Goal: Task Accomplishment & Management: Complete application form

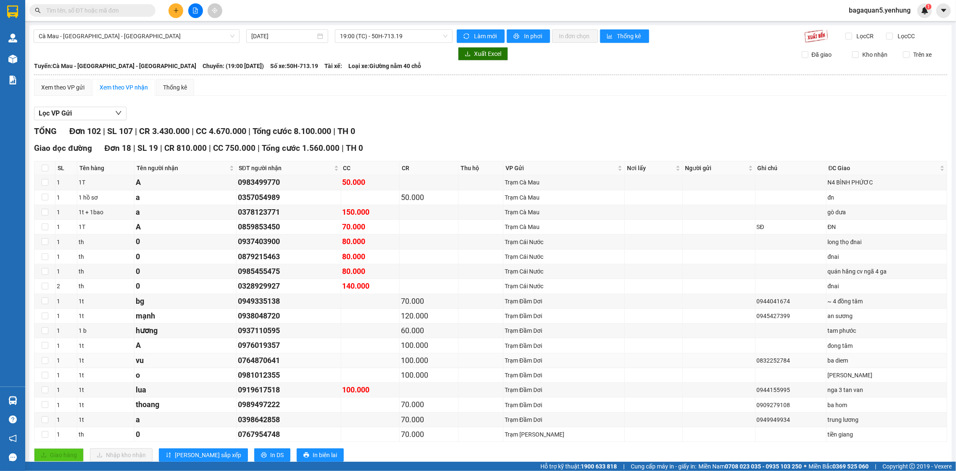
scroll to position [404, 0]
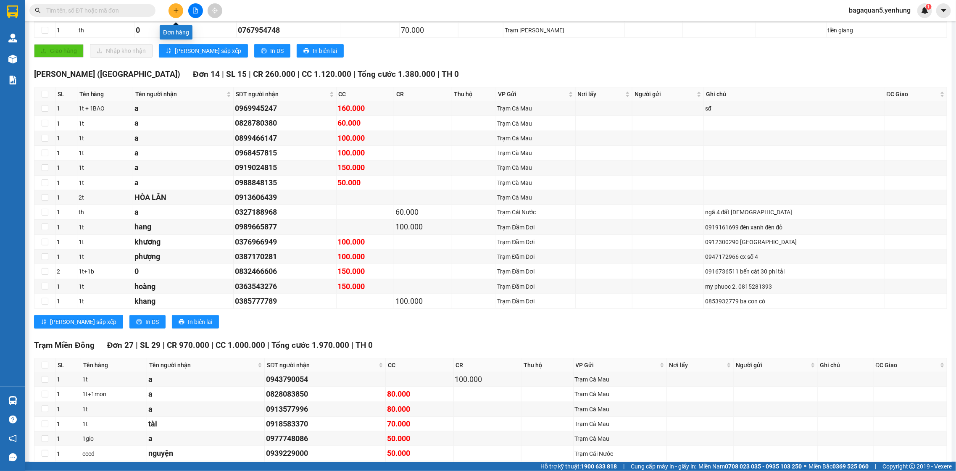
click at [176, 11] on icon "plus" at bounding box center [176, 10] width 0 height 5
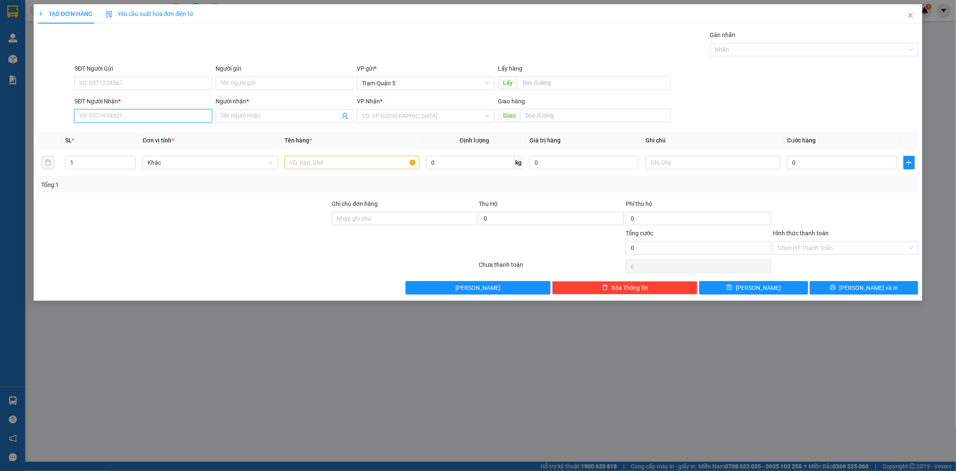
click at [148, 121] on input "SĐT Người Nhận *" at bounding box center [143, 115] width 138 height 13
type input "6"
click at [195, 140] on div "0333956046 - QUỲNH NY" at bounding box center [149, 132] width 150 height 13
type input "0333956046"
type input "QUỲNH [GEOGRAPHIC_DATA]"
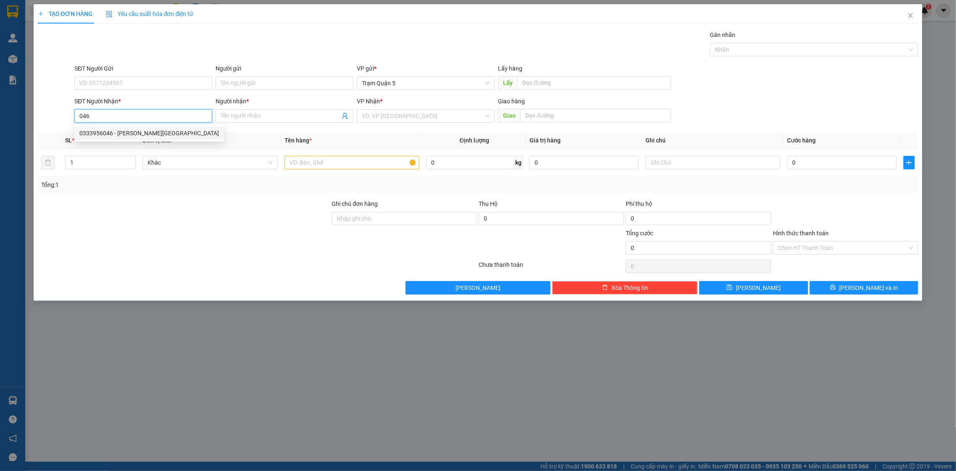
type input "5.400.000"
type input "250.000"
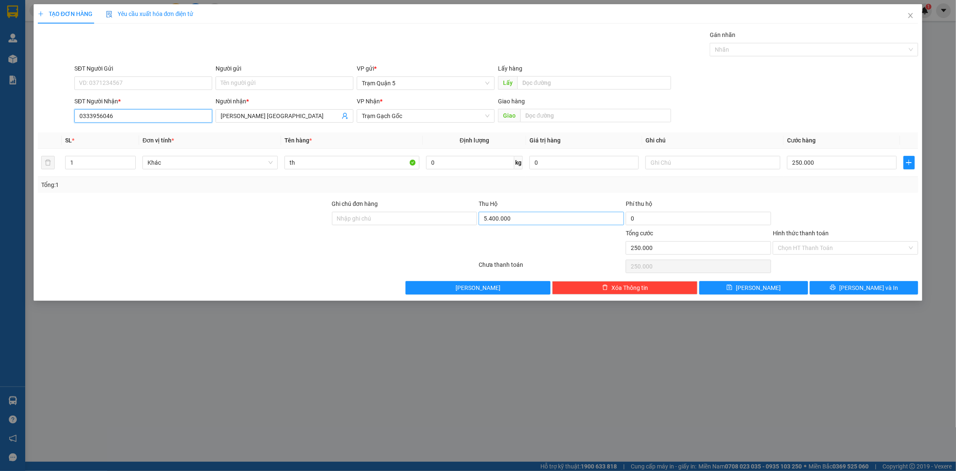
type input "0333956046"
click at [542, 217] on input "5.400.000" at bounding box center [551, 218] width 145 height 13
click at [543, 218] on input "5.400.000" at bounding box center [551, 218] width 145 height 13
type input "5.490.000"
click at [557, 203] on div "Thu Hộ" at bounding box center [551, 203] width 145 height 9
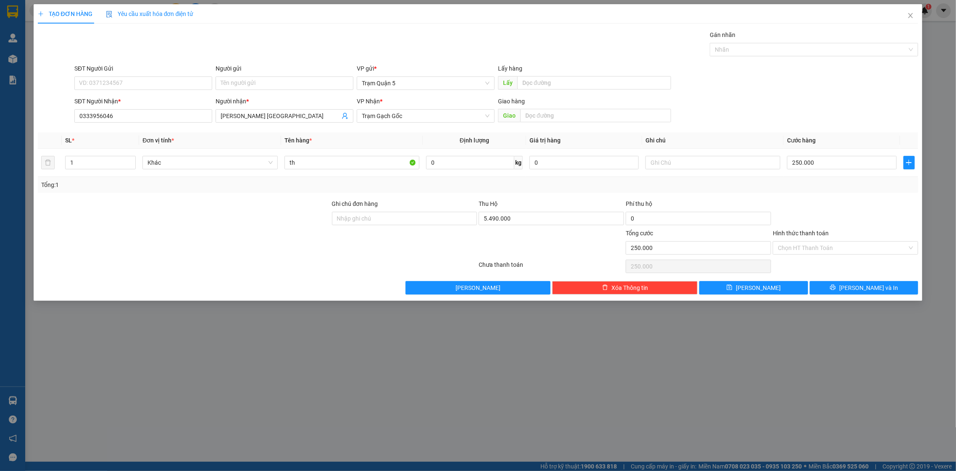
drag, startPoint x: 557, startPoint y: 198, endPoint x: 527, endPoint y: 133, distance: 72.2
click at [556, 195] on div "Transit Pickup Surcharge Ids Transit Deliver Surcharge Ids Transit Deliver Surc…" at bounding box center [478, 162] width 881 height 264
click at [187, 85] on input "SĐT Người Gửi" at bounding box center [143, 82] width 138 height 13
click at [193, 101] on div "0379791006 - Ngọc" at bounding box center [143, 100] width 128 height 9
type input "0379791006"
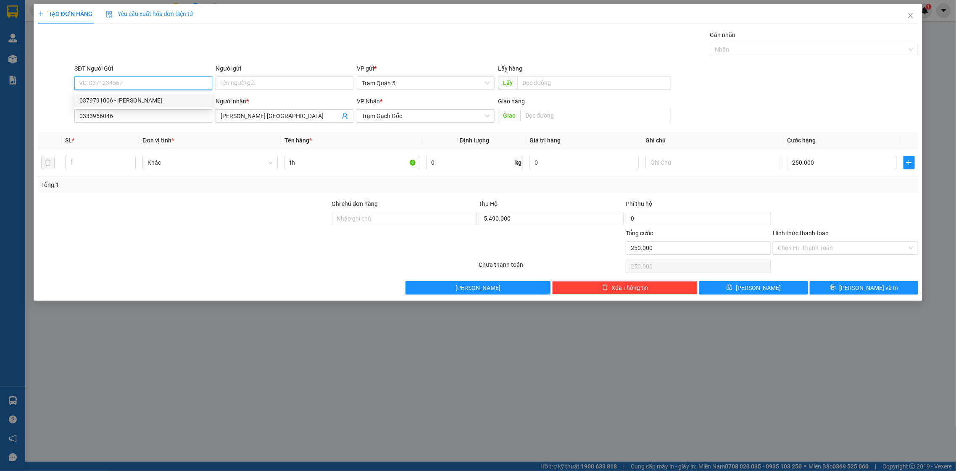
type input "Ngọc"
type input "5.400.000"
drag, startPoint x: 809, startPoint y: 250, endPoint x: 806, endPoint y: 245, distance: 5.8
click at [806, 246] on input "Hình thức thanh toán" at bounding box center [842, 248] width 129 height 13
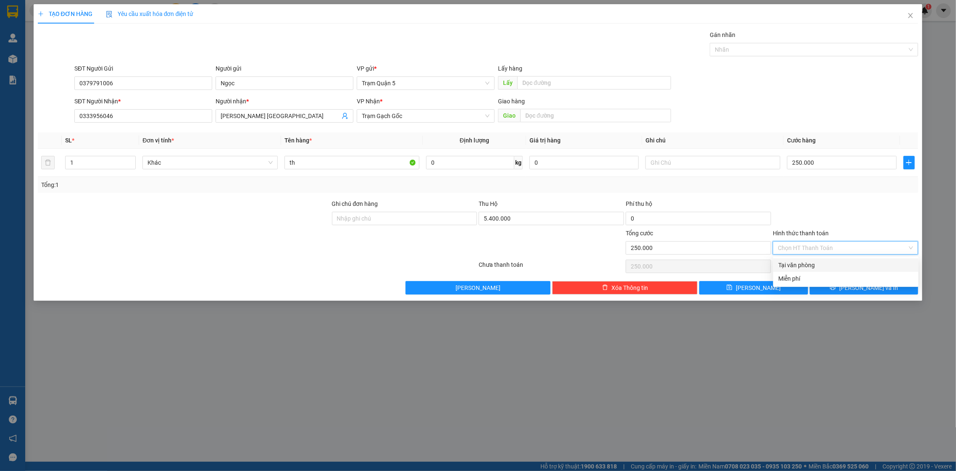
click at [806, 261] on div "Tại văn phòng" at bounding box center [845, 265] width 135 height 9
type input "0"
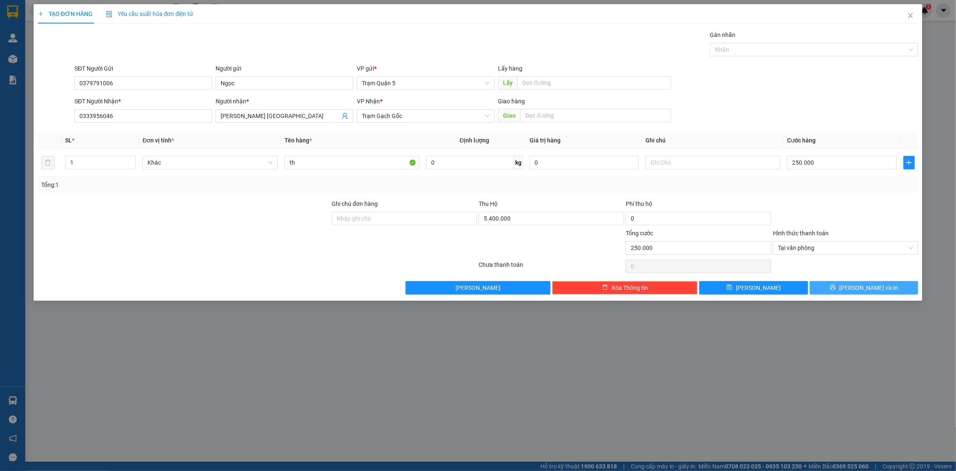
click at [837, 282] on button "[PERSON_NAME] và In" at bounding box center [864, 287] width 108 height 13
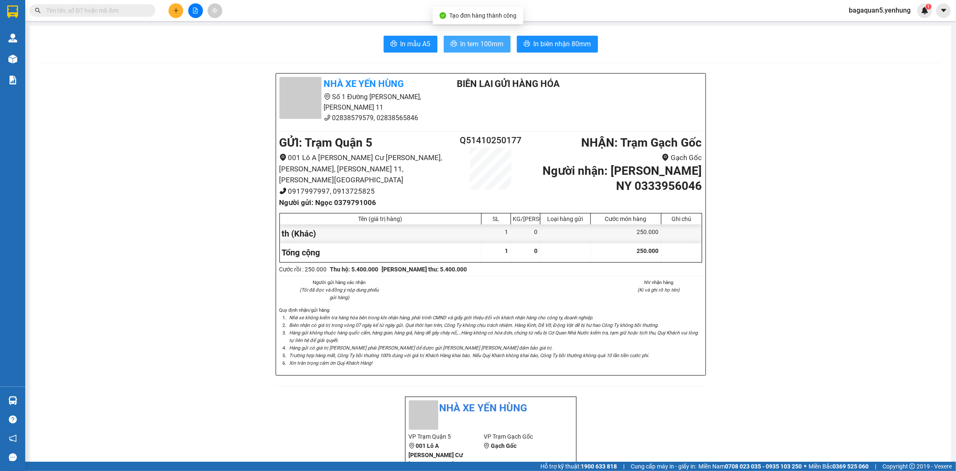
click at [472, 45] on span "In tem 100mm" at bounding box center [482, 44] width 43 height 11
click at [195, 10] on icon "file-add" at bounding box center [195, 11] width 6 height 6
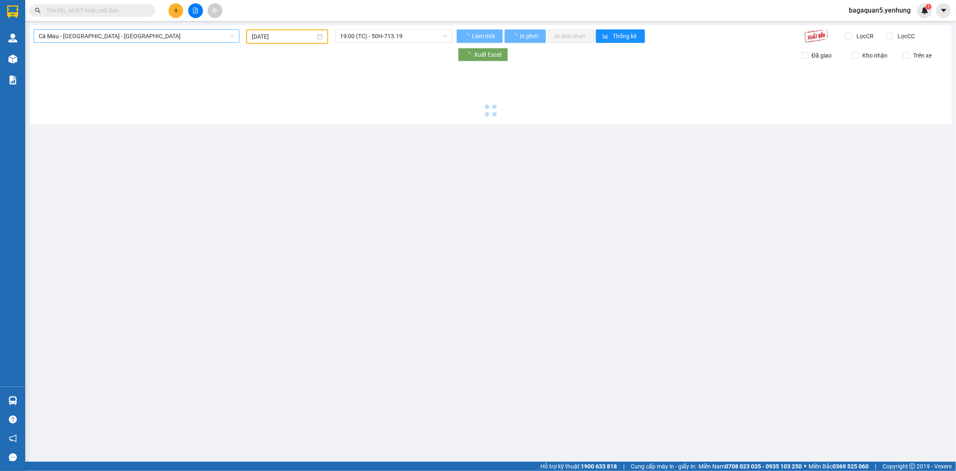
type input "[DATE]"
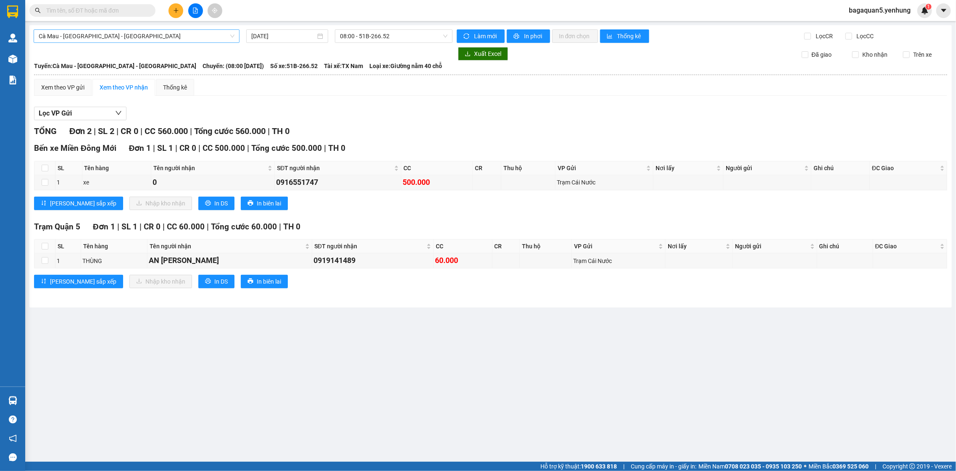
click at [131, 35] on span "Cà Mau - [GEOGRAPHIC_DATA] - [GEOGRAPHIC_DATA]" at bounding box center [137, 36] width 196 height 13
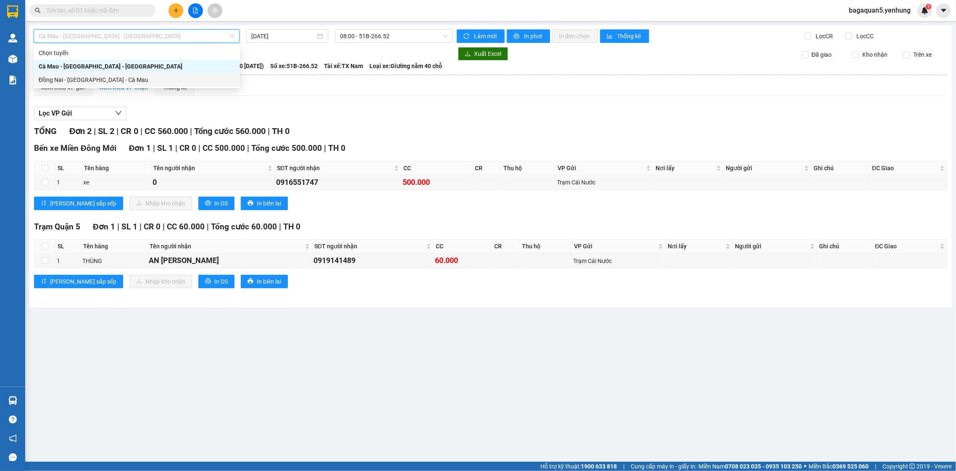
click at [137, 73] on div "Đồng Nai - Sài Gòn - Cà Mau" at bounding box center [137, 79] width 206 height 13
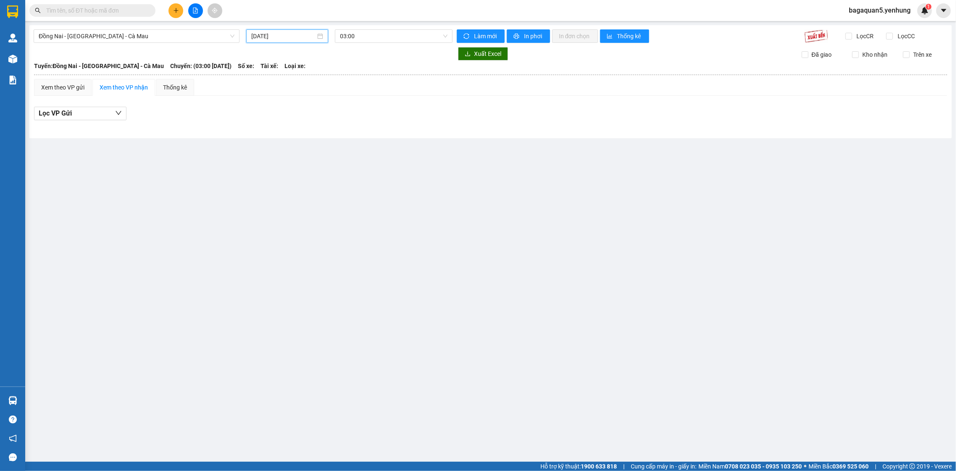
click at [252, 34] on input "[DATE]" at bounding box center [283, 36] width 64 height 9
click at [274, 111] on div "13" at bounding box center [274, 110] width 10 height 10
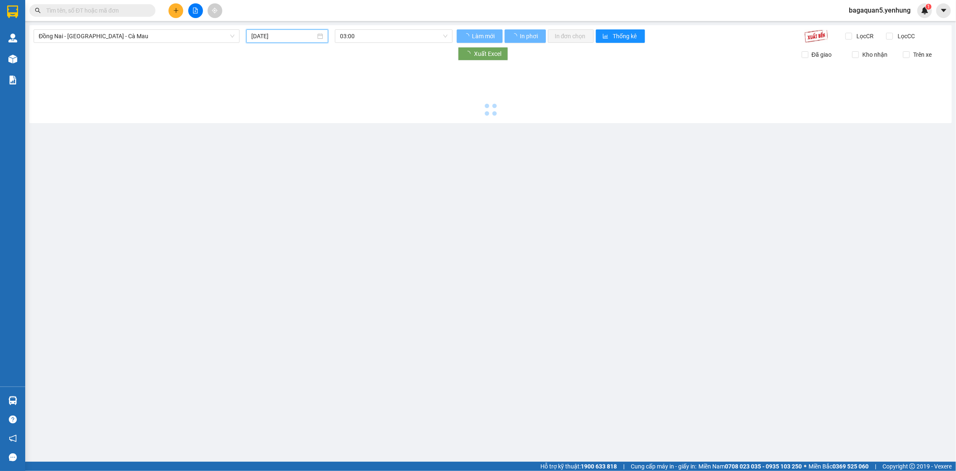
type input "13/10/2025"
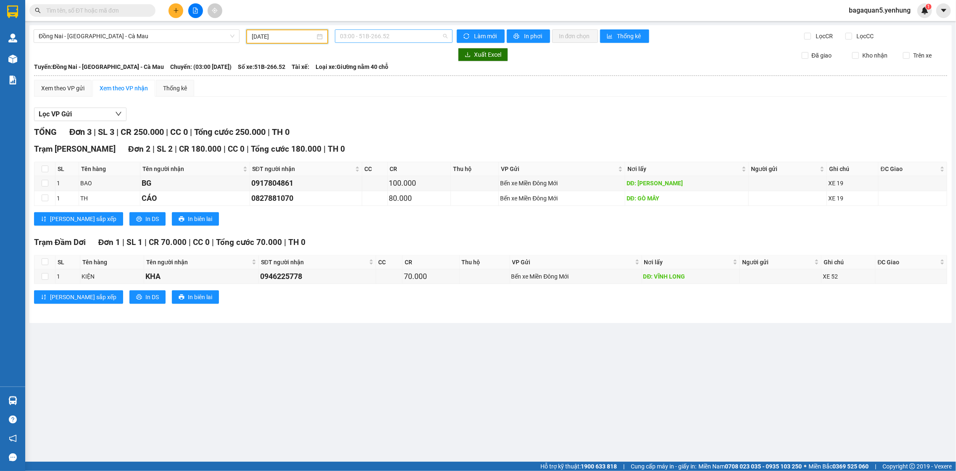
click at [398, 37] on span "03:00 - 51B-266.52" at bounding box center [393, 36] width 107 height 13
click at [379, 90] on div "16:00 - 51B-112.81" at bounding box center [373, 93] width 66 height 9
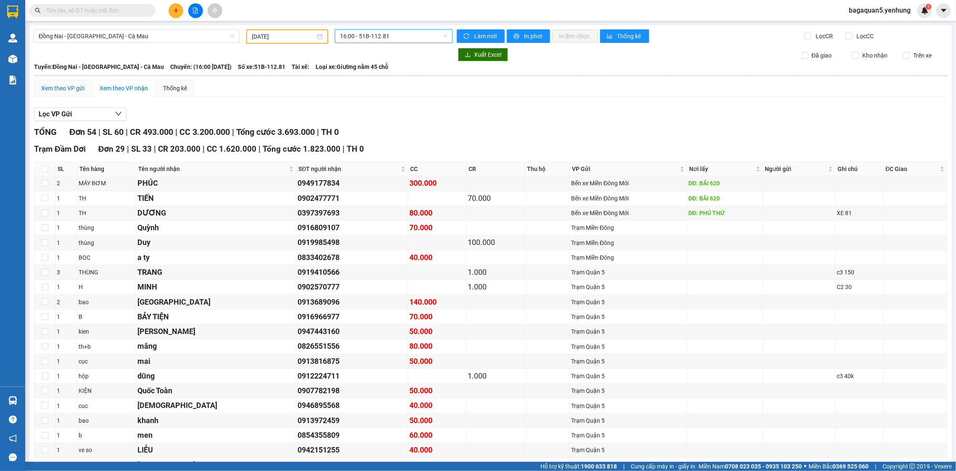
click at [61, 85] on div "Xem theo VP gửi" at bounding box center [62, 88] width 43 height 9
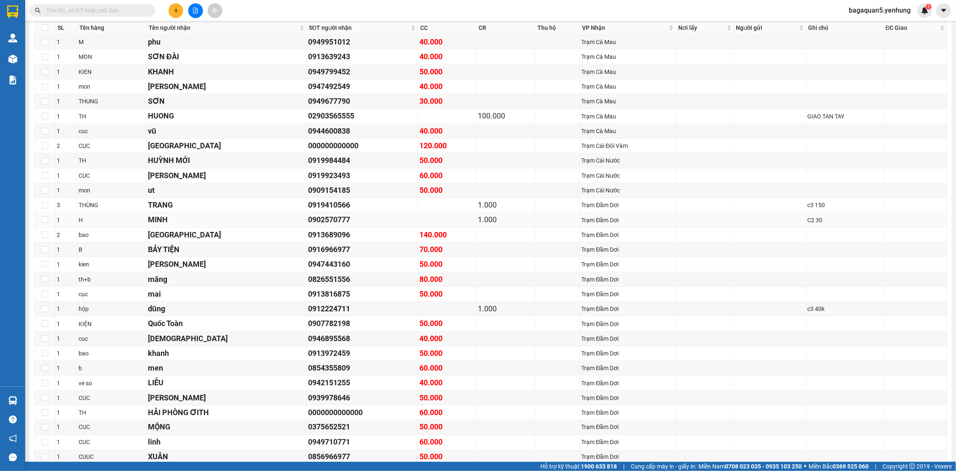
scroll to position [567, 0]
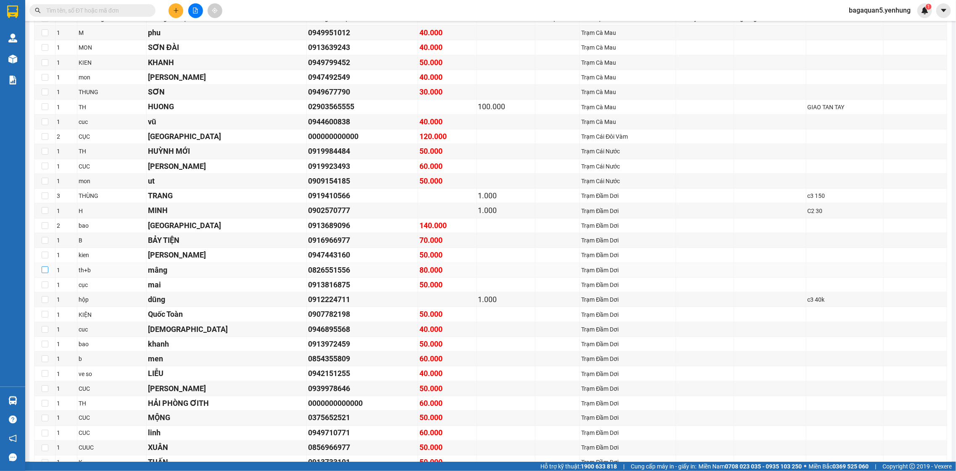
click at [45, 275] on label at bounding box center [45, 270] width 7 height 9
click at [45, 273] on input "checkbox" at bounding box center [45, 269] width 7 height 7
checkbox input "true"
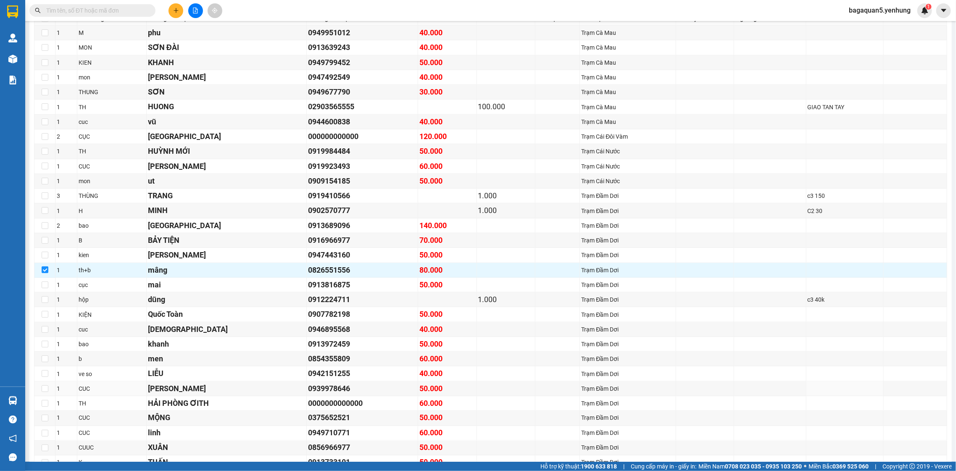
scroll to position [896, 0]
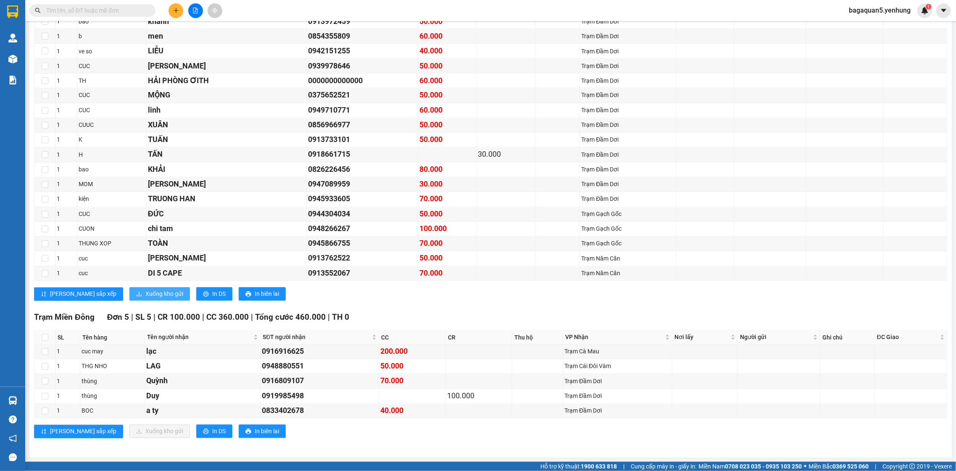
click at [145, 293] on span "Xuống kho gửi" at bounding box center [164, 294] width 38 height 9
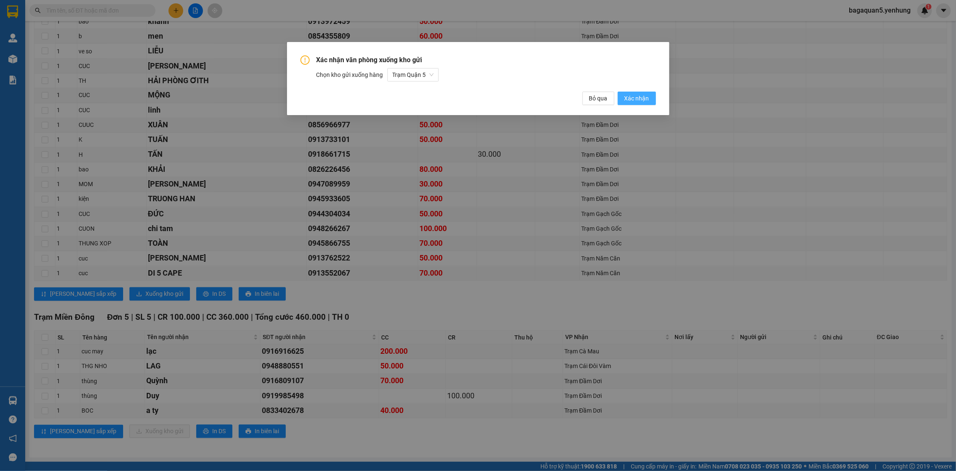
click at [630, 97] on span "Xác nhận" at bounding box center [636, 98] width 25 height 9
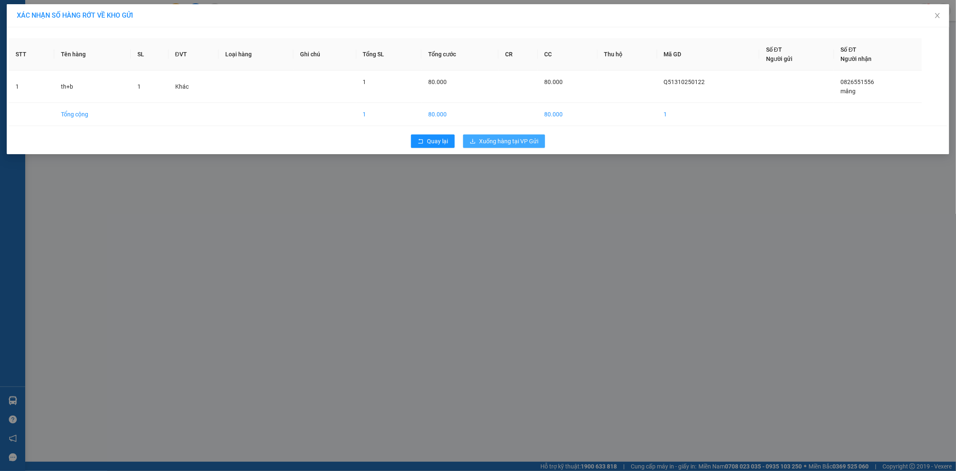
click at [510, 143] on span "Xuống hàng tại VP Gửi" at bounding box center [508, 141] width 59 height 9
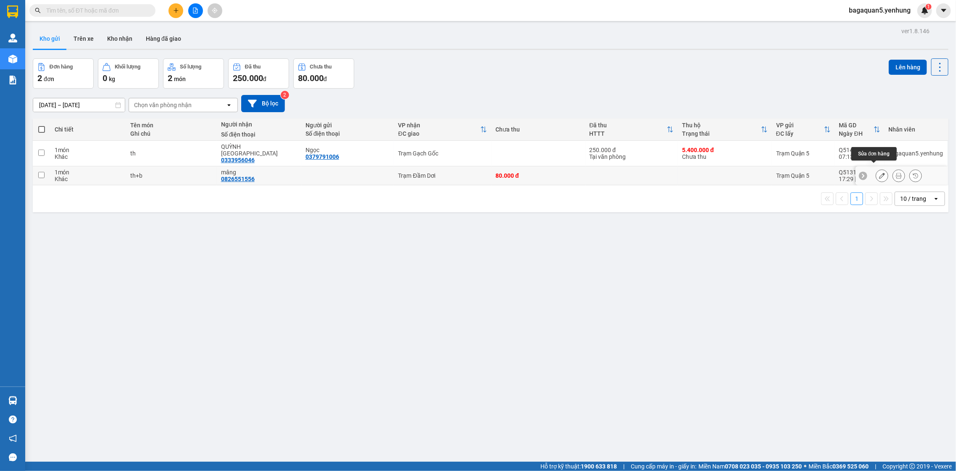
click at [879, 173] on icon at bounding box center [882, 176] width 6 height 6
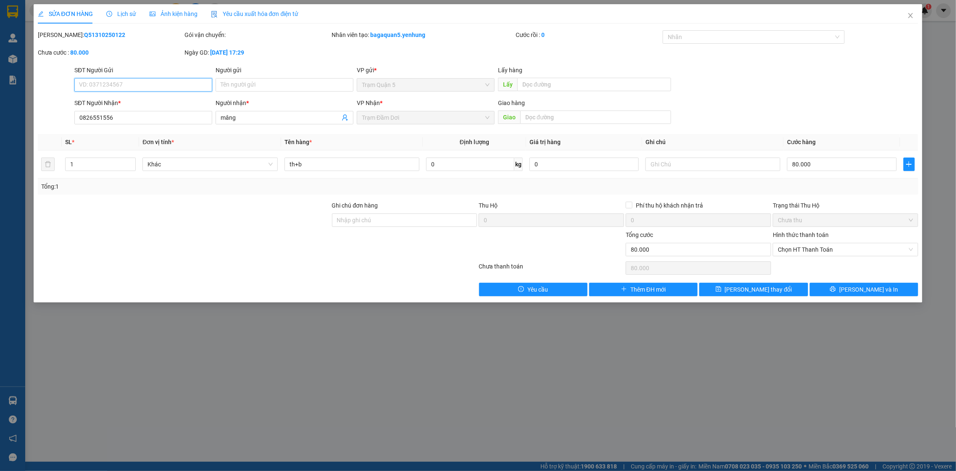
type input "0826551556"
type input "mâng"
type input "0"
type input "80.000"
click at [822, 245] on span "Chọn HT Thanh Toán" at bounding box center [845, 249] width 135 height 13
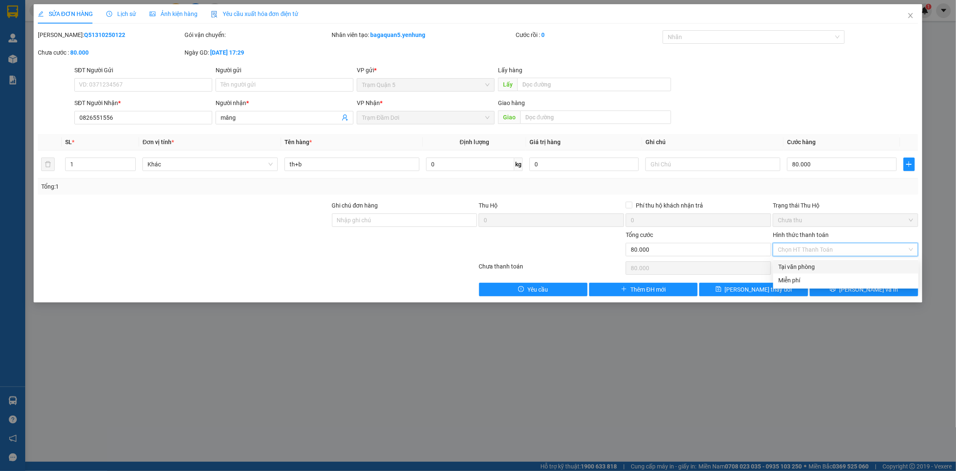
click at [818, 261] on div "Tại văn phòng" at bounding box center [845, 266] width 145 height 13
type input "0"
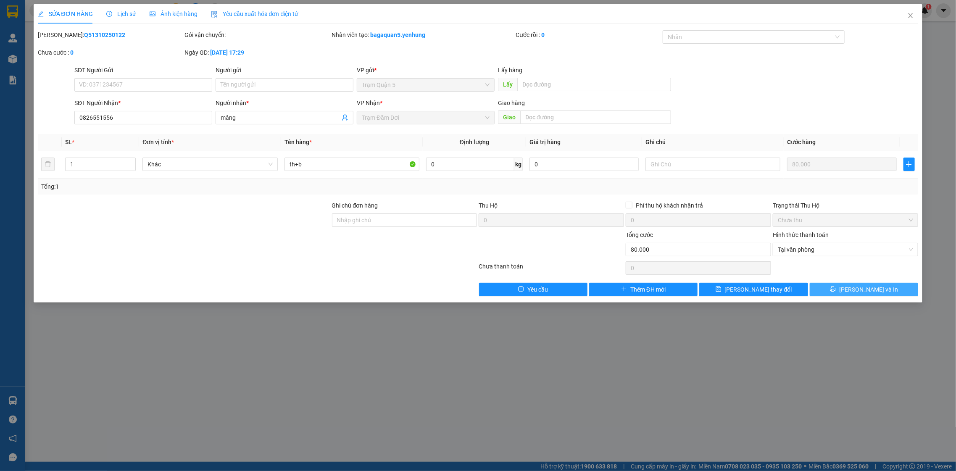
click at [829, 290] on button "[PERSON_NAME] và In" at bounding box center [864, 289] width 108 height 13
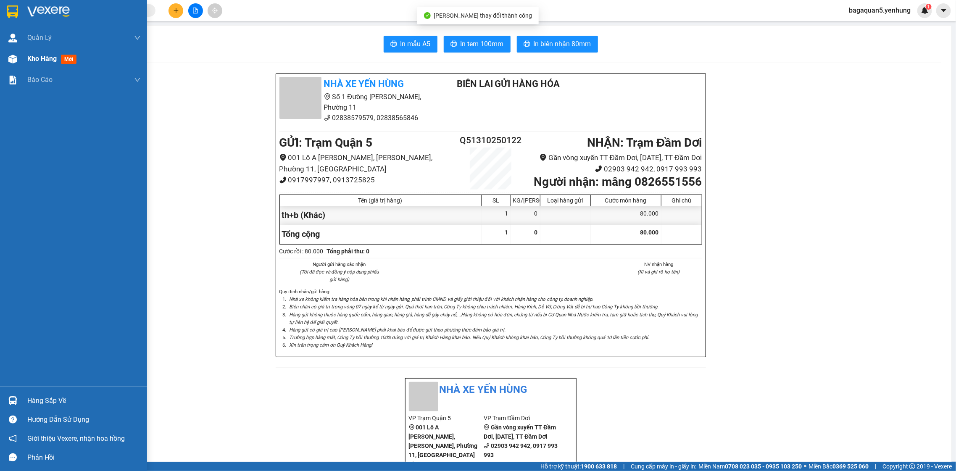
click at [10, 55] on img at bounding box center [12, 59] width 9 height 9
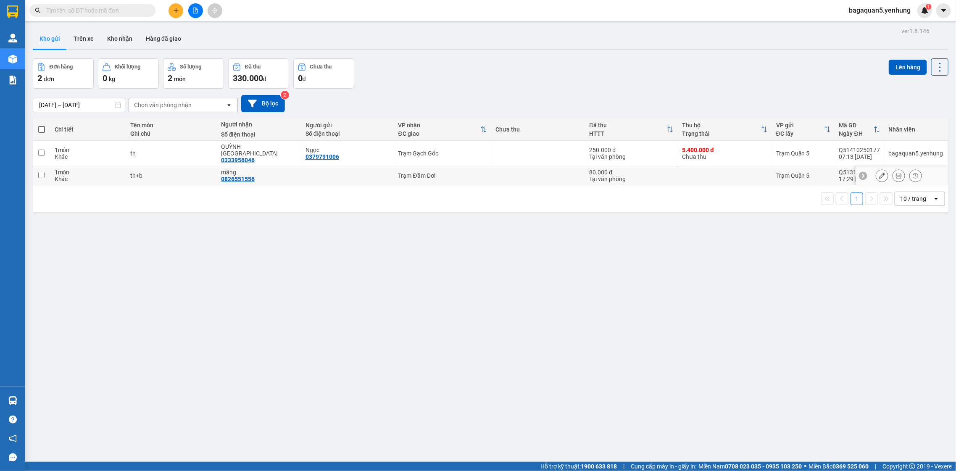
click at [44, 166] on td at bounding box center [42, 175] width 18 height 19
checkbox input "true"
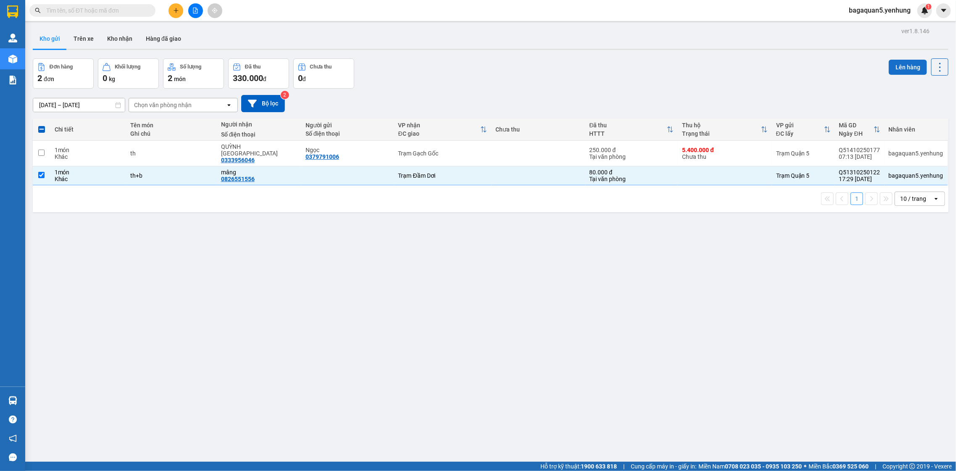
click at [898, 66] on button "Lên hàng" at bounding box center [908, 67] width 38 height 15
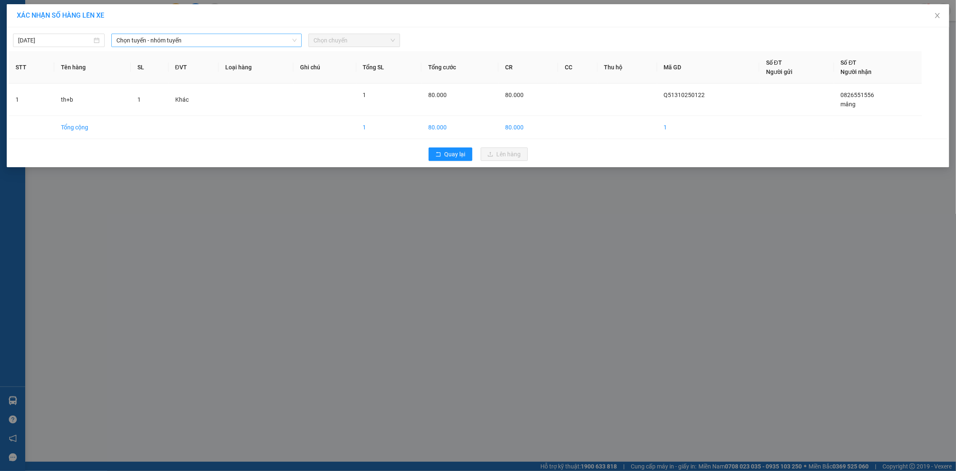
click at [210, 43] on span "Chọn tuyến - nhóm tuyến" at bounding box center [206, 40] width 180 height 13
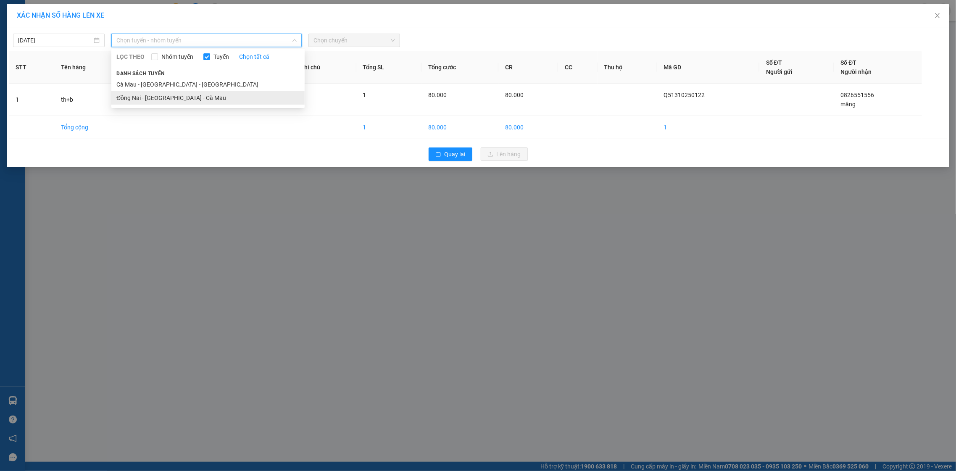
click at [207, 102] on li "Đồng Nai - [GEOGRAPHIC_DATA] - Cà Mau" at bounding box center [207, 97] width 193 height 13
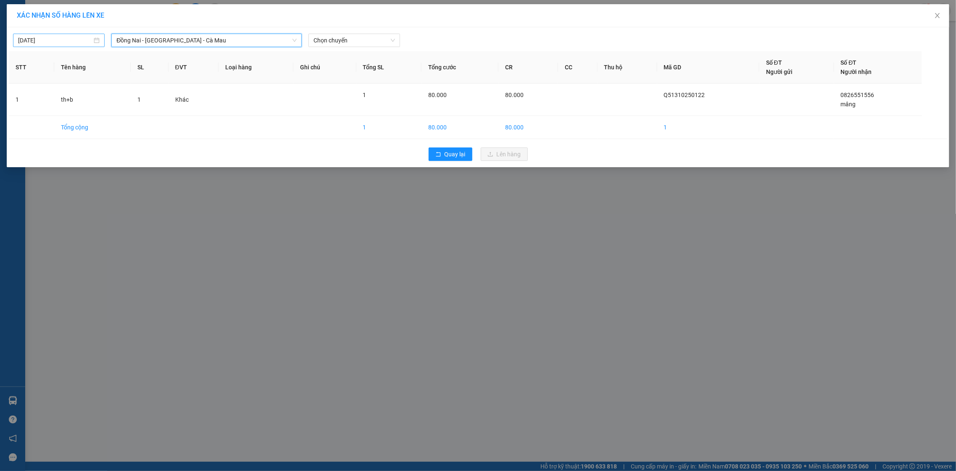
click at [95, 39] on div "[DATE]" at bounding box center [59, 40] width 82 height 9
drag, startPoint x: 42, startPoint y: 113, endPoint x: 59, endPoint y: 97, distance: 23.5
click at [45, 110] on div "13" at bounding box center [41, 115] width 10 height 10
type input "13/10/2025"
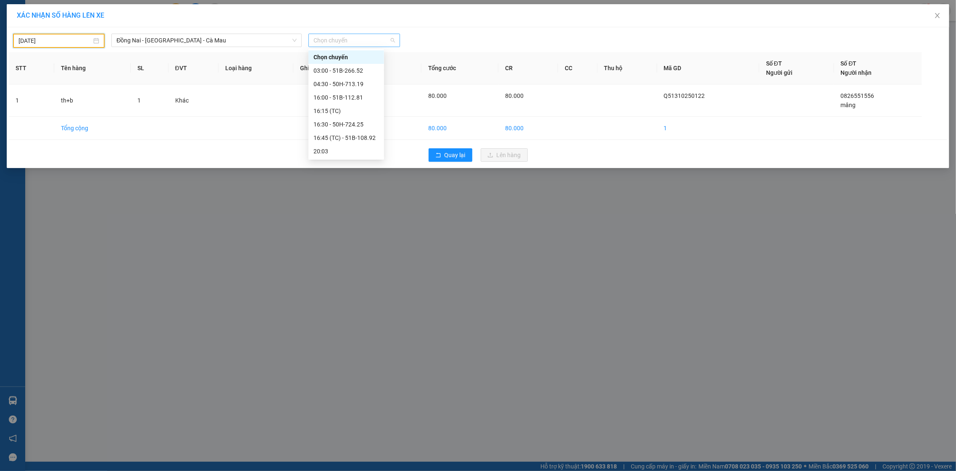
click at [334, 37] on span "Chọn chuyến" at bounding box center [355, 40] width 82 height 13
click at [336, 94] on div "16:00 - 51B-112.81" at bounding box center [347, 97] width 66 height 9
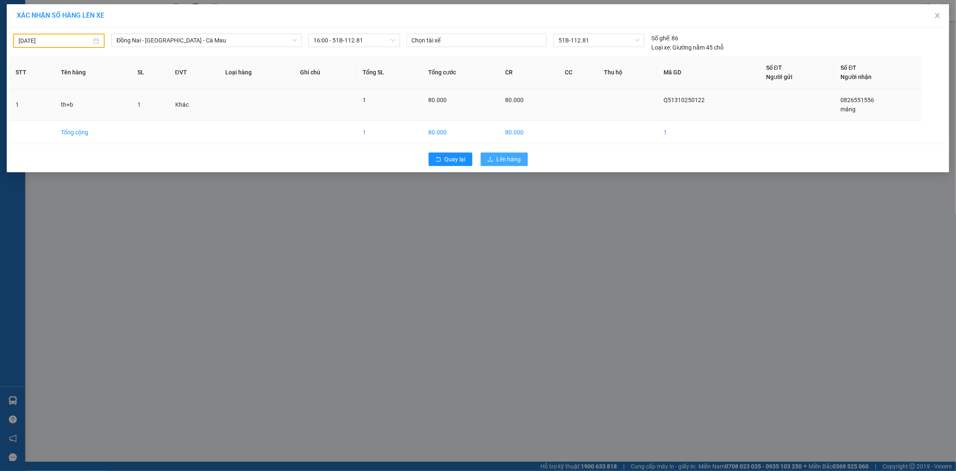
drag, startPoint x: 503, startPoint y: 158, endPoint x: 462, endPoint y: 94, distance: 75.9
click at [492, 150] on div "Quay lại Lên hàng" at bounding box center [478, 159] width 938 height 22
click at [513, 167] on div "13/10/2025 Đồng Nai - Sài Gòn - Cà Mau LỌC THEO Nhóm tuyến Tuyến Chọn tất cả Da…" at bounding box center [478, 99] width 943 height 145
click at [512, 166] on button "Lên hàng" at bounding box center [504, 159] width 47 height 13
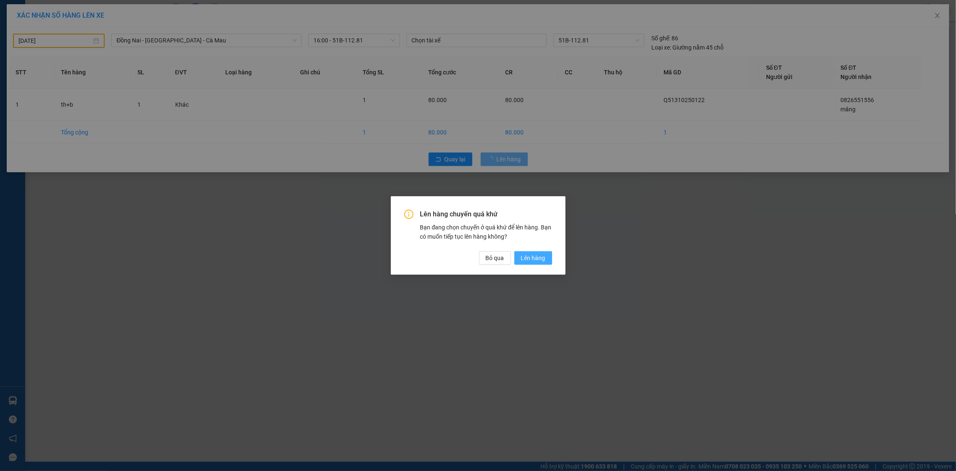
click at [548, 259] on button "Lên hàng" at bounding box center [533, 257] width 38 height 13
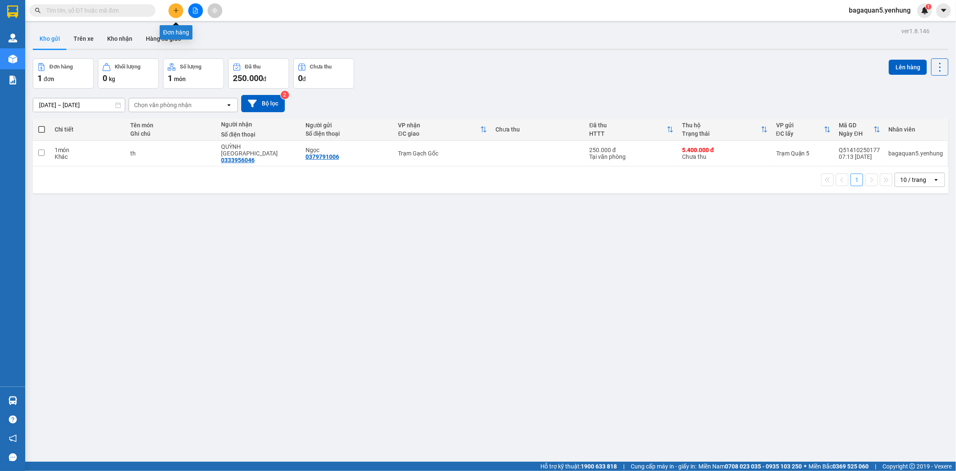
click at [177, 12] on icon "plus" at bounding box center [176, 11] width 6 height 6
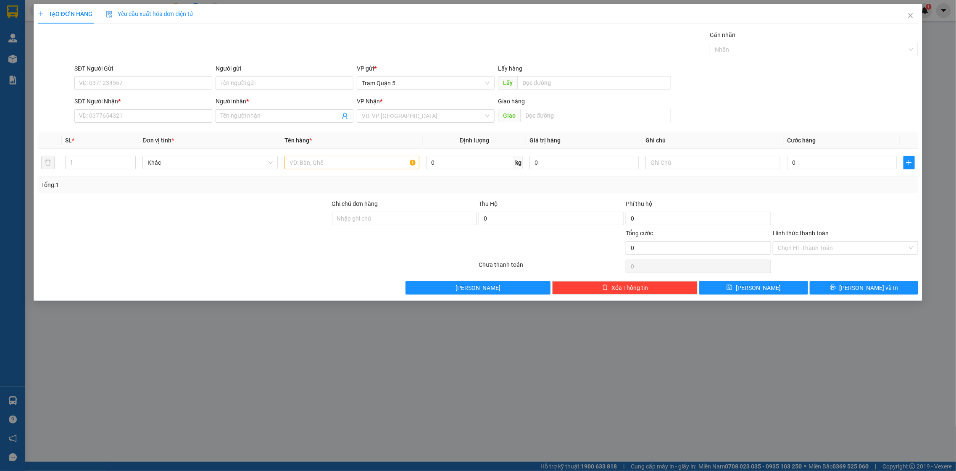
click at [129, 124] on div "SĐT Người Nhận * VD: 0377654321" at bounding box center [143, 111] width 138 height 29
click at [116, 121] on input "SĐT Người Nhận *" at bounding box center [143, 115] width 138 height 13
drag, startPoint x: 108, startPoint y: 119, endPoint x: 112, endPoint y: 116, distance: 4.5
click at [108, 115] on input "SĐT Người Nhận *" at bounding box center [143, 115] width 138 height 13
click at [300, 116] on input "Người nhận *" at bounding box center [280, 115] width 119 height 9
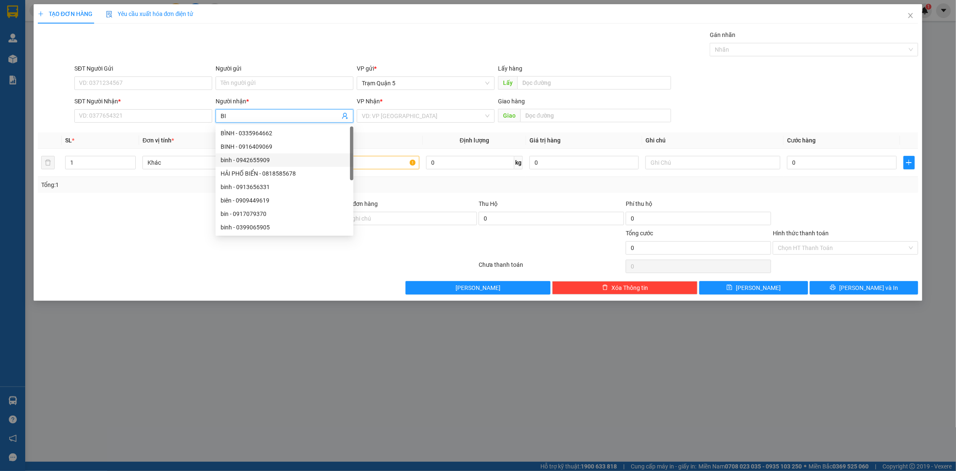
type input "BIN"
click at [265, 194] on div "binh - 0399065905" at bounding box center [285, 200] width 138 height 13
type input "0399065905"
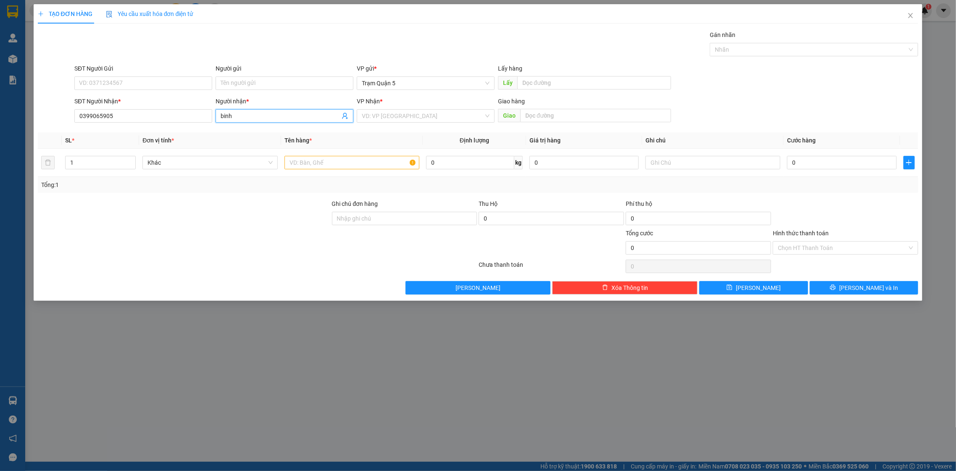
click at [260, 114] on input "binh" at bounding box center [280, 115] width 119 height 9
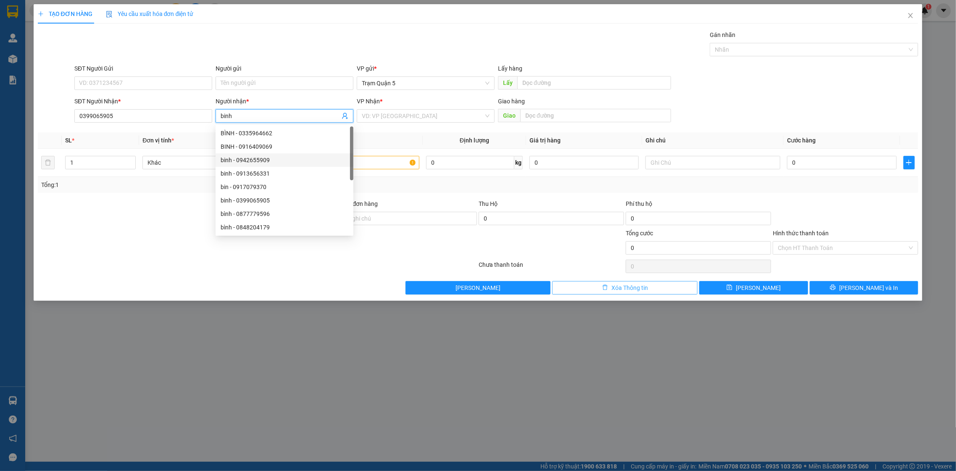
type input "binh"
drag, startPoint x: 620, startPoint y: 289, endPoint x: 613, endPoint y: 281, distance: 10.8
click at [616, 285] on span "Xóa Thông tin" at bounding box center [629, 287] width 37 height 9
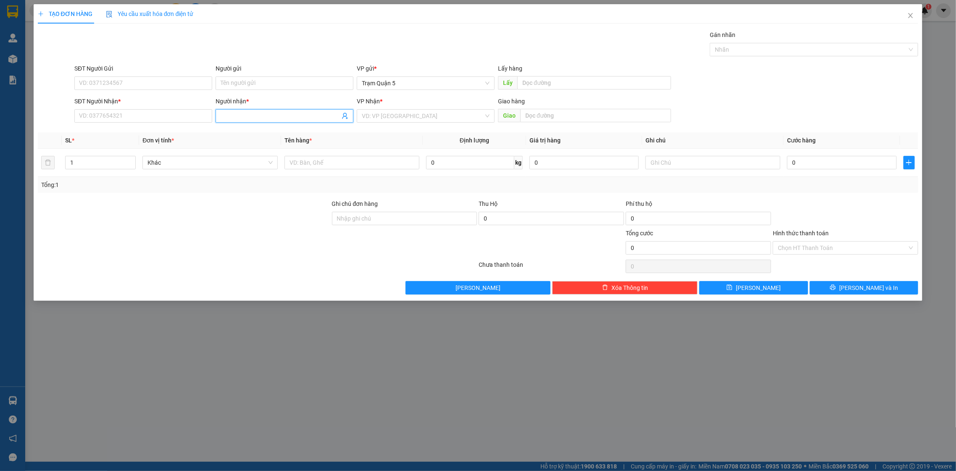
click at [256, 109] on span at bounding box center [285, 115] width 138 height 13
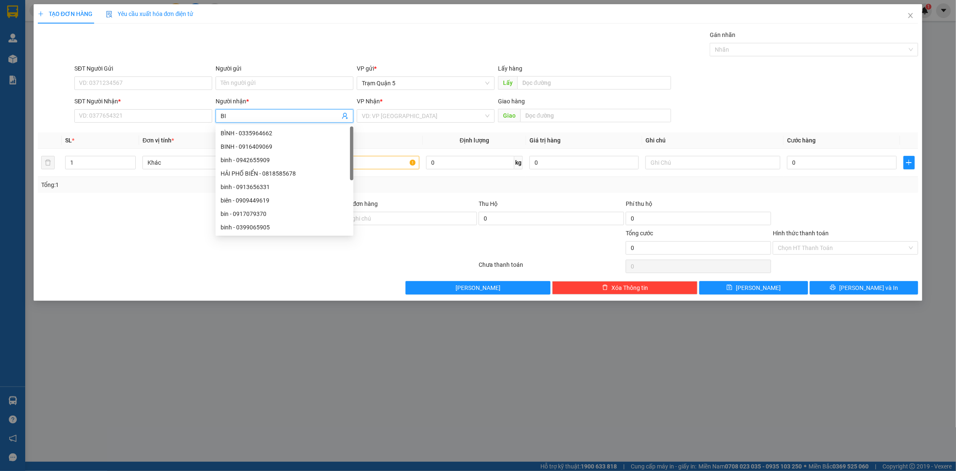
type input "BIN"
click at [260, 184] on div "bin - 0917079370" at bounding box center [285, 186] width 128 height 9
type input "0917079370"
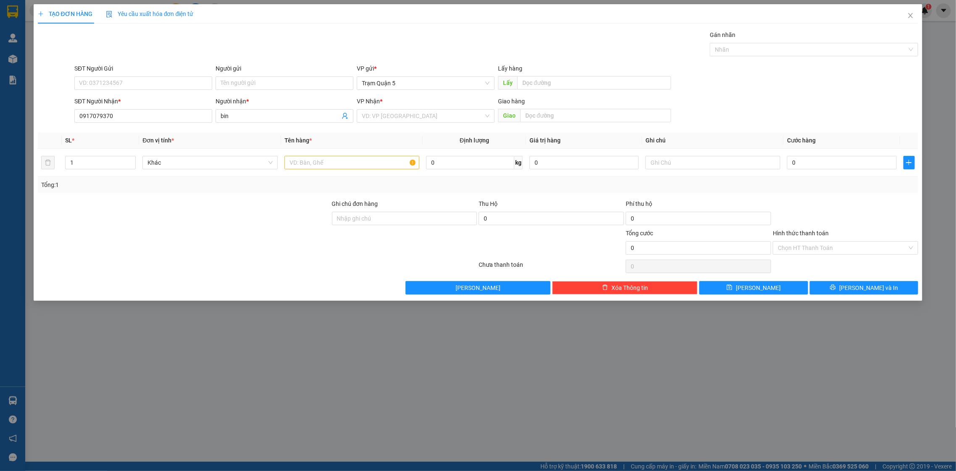
click at [245, 109] on div "Người nhận *" at bounding box center [285, 103] width 138 height 13
click at [248, 121] on span "bin" at bounding box center [285, 115] width 138 height 13
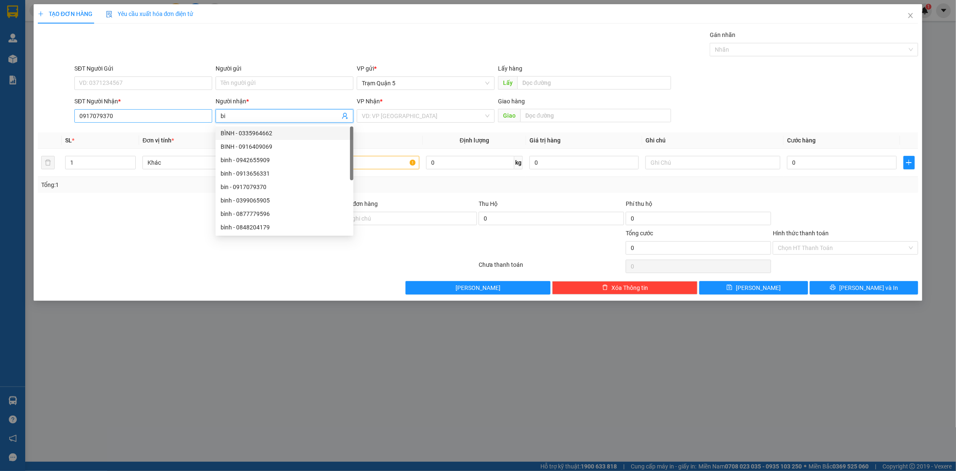
type input "b"
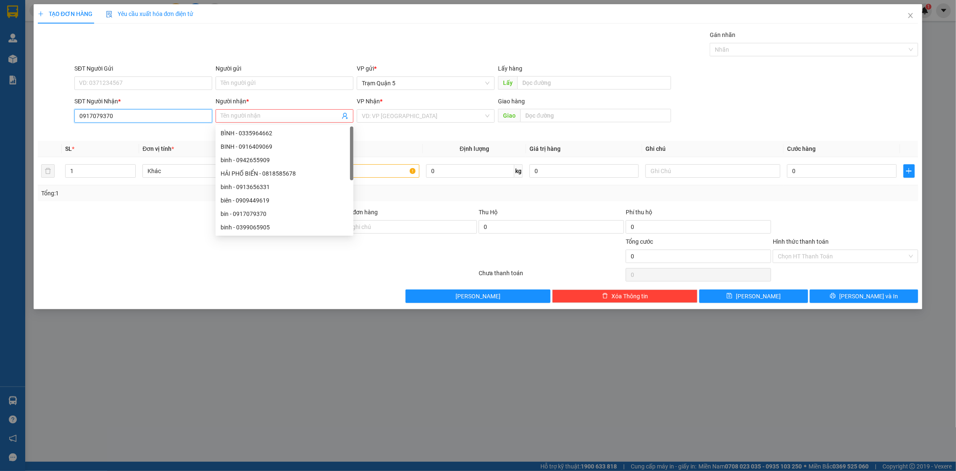
click at [181, 119] on input "0917079370" at bounding box center [143, 115] width 138 height 13
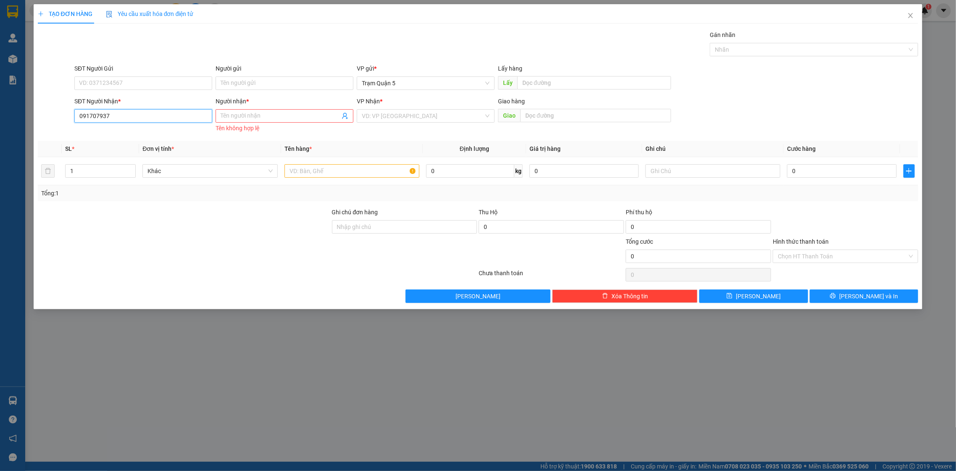
type input "0917079370"
click at [180, 121] on input "0917079370" at bounding box center [143, 115] width 138 height 13
click at [179, 120] on input "0917079370" at bounding box center [143, 115] width 138 height 13
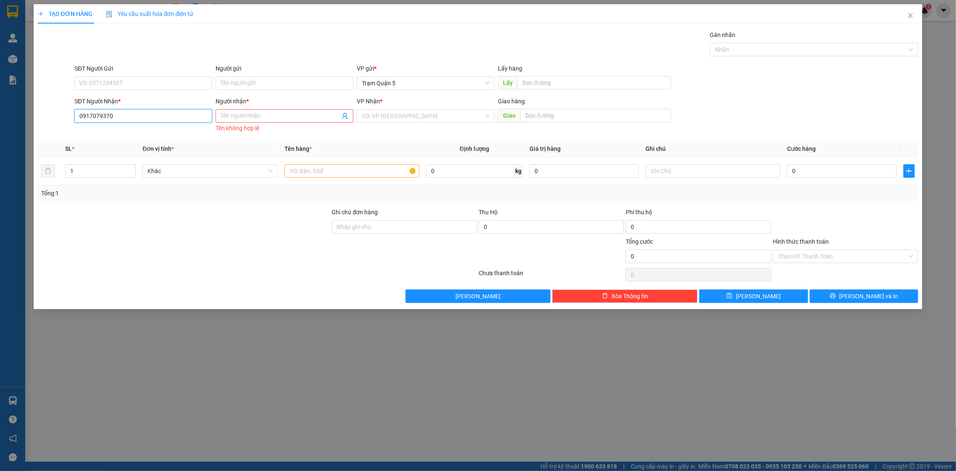
click at [179, 120] on input "0917079370" at bounding box center [143, 115] width 138 height 13
click at [573, 294] on button "Xóa Thông tin" at bounding box center [624, 296] width 145 height 13
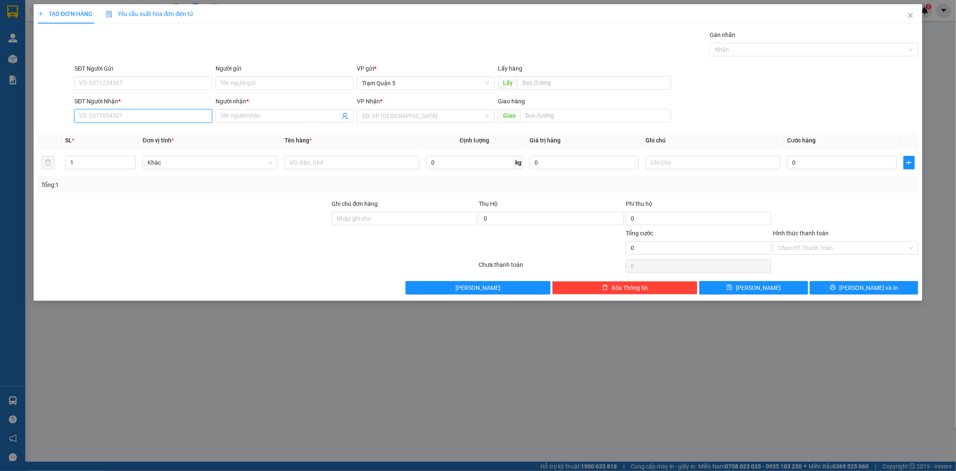
click at [206, 111] on input "SĐT Người Nhận *" at bounding box center [143, 115] width 138 height 13
click at [257, 117] on input "Người nhận *" at bounding box center [280, 115] width 119 height 9
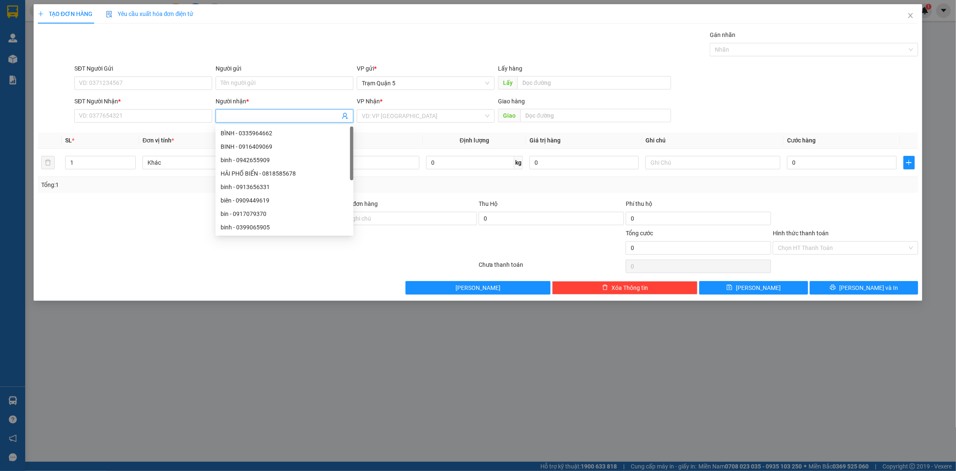
type input "N"
type input "BIN"
click at [174, 128] on div "Transit Pickup Surcharge Ids Transit Deliver Surcharge Ids Transit Deliver Surc…" at bounding box center [478, 162] width 881 height 264
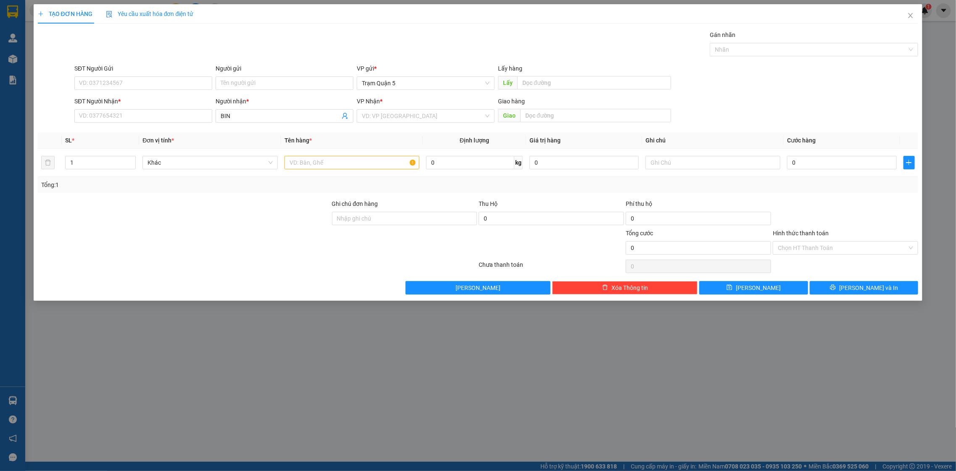
drag, startPoint x: 172, startPoint y: 127, endPoint x: 169, endPoint y: 124, distance: 4.8
click at [172, 127] on div "Transit Pickup Surcharge Ids Transit Deliver Surcharge Ids Transit Deliver Surc…" at bounding box center [478, 162] width 881 height 264
click at [167, 123] on input "SĐT Người Nhận *" at bounding box center [143, 115] width 138 height 13
type input "0000000000000"
drag, startPoint x: 391, startPoint y: 113, endPoint x: 395, endPoint y: 116, distance: 5.7
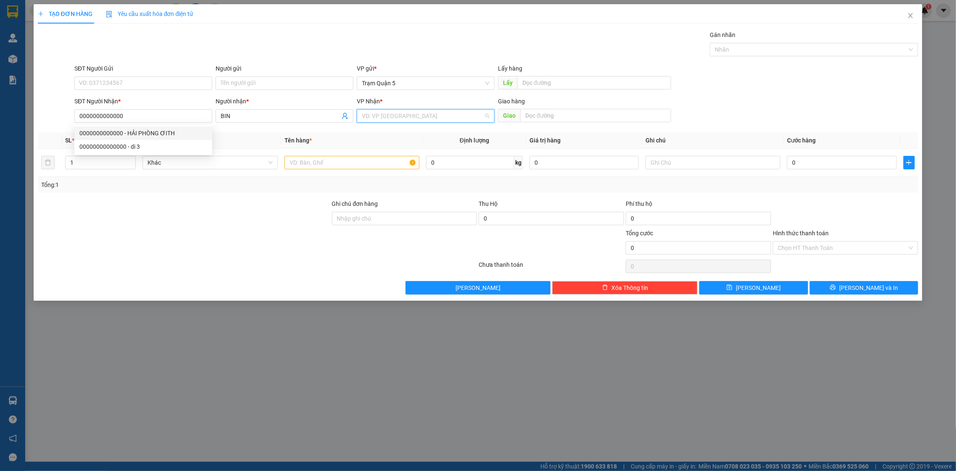
click at [393, 113] on input "search" at bounding box center [423, 116] width 122 height 13
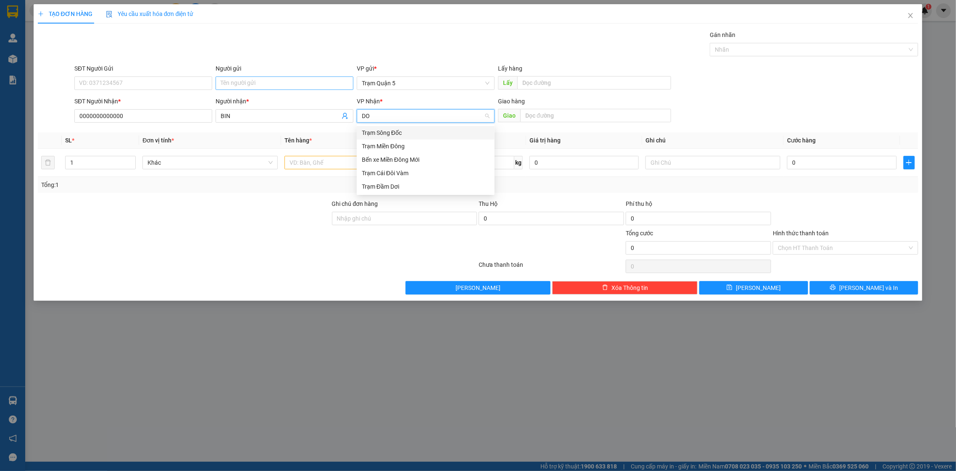
type input "DOI"
click at [408, 148] on div "Trạm Đầm Dơi" at bounding box center [426, 146] width 128 height 9
click at [340, 164] on input "text" at bounding box center [352, 162] width 135 height 13
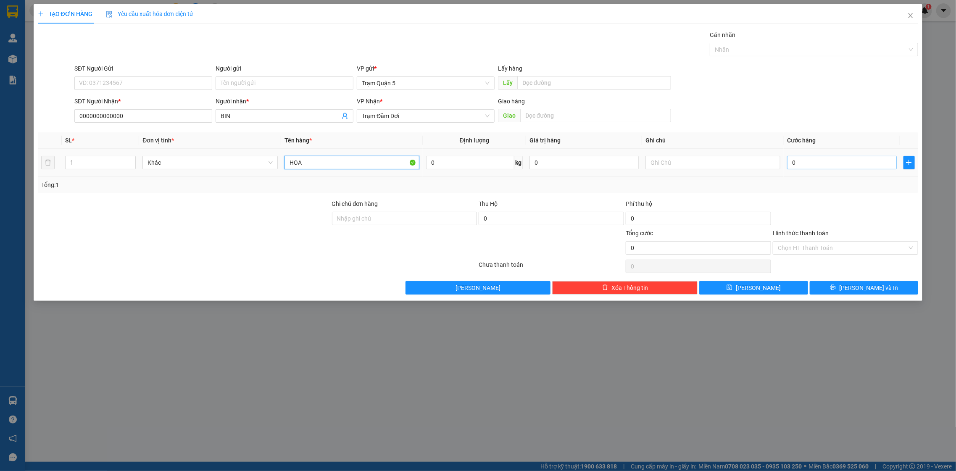
type input "HOA"
click at [854, 156] on input "0" at bounding box center [841, 162] width 109 height 13
click at [849, 165] on input "0" at bounding box center [841, 162] width 109 height 13
click at [836, 168] on input "0" at bounding box center [841, 162] width 109 height 13
click at [814, 161] on input "0" at bounding box center [841, 162] width 109 height 13
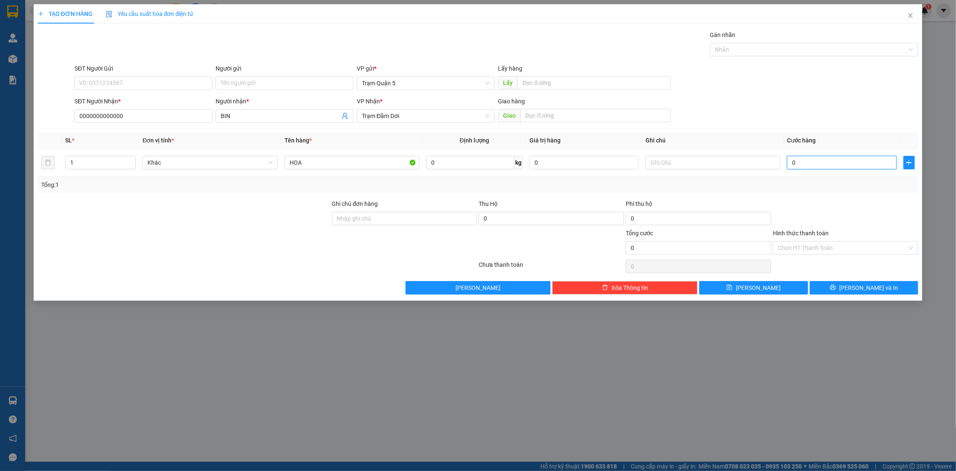
type input "01"
type input "1"
type input "015"
type input "15"
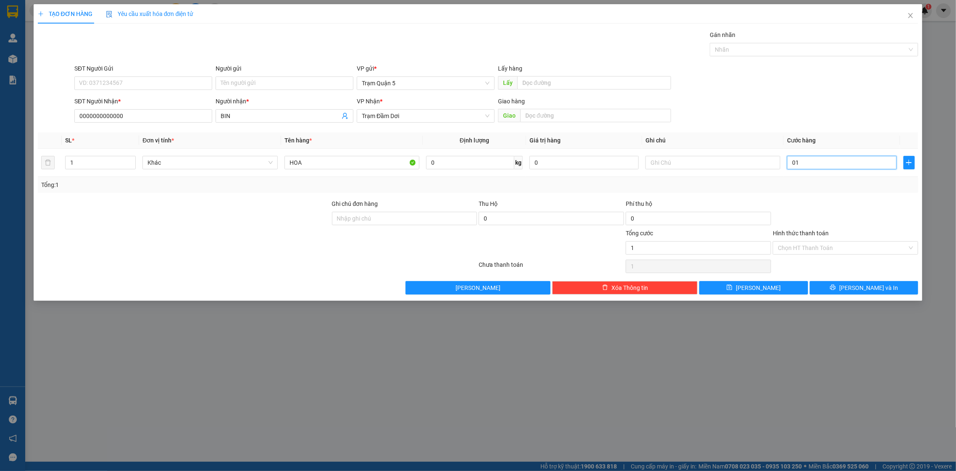
type input "15"
type input "0.150"
type input "150"
type input "150.000"
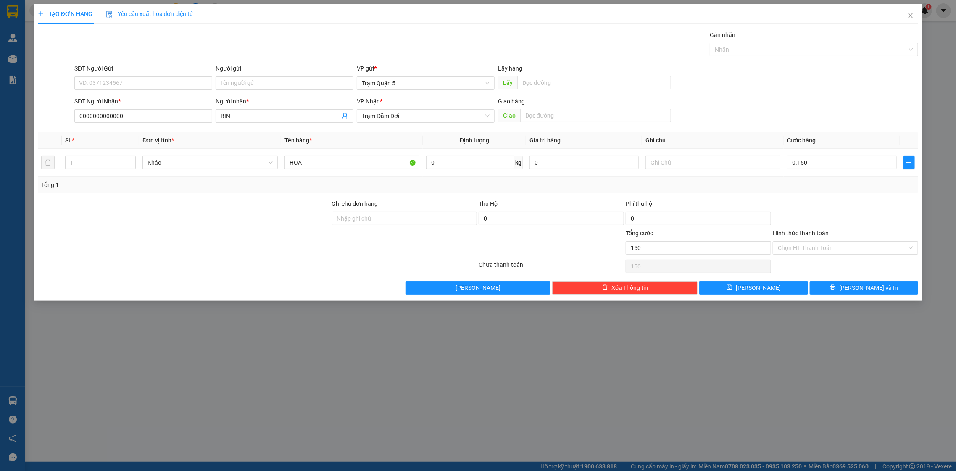
type input "150.000"
drag, startPoint x: 823, startPoint y: 205, endPoint x: 811, endPoint y: 277, distance: 72.4
click at [830, 227] on div at bounding box center [845, 213] width 147 height 29
drag, startPoint x: 834, startPoint y: 288, endPoint x: 770, endPoint y: 296, distance: 64.4
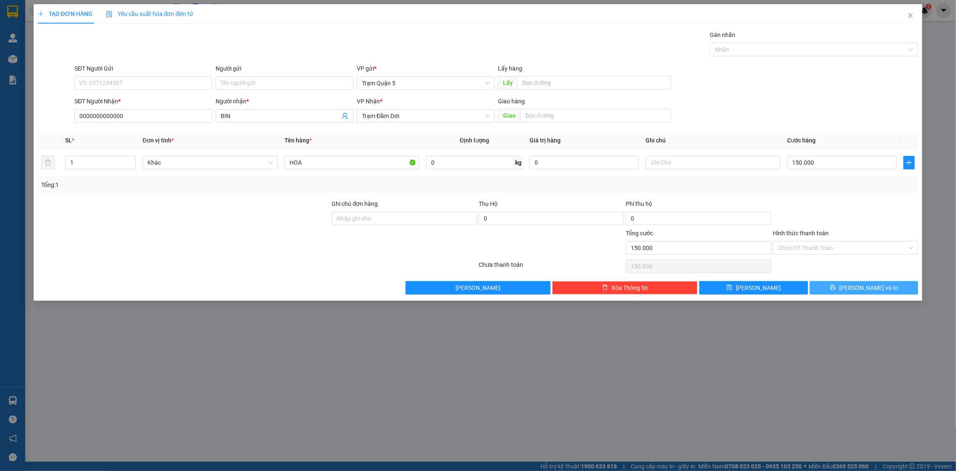
click at [824, 292] on button "[PERSON_NAME] và In" at bounding box center [864, 287] width 108 height 13
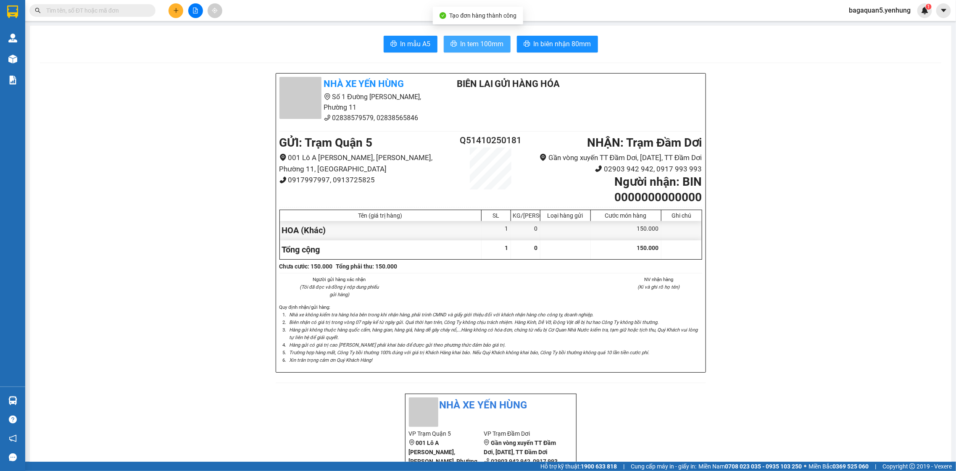
click at [451, 47] on span "printer" at bounding box center [454, 44] width 7 height 8
click at [148, 467] on div "Hỗ trợ kỹ thuật: 1900 633 818 | Cung cấp máy in - giấy in: Miền Nam 0708 023 03…" at bounding box center [476, 466] width 952 height 9
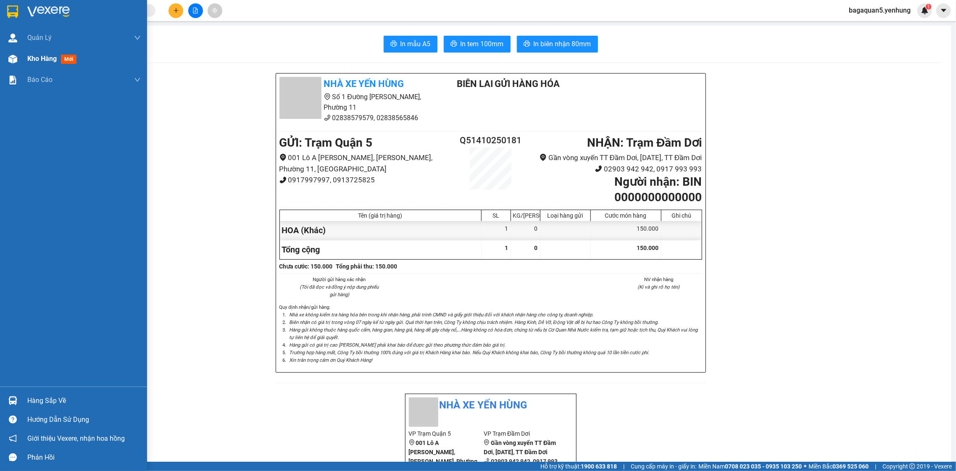
click at [26, 57] on div "Kho hàng mới" at bounding box center [73, 58] width 147 height 21
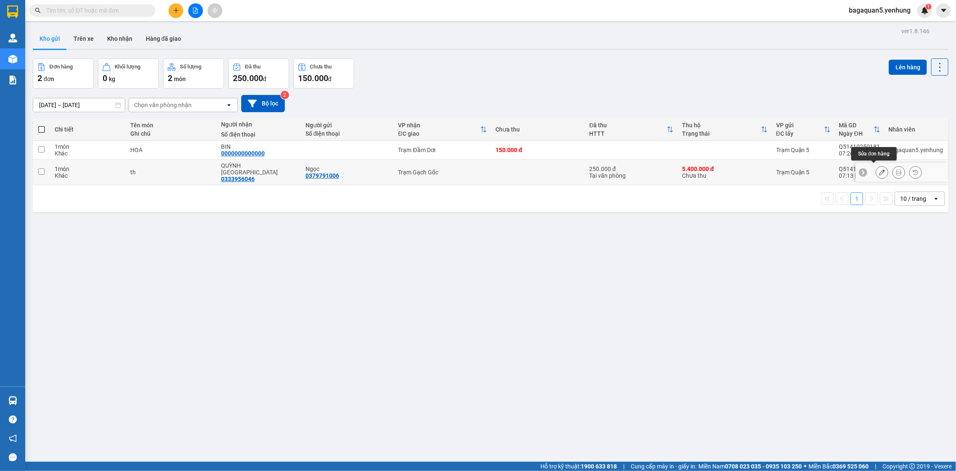
click at [876, 165] on button at bounding box center [882, 172] width 12 height 15
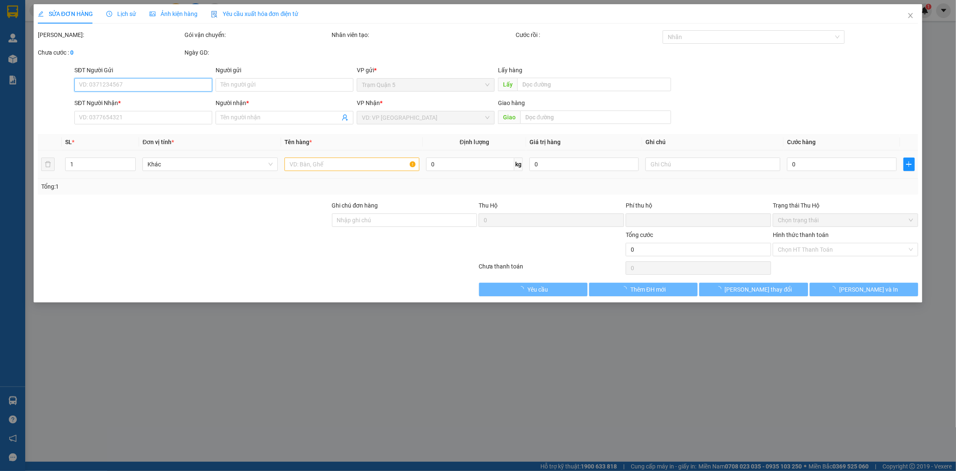
type input "0379791006"
type input "Ngọc"
type input "0333956046"
type input "QUỲNH [GEOGRAPHIC_DATA]"
type input "5.400.000"
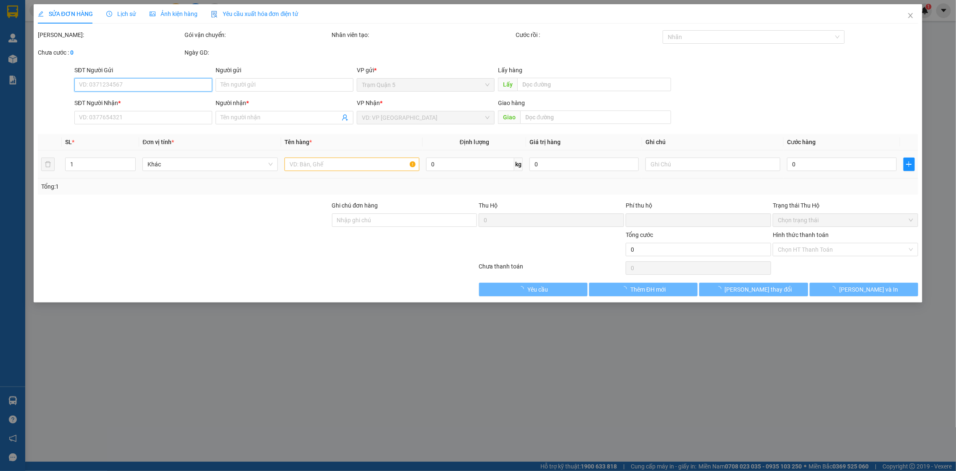
type input "0"
type input "250.000"
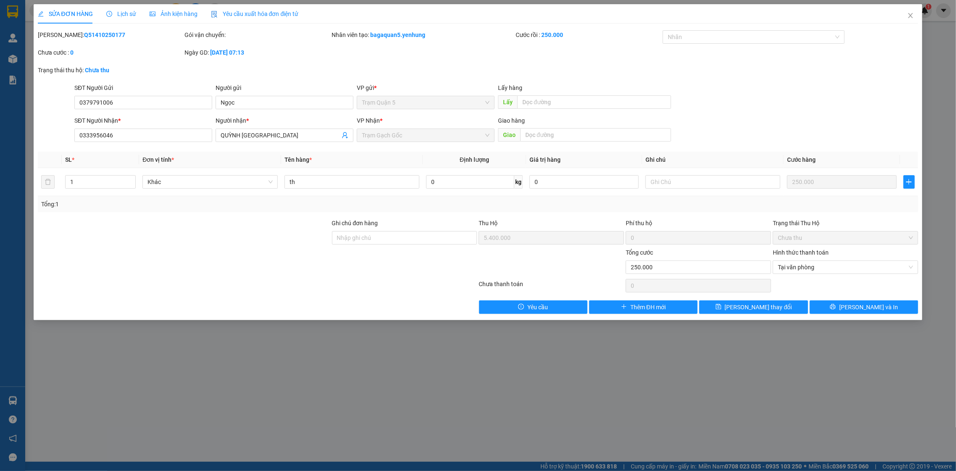
click at [556, 229] on div "Thu Hộ 5.400.000" at bounding box center [551, 233] width 147 height 29
drag, startPoint x: 661, startPoint y: 188, endPoint x: 665, endPoint y: 184, distance: 6.2
click at [664, 184] on div at bounding box center [713, 182] width 135 height 17
click at [665, 184] on input "text" at bounding box center [713, 181] width 135 height 13
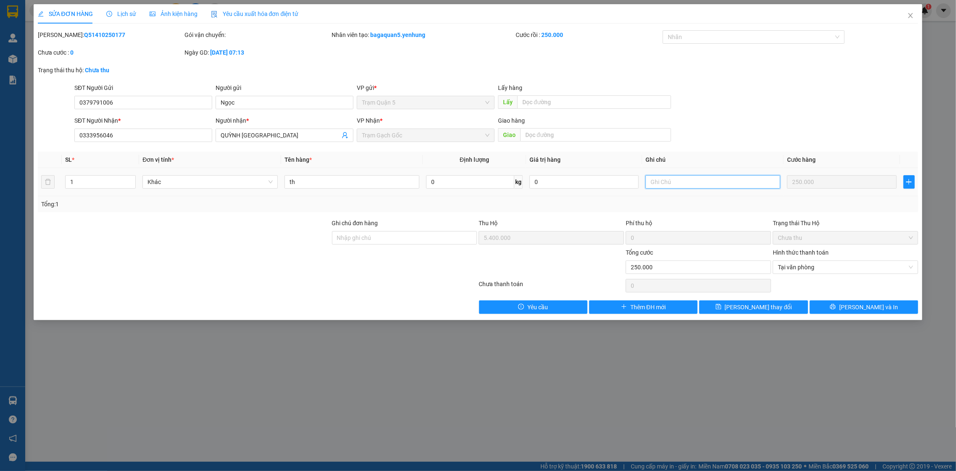
click at [665, 184] on input "text" at bounding box center [713, 181] width 135 height 13
click at [665, 185] on input "text" at bounding box center [713, 181] width 135 height 13
click at [664, 187] on input "text" at bounding box center [713, 181] width 135 height 13
click at [565, 309] on button "Yêu cầu" at bounding box center [533, 306] width 108 height 13
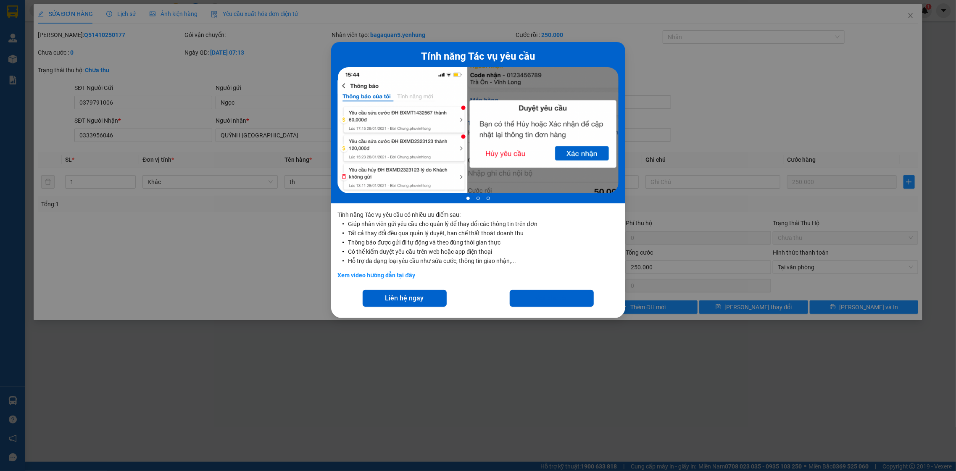
click at [565, 309] on div "Liên hệ ngay Gọi cho tôi" at bounding box center [478, 304] width 294 height 28
drag, startPoint x: 565, startPoint y: 306, endPoint x: 565, endPoint y: 300, distance: 5.9
click at [565, 300] on button "Gọi cho tôi" at bounding box center [552, 298] width 84 height 17
click at [565, 150] on div at bounding box center [478, 131] width 281 height 129
drag, startPoint x: 526, startPoint y: 154, endPoint x: 521, endPoint y: 153, distance: 5.6
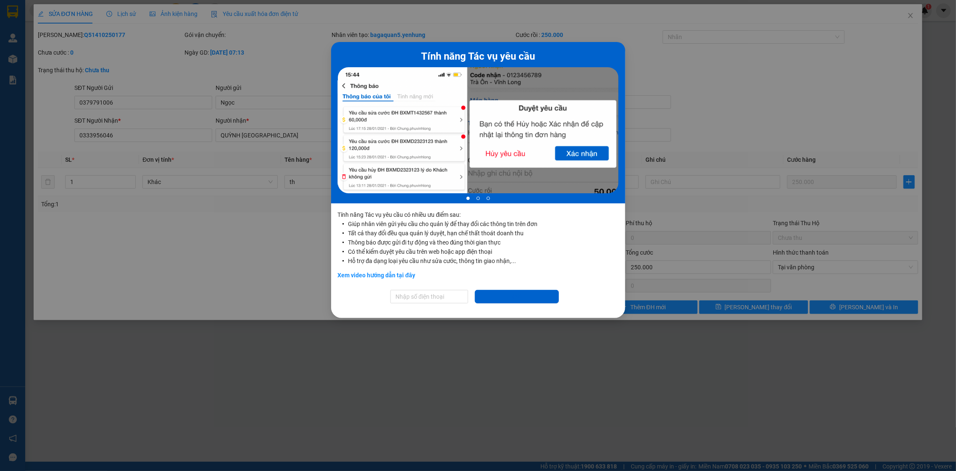
click at [522, 153] on div at bounding box center [478, 130] width 281 height 126
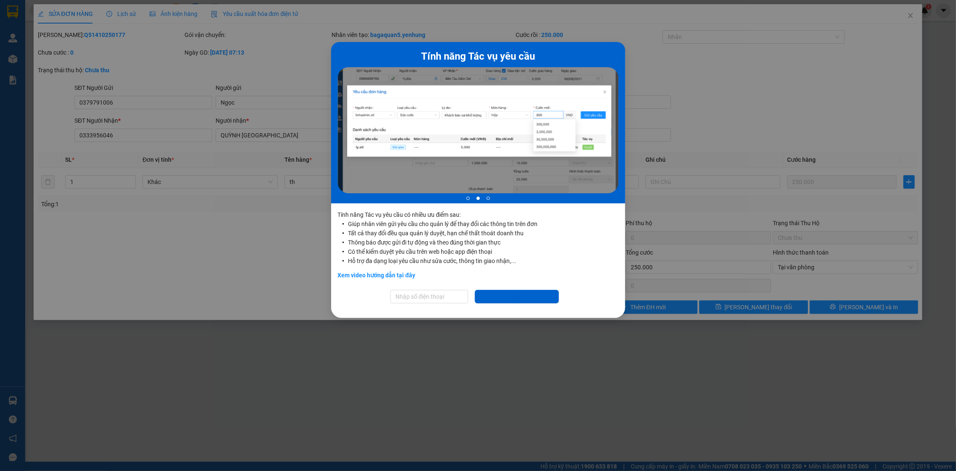
click at [606, 163] on div at bounding box center [478, 133] width 281 height 132
drag, startPoint x: 606, startPoint y: 165, endPoint x: 561, endPoint y: 157, distance: 45.7
click at [561, 157] on div at bounding box center [478, 130] width 281 height 126
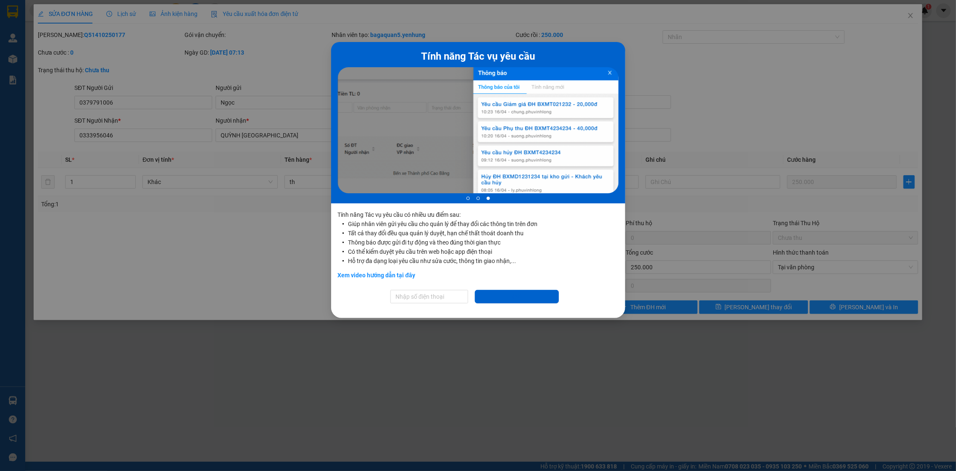
drag, startPoint x: 555, startPoint y: 159, endPoint x: 535, endPoint y: 156, distance: 20.8
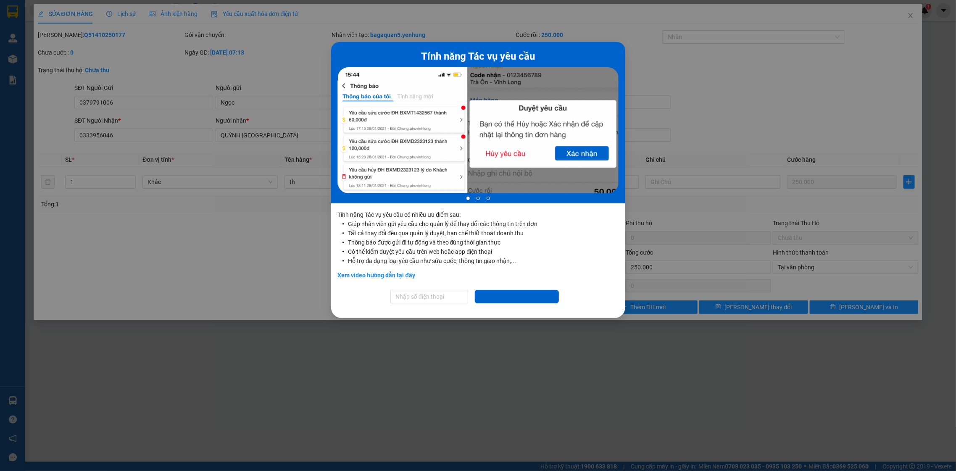
drag, startPoint x: 501, startPoint y: 162, endPoint x: 489, endPoint y: 159, distance: 12.2
click at [489, 161] on div at bounding box center [478, 130] width 281 height 126
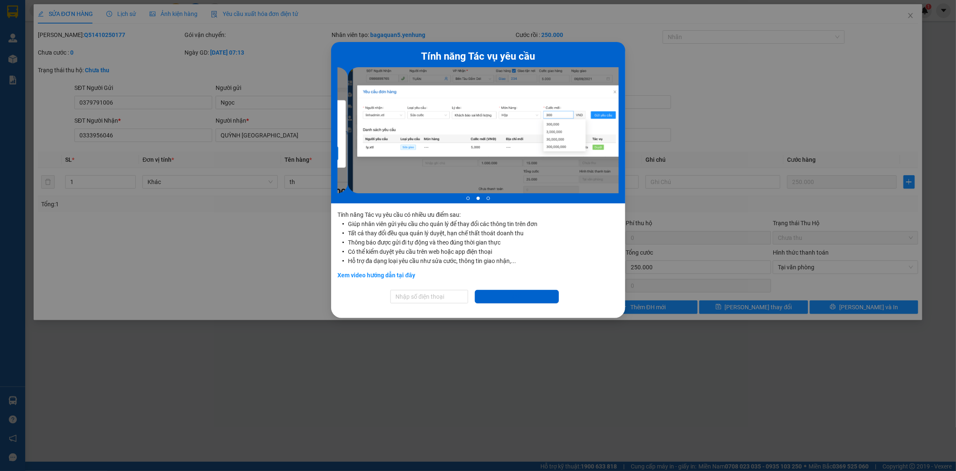
drag, startPoint x: 525, startPoint y: 156, endPoint x: 536, endPoint y: 155, distance: 11.0
click at [536, 155] on div at bounding box center [478, 130] width 281 height 126
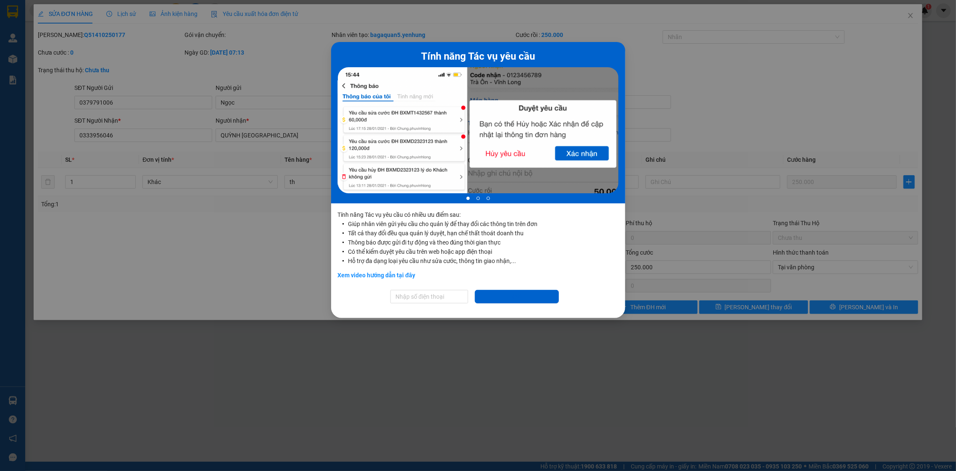
click at [338, 142] on ul at bounding box center [197, 130] width 281 height 126
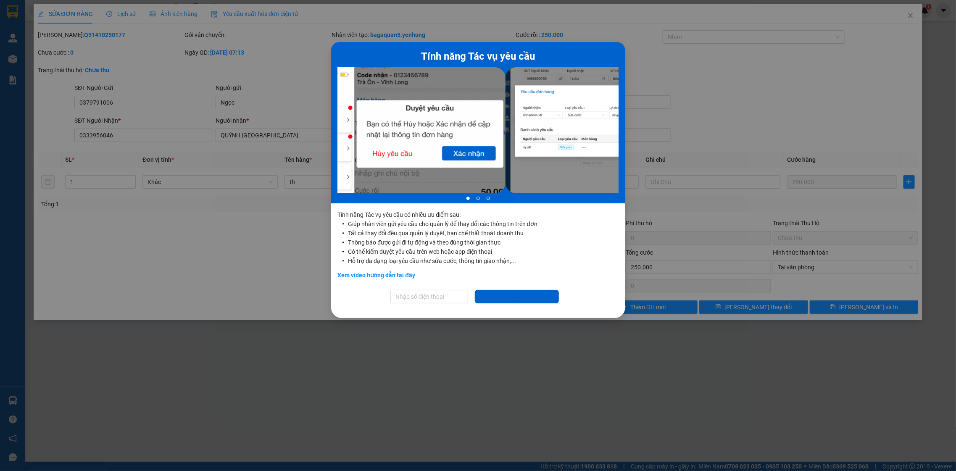
drag, startPoint x: 448, startPoint y: 141, endPoint x: 367, endPoint y: 122, distance: 82.5
click at [371, 125] on div at bounding box center [478, 130] width 281 height 126
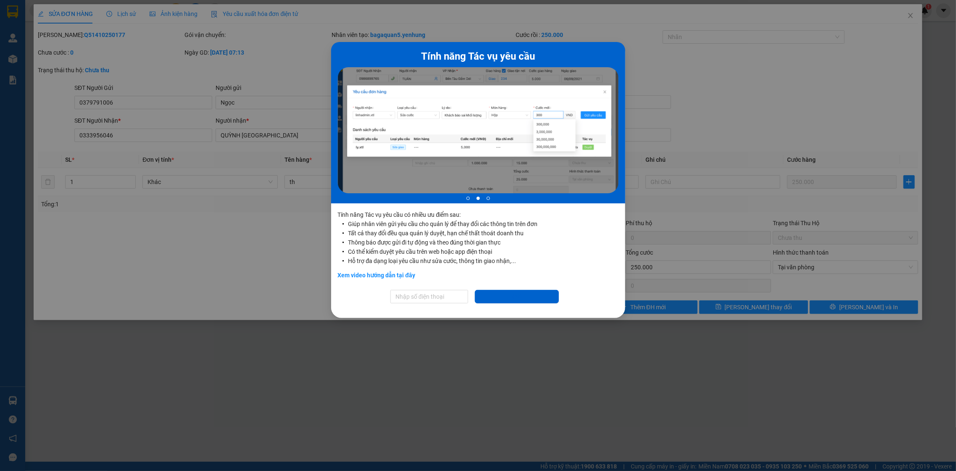
drag, startPoint x: 604, startPoint y: 141, endPoint x: 488, endPoint y: 111, distance: 119.8
click at [493, 114] on div at bounding box center [478, 130] width 281 height 126
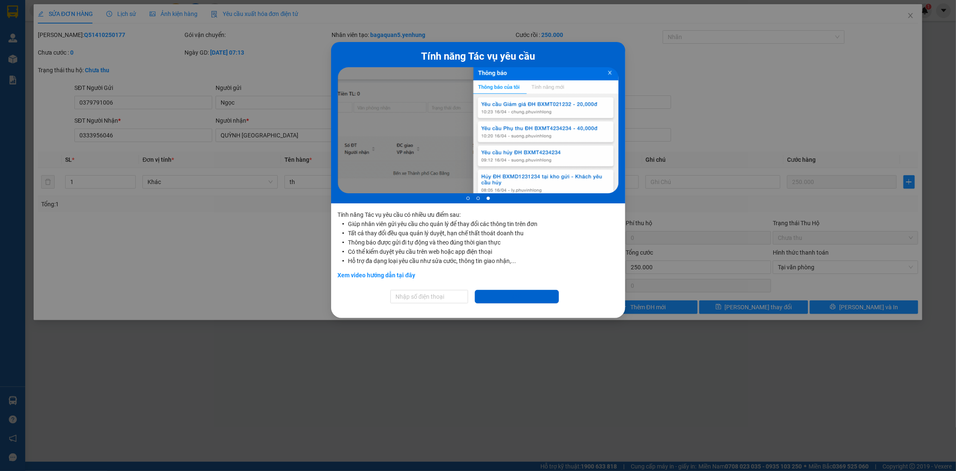
drag, startPoint x: 589, startPoint y: 111, endPoint x: 592, endPoint y: 95, distance: 16.7
click at [589, 108] on div at bounding box center [478, 130] width 281 height 126
click at [610, 66] on div "Tính năng Tác vụ yêu cầu 3 of 3" at bounding box center [478, 122] width 294 height 161
click at [608, 72] on div at bounding box center [478, 130] width 281 height 126
click at [411, 272] on link "Xem video hướng dẫn tại đây" at bounding box center [377, 275] width 78 height 7
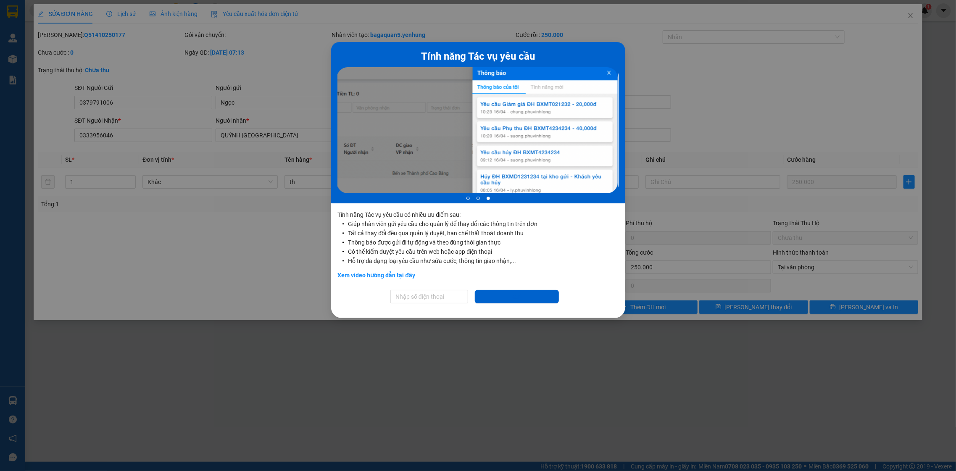
click at [606, 72] on div at bounding box center [478, 130] width 281 height 126
click at [603, 79] on div at bounding box center [478, 130] width 281 height 126
click at [603, 78] on div at bounding box center [478, 130] width 281 height 126
click at [604, 76] on div at bounding box center [478, 130] width 281 height 126
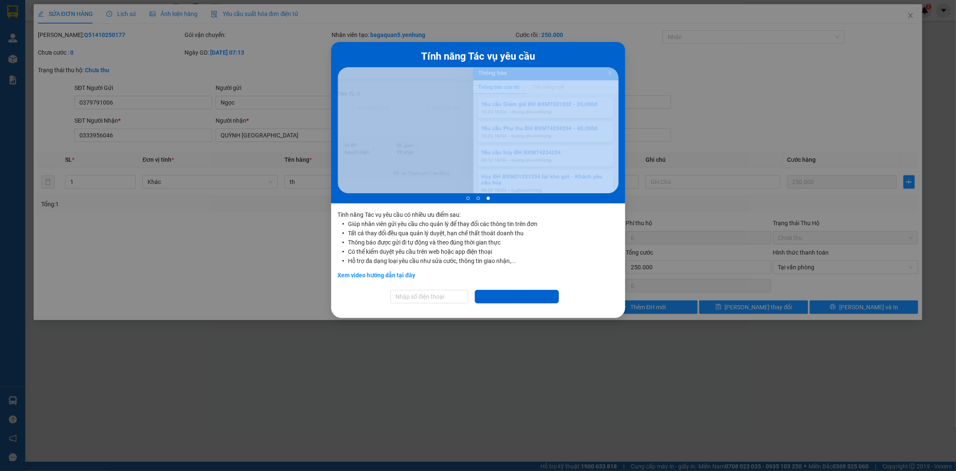
drag, startPoint x: 604, startPoint y: 76, endPoint x: 536, endPoint y: 364, distance: 296.5
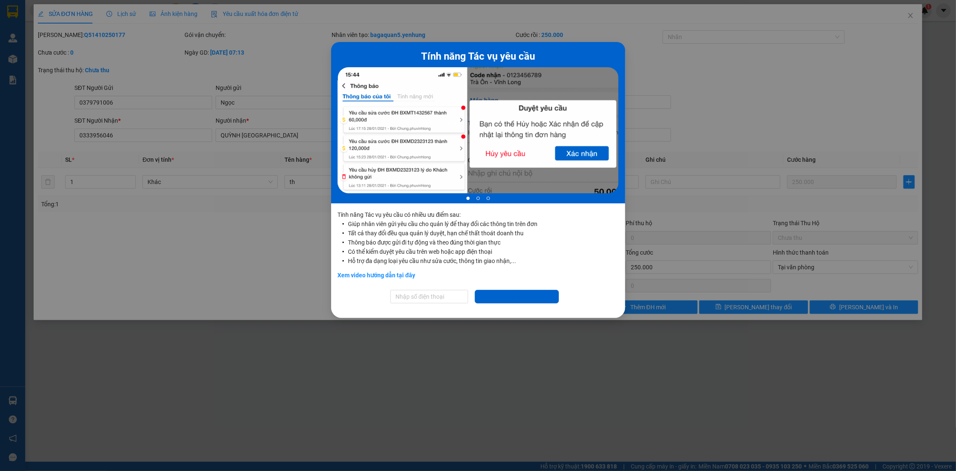
drag, startPoint x: 564, startPoint y: 461, endPoint x: 562, endPoint y: 455, distance: 6.6
click at [565, 458] on div "Tính năng Tác vụ yêu cầu 1 of 3 Tính năng Tác vụ yêu cầu có nhiều ưu điểm sau: …" at bounding box center [478, 235] width 956 height 471
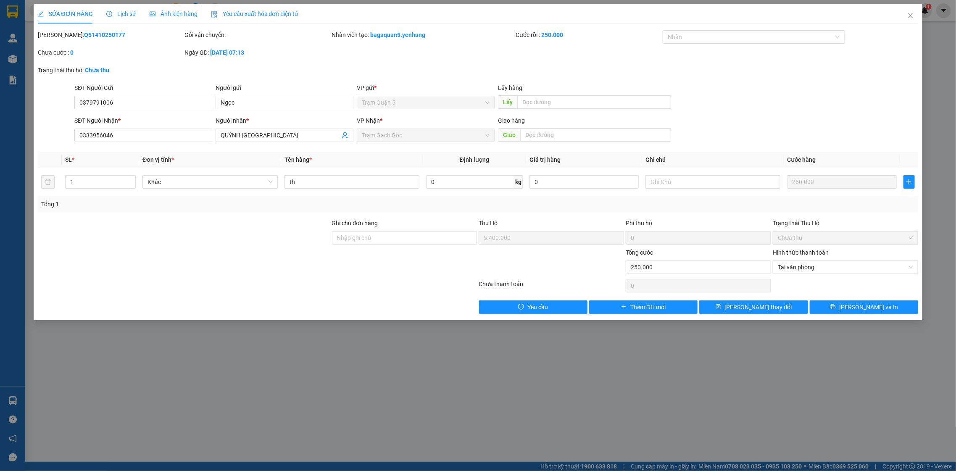
drag, startPoint x: 562, startPoint y: 455, endPoint x: 424, endPoint y: 272, distance: 229.1
click at [486, 356] on div "Tính năng Tác vụ yêu cầu 1 of 3 Tính năng Tác vụ yêu cầu có nhiều ưu điểm sau: …" at bounding box center [478, 235] width 956 height 471
click at [788, 264] on span "Tại văn phòng" at bounding box center [845, 267] width 135 height 13
type input "250.000"
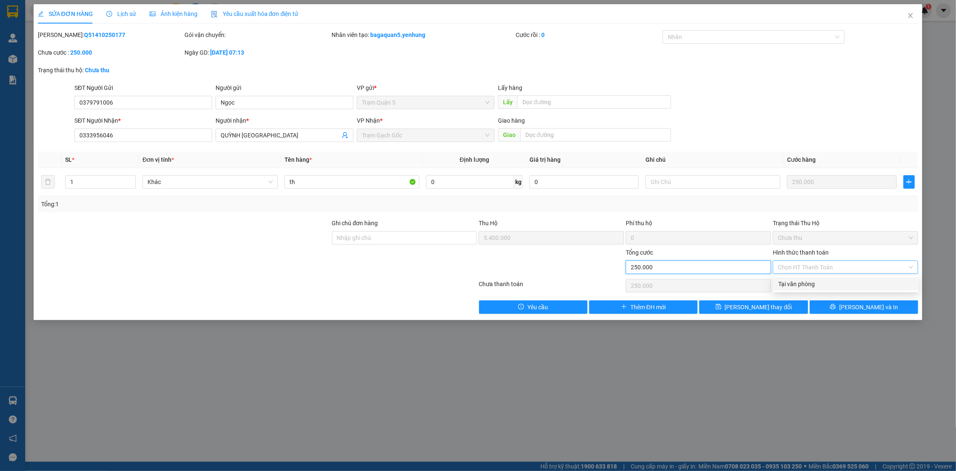
click at [673, 264] on input "250.000" at bounding box center [698, 267] width 145 height 13
click at [671, 266] on input "250.000" at bounding box center [698, 267] width 145 height 13
drag, startPoint x: 401, startPoint y: 255, endPoint x: 398, endPoint y: 243, distance: 12.1
click at [400, 250] on div at bounding box center [404, 262] width 147 height 29
drag, startPoint x: 398, startPoint y: 243, endPoint x: 398, endPoint y: 238, distance: 5.0
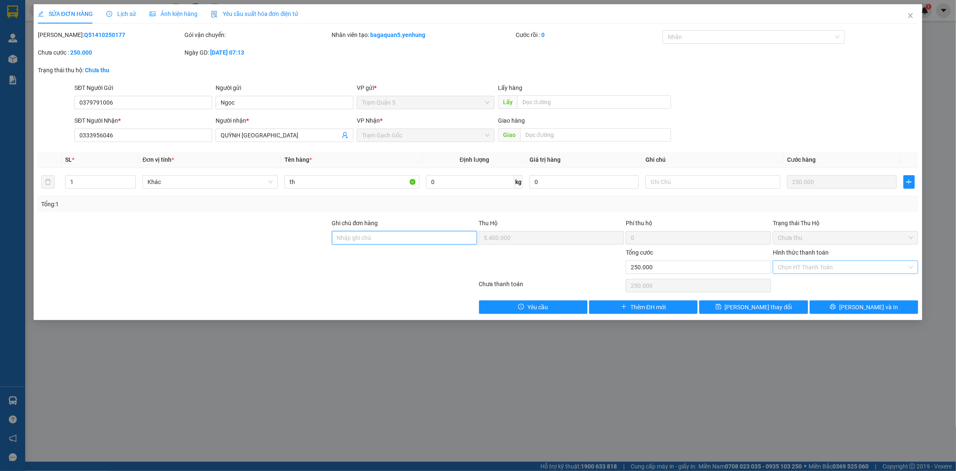
click at [398, 239] on input "Ghi chú đơn hàng" at bounding box center [404, 237] width 145 height 13
click at [397, 238] on input "Ghi chú đơn hàng" at bounding box center [404, 237] width 145 height 13
click at [397, 237] on input "Ghi chú đơn hàng" at bounding box center [404, 237] width 145 height 13
click at [57, 179] on td at bounding box center [50, 182] width 24 height 28
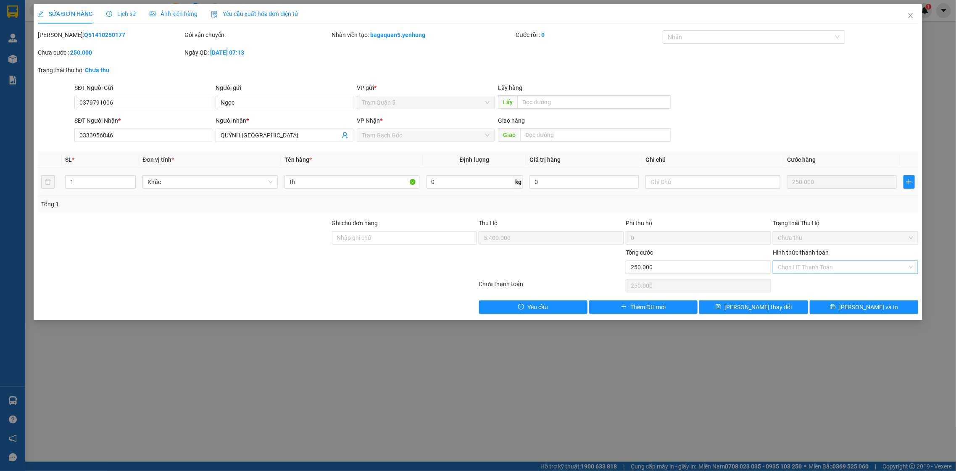
click at [62, 178] on tr "1 Khác th 0 kg 0 250.000" at bounding box center [478, 182] width 881 height 28
click at [104, 13] on div "SỬA ĐƠN HÀNG Lịch sử Ảnh kiện hàng Yêu cầu xuất hóa đơn điện tử" at bounding box center [168, 13] width 261 height 19
click at [64, 20] on div "SỬA ĐƠN HÀNG" at bounding box center [65, 13] width 55 height 19
click at [64, 18] on div "SỬA ĐƠN HÀNG" at bounding box center [65, 13] width 55 height 9
drag, startPoint x: 65, startPoint y: 15, endPoint x: 69, endPoint y: 3, distance: 12.1
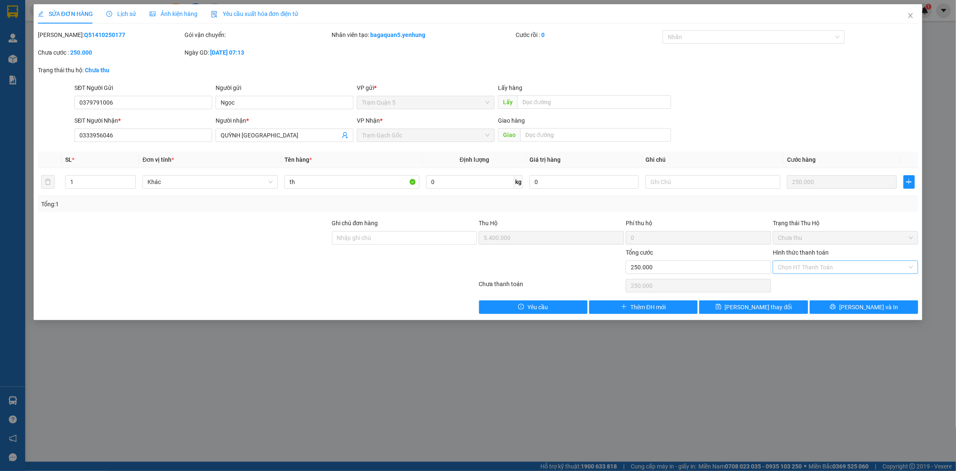
click at [67, 6] on div "SỬA ĐƠN HÀNG" at bounding box center [65, 13] width 55 height 19
click at [69, 3] on div "SỬA ĐƠN HÀNG Lịch sử Ảnh kiện hàng Yêu cầu xuất hóa đơn điện tử Total Paid Fee …" at bounding box center [478, 235] width 956 height 471
click at [69, 7] on div "SỬA ĐƠN HÀNG" at bounding box center [65, 13] width 55 height 19
click at [69, 8] on div "SỬA ĐƠN HÀNG" at bounding box center [65, 13] width 55 height 19
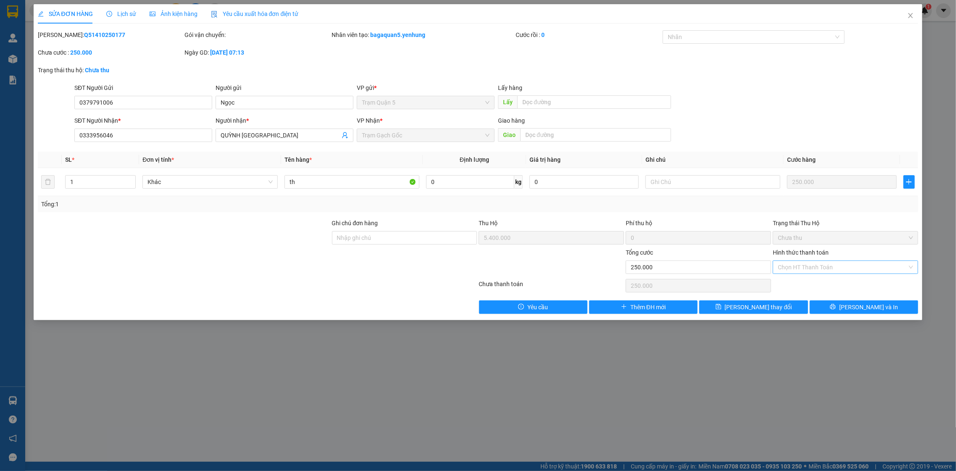
click at [69, 8] on div "SỬA ĐƠN HÀNG" at bounding box center [65, 13] width 55 height 19
drag, startPoint x: 69, startPoint y: 8, endPoint x: 73, endPoint y: 5, distance: 5.1
click at [73, 5] on div "SỬA ĐƠN HÀNG" at bounding box center [65, 13] width 55 height 19
click at [74, 3] on div "SỬA ĐƠN HÀNG Lịch sử Ảnh kiện hàng Yêu cầu xuất hóa đơn điện tử Total Paid Fee …" at bounding box center [478, 235] width 956 height 471
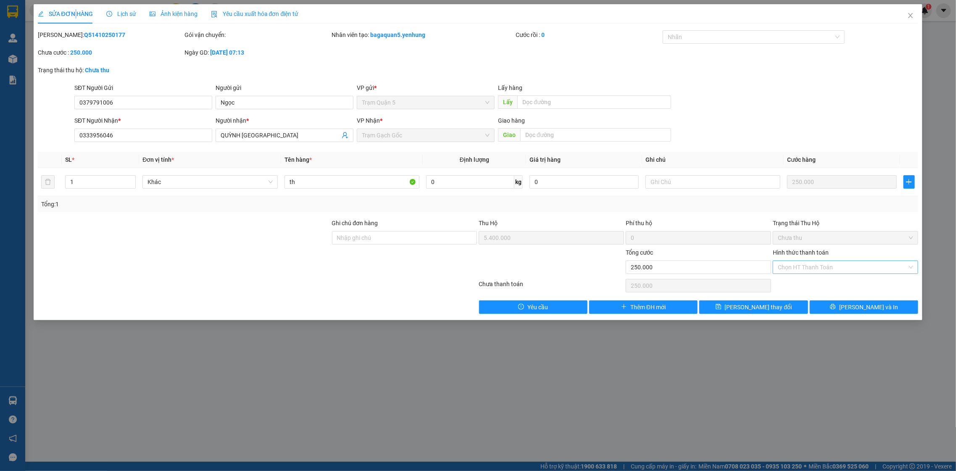
click at [74, 3] on div "SỬA ĐƠN HÀNG Lịch sử Ảnh kiện hàng Yêu cầu xuất hóa đơn điện tử Total Paid Fee …" at bounding box center [478, 235] width 956 height 471
click at [75, 2] on div "SỬA ĐƠN HÀNG Lịch sử Ảnh kiện hàng Yêu cầu xuất hóa đơn điện tử Total Paid Fee …" at bounding box center [478, 235] width 956 height 471
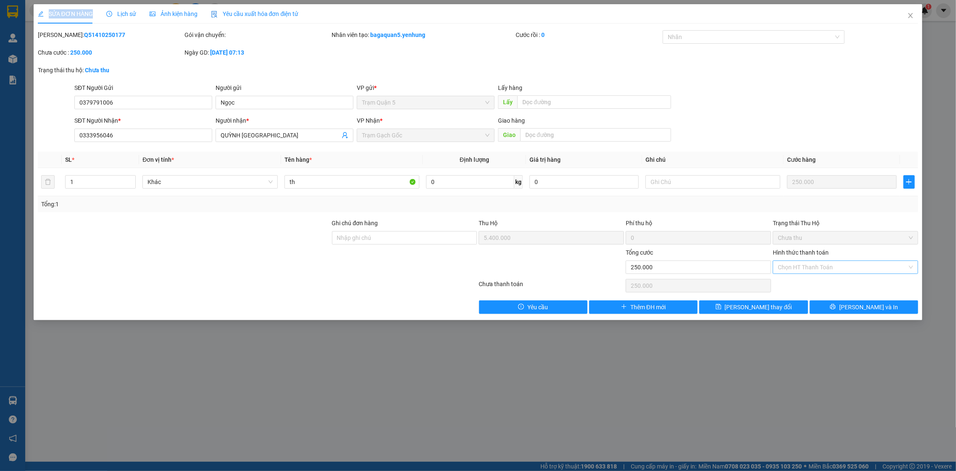
click at [75, 2] on div "SỬA ĐƠN HÀNG Lịch sử Ảnh kiện hàng Yêu cầu xuất hóa đơn điện tử Total Paid Fee …" at bounding box center [478, 235] width 956 height 471
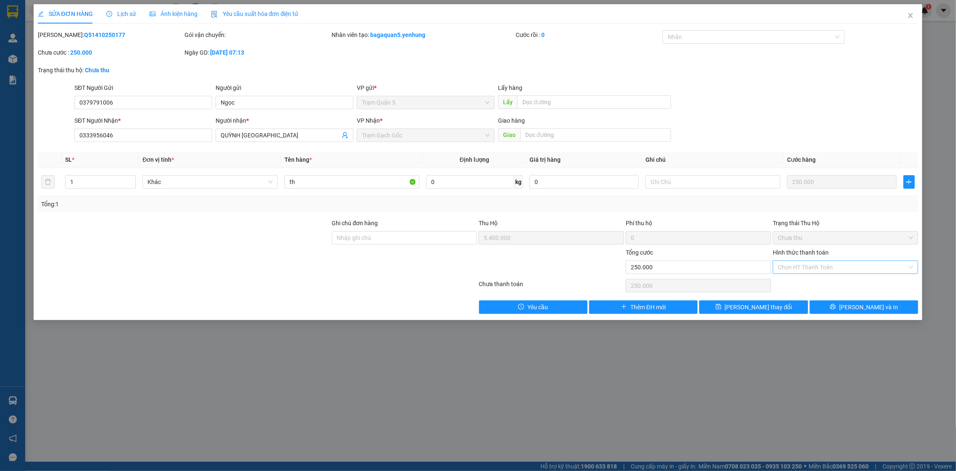
click at [129, 17] on span "Lịch sử" at bounding box center [121, 14] width 30 height 7
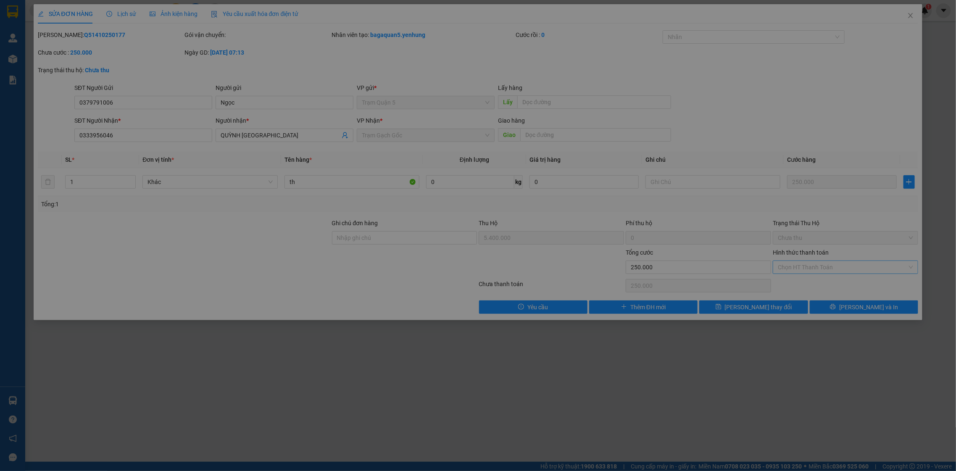
click at [129, 17] on div "Bạn có muốn lưu lại thay đổi cho đơn hàng không? Xác nhận lưu thay đổi? Quay lạ…" at bounding box center [478, 235] width 956 height 471
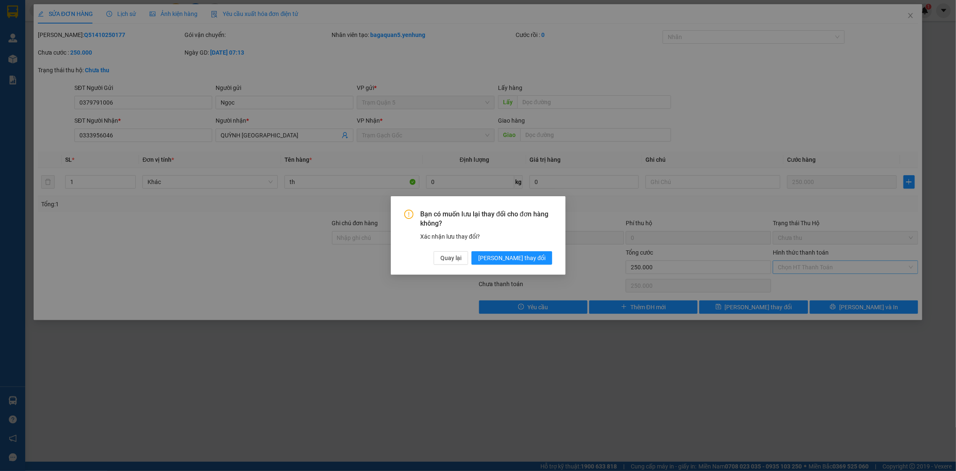
click at [129, 17] on div "Bạn có muốn lưu lại thay đổi cho đơn hàng không? Xác nhận lưu thay đổi? Quay lạ…" at bounding box center [478, 235] width 956 height 471
click at [461, 262] on span "Quay lại" at bounding box center [450, 257] width 21 height 9
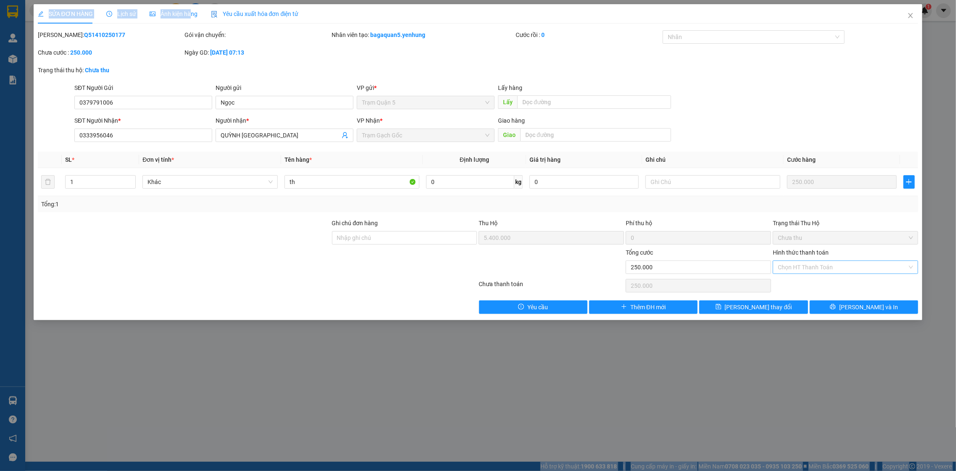
drag, startPoint x: 190, startPoint y: 17, endPoint x: 241, endPoint y: 3, distance: 53.6
click at [241, 1] on div "SỬA ĐƠN HÀNG Lịch sử Ảnh kiện hàng Yêu cầu xuất hóa đơn điện tử Total Paid Fee …" at bounding box center [478, 235] width 956 height 471
click at [245, 12] on span "Yêu cầu xuất hóa đơn điện tử" at bounding box center [255, 14] width 88 height 7
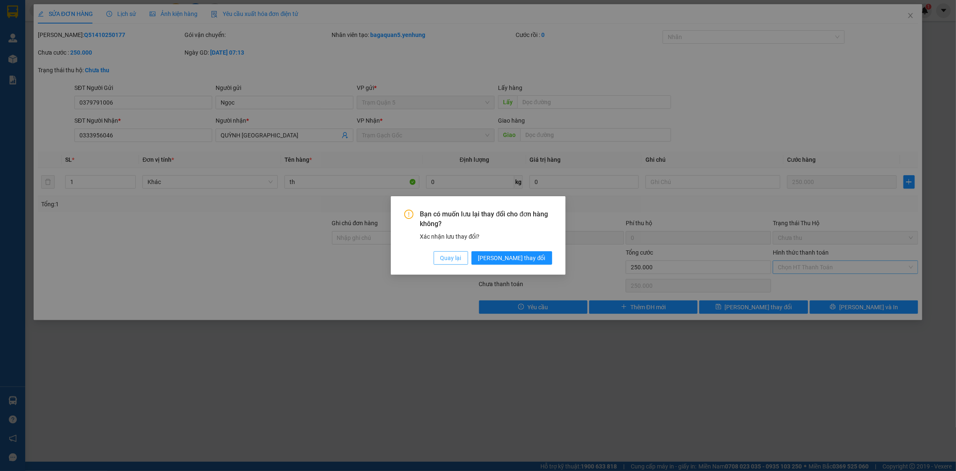
click at [468, 262] on button "Quay lại" at bounding box center [451, 257] width 34 height 13
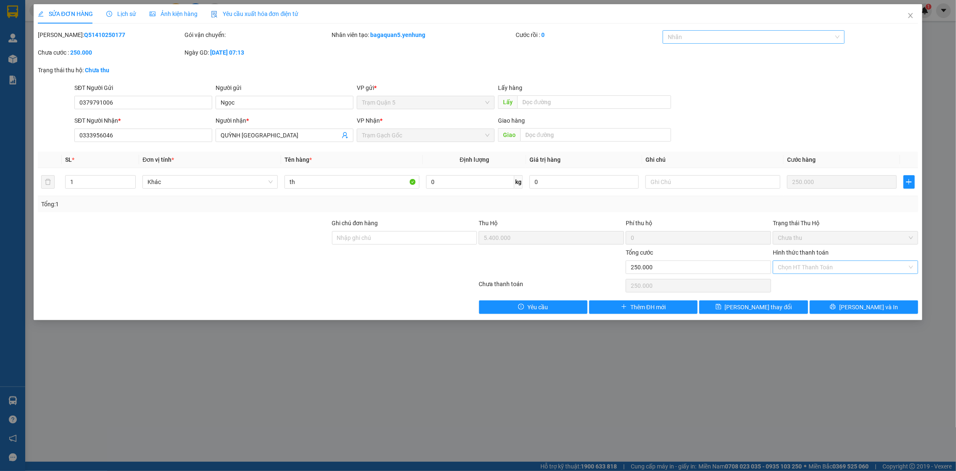
click at [680, 38] on div at bounding box center [749, 37] width 169 height 10
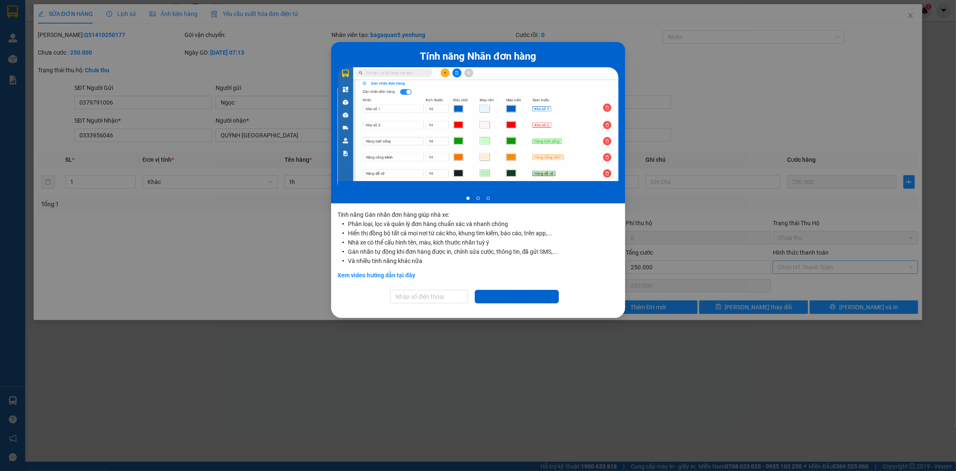
drag, startPoint x: 603, startPoint y: 110, endPoint x: 607, endPoint y: 103, distance: 8.7
click at [604, 105] on div at bounding box center [478, 130] width 281 height 126
click at [607, 103] on div at bounding box center [478, 124] width 281 height 114
drag, startPoint x: 607, startPoint y: 106, endPoint x: 603, endPoint y: 128, distance: 22.3
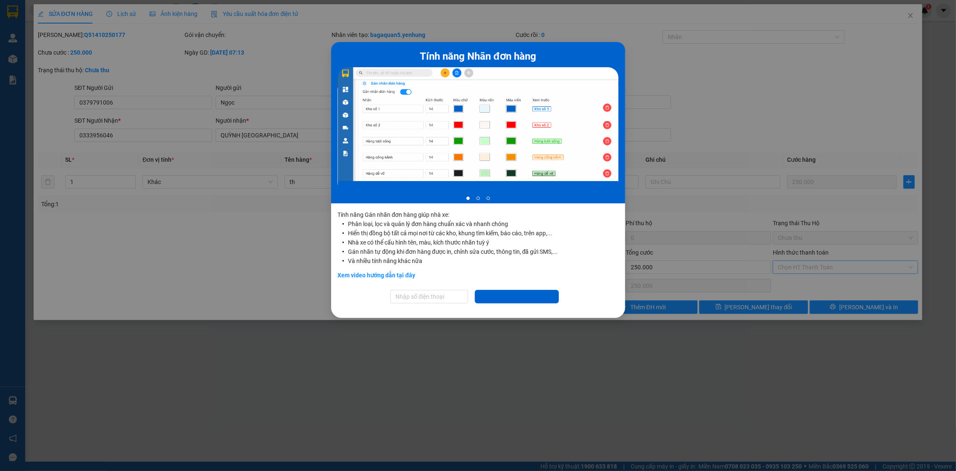
click at [606, 107] on div at bounding box center [478, 130] width 281 height 126
drag, startPoint x: 603, startPoint y: 173, endPoint x: 603, endPoint y: 193, distance: 19.8
click at [603, 181] on div at bounding box center [478, 130] width 281 height 126
drag, startPoint x: 530, startPoint y: 288, endPoint x: 527, endPoint y: 294, distance: 6.6
click at [529, 289] on div "Tính năng Nhãn đơn hàng 1 of 3 Tính năng Gán nhãn đơn hàng giúp nhà xe: Phân lo…" at bounding box center [478, 180] width 294 height 276
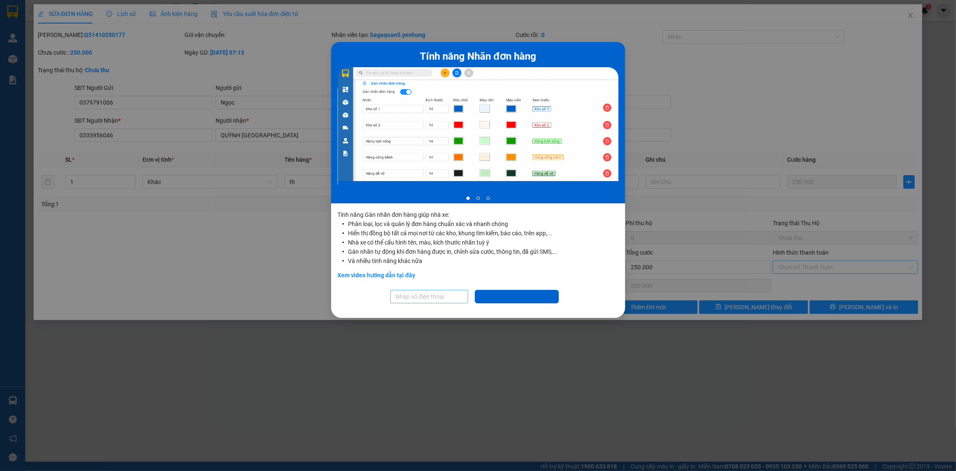
click at [448, 301] on input "text" at bounding box center [429, 296] width 78 height 13
click at [529, 301] on button "Gửi" at bounding box center [517, 296] width 84 height 13
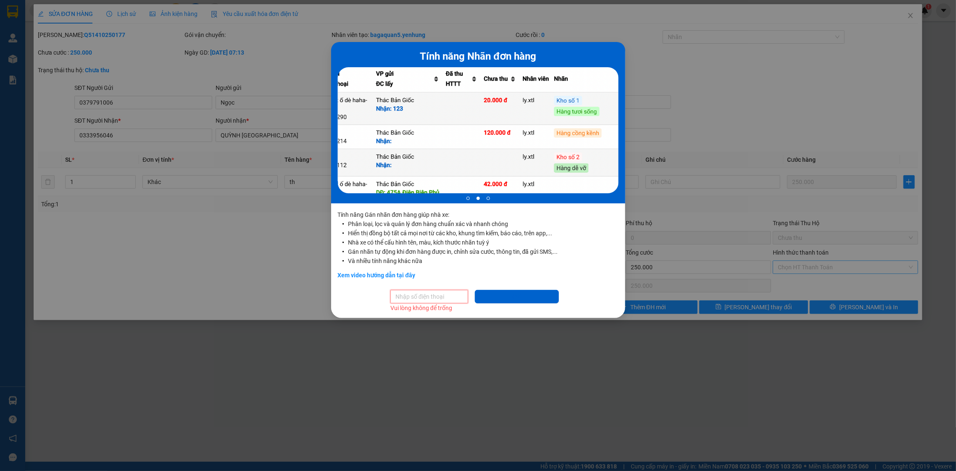
click at [445, 301] on input "text" at bounding box center [429, 296] width 78 height 13
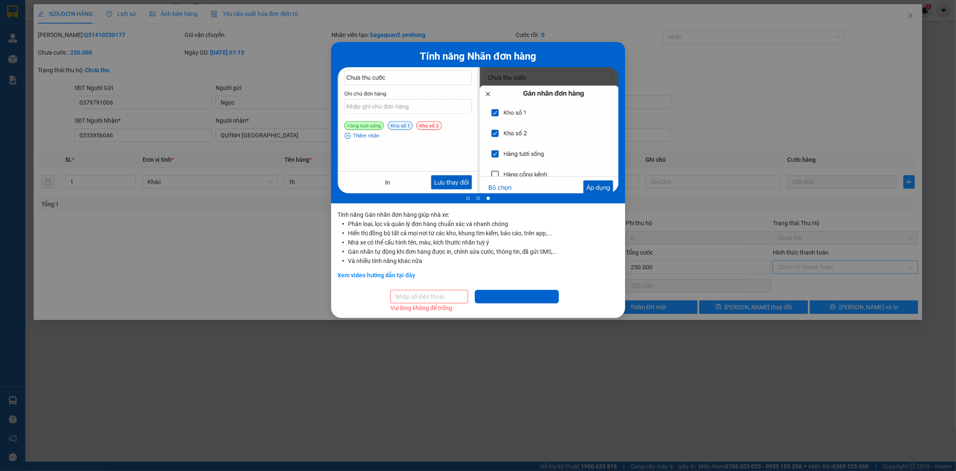
click at [603, 187] on div at bounding box center [478, 130] width 281 height 126
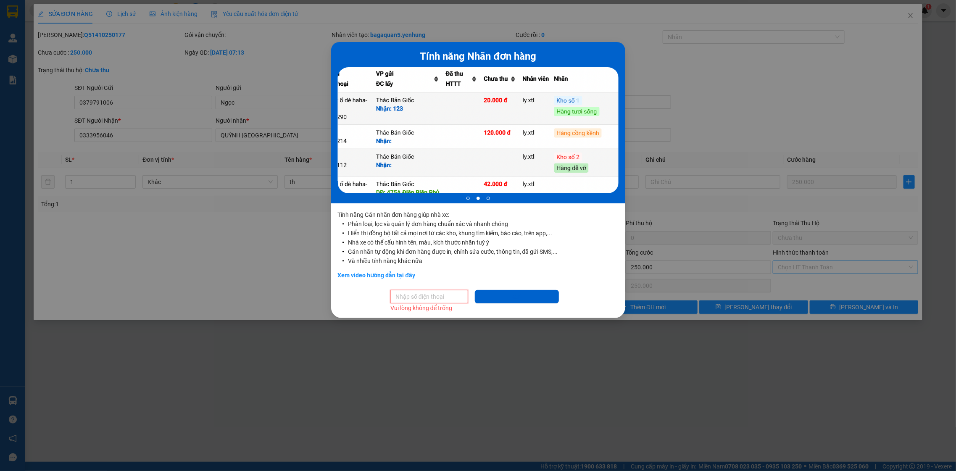
click at [432, 295] on input "text" at bounding box center [429, 296] width 78 height 13
type input "0333956046"
click at [501, 292] on button "Gửi" at bounding box center [517, 296] width 84 height 13
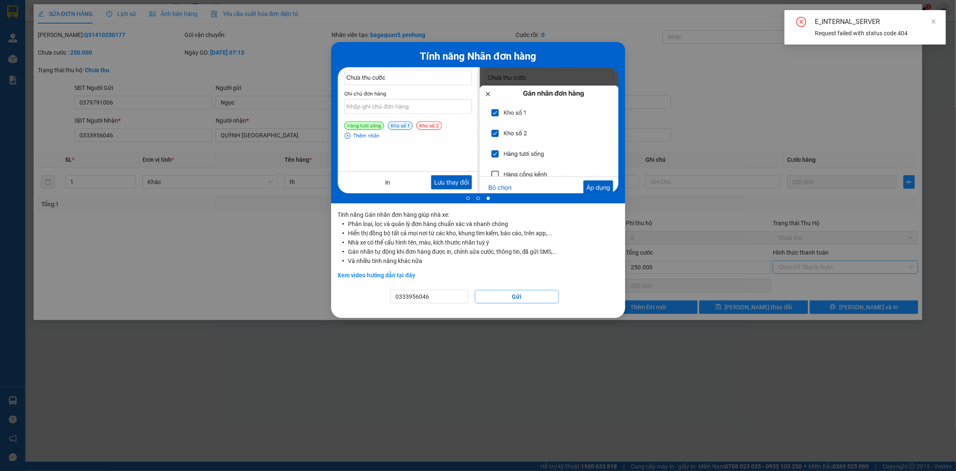
click at [501, 300] on button "Gửi" at bounding box center [517, 296] width 84 height 13
click at [802, 19] on icon "close-circle" at bounding box center [801, 22] width 10 height 10
click at [801, 20] on icon "close-circle" at bounding box center [801, 22] width 10 height 10
click at [801, 21] on icon "close-circle" at bounding box center [801, 22] width 4 height 4
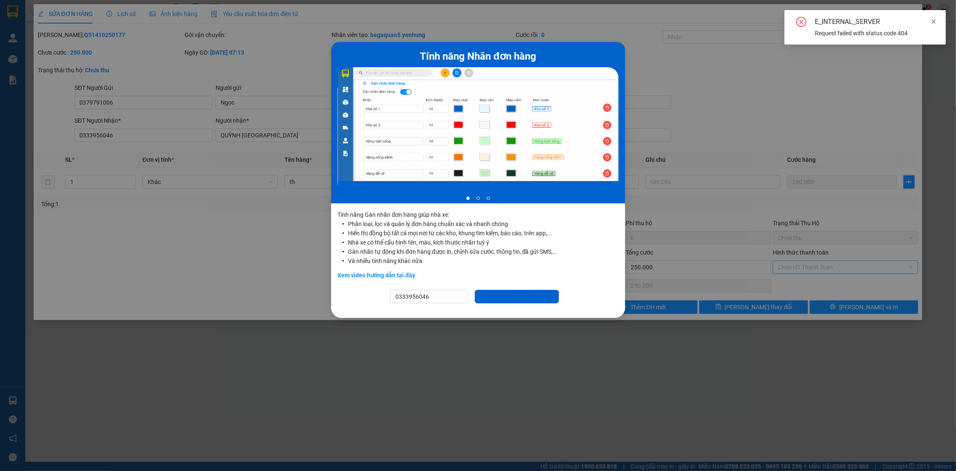
click at [935, 23] on icon "close" at bounding box center [934, 21] width 6 height 6
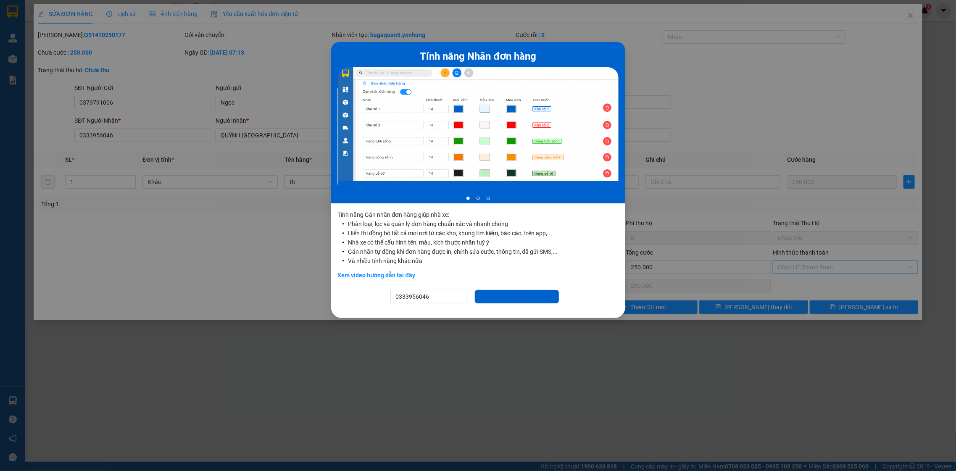
drag, startPoint x: 938, startPoint y: 21, endPoint x: 867, endPoint y: 68, distance: 85.0
click at [935, 26] on div "Tính năng Nhãn đơn hàng 1 of 3 Tính năng Gán nhãn đơn hàng giúp nhà xe: Phân lo…" at bounding box center [478, 235] width 956 height 471
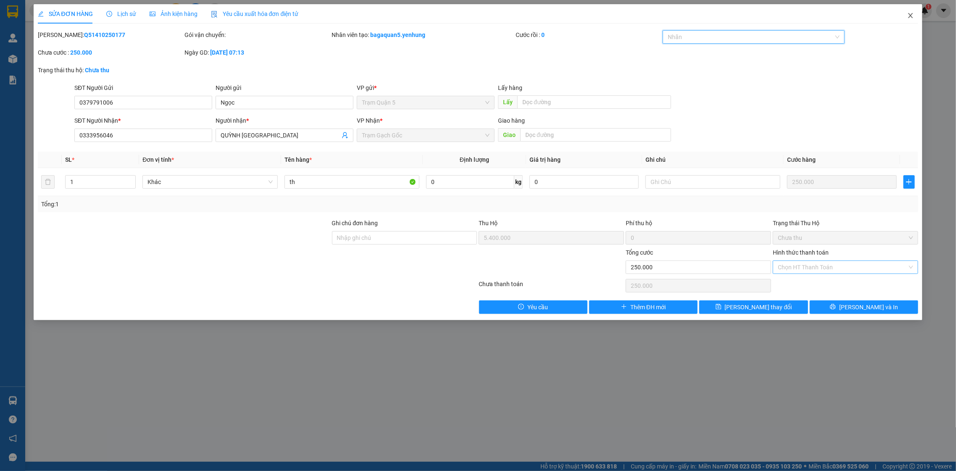
click at [909, 16] on icon "close" at bounding box center [910, 15] width 7 height 7
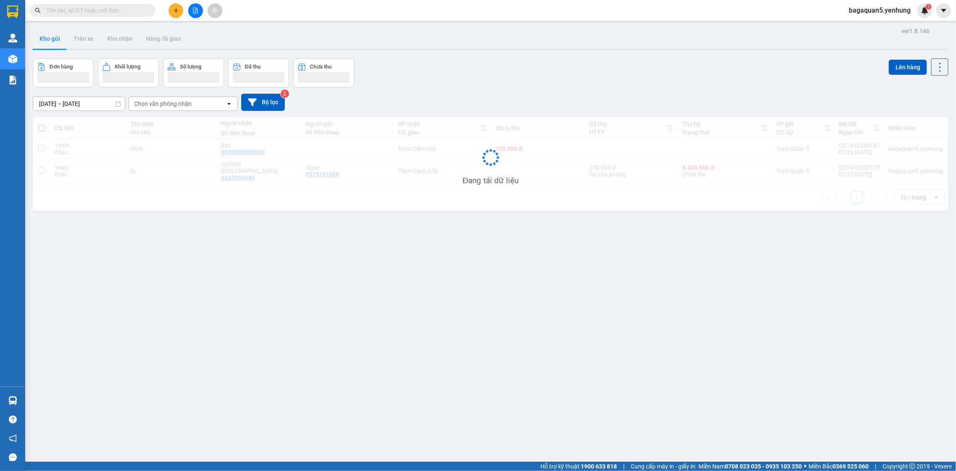
click at [911, 18] on div "Kết quả tìm kiếm ( 0 ) Bộ lọc No Data bagaquan5.yenhung 1" at bounding box center [478, 10] width 956 height 21
click at [939, 73] on button at bounding box center [939, 66] width 17 height 17
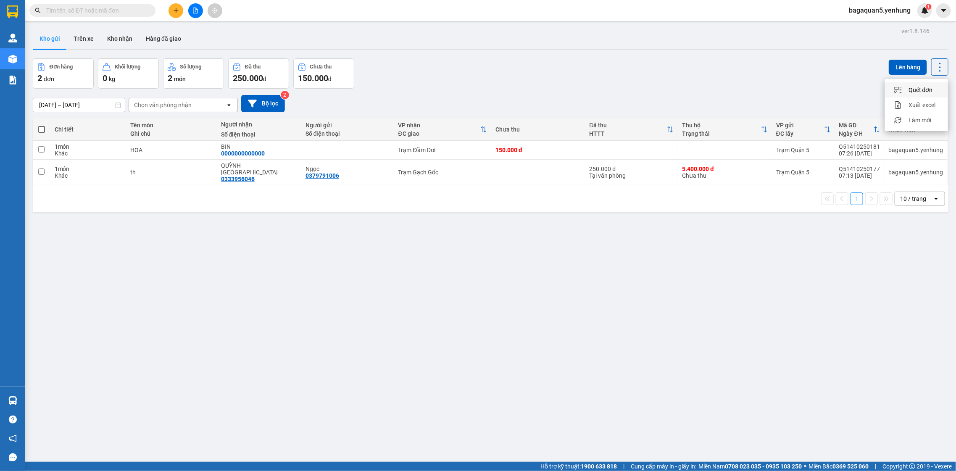
click at [919, 86] on span "Quét đơn" at bounding box center [921, 90] width 24 height 8
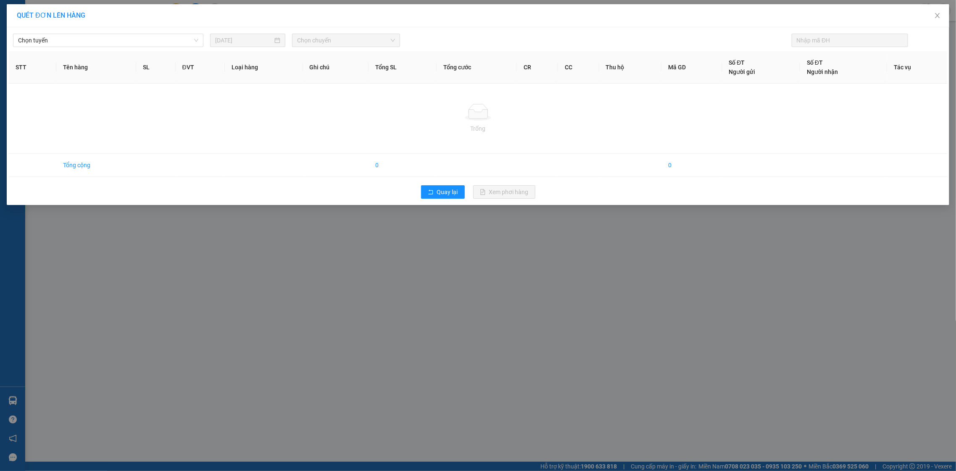
click at [231, 65] on th "Loại hàng" at bounding box center [264, 67] width 78 height 32
drag, startPoint x: 947, startPoint y: 15, endPoint x: 905, endPoint y: 0, distance: 44.9
click at [947, 16] on span "Close" at bounding box center [938, 16] width 24 height 24
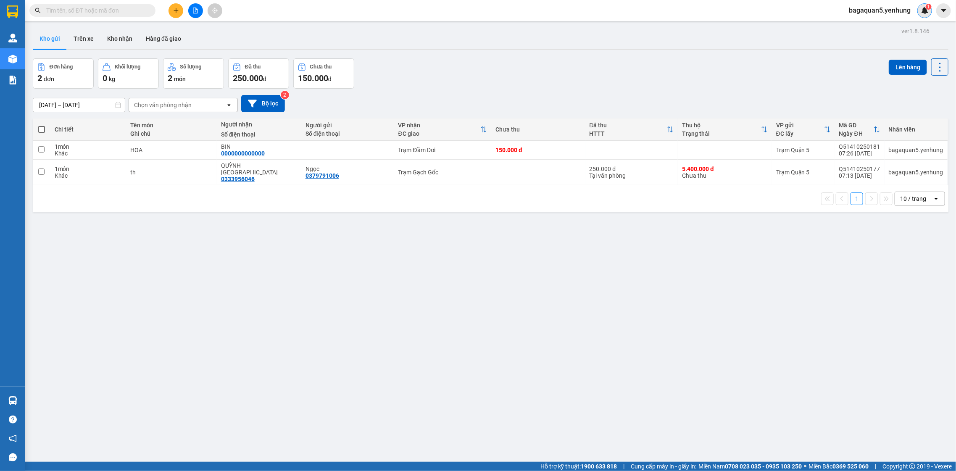
click at [926, 13] on img at bounding box center [925, 11] width 8 height 8
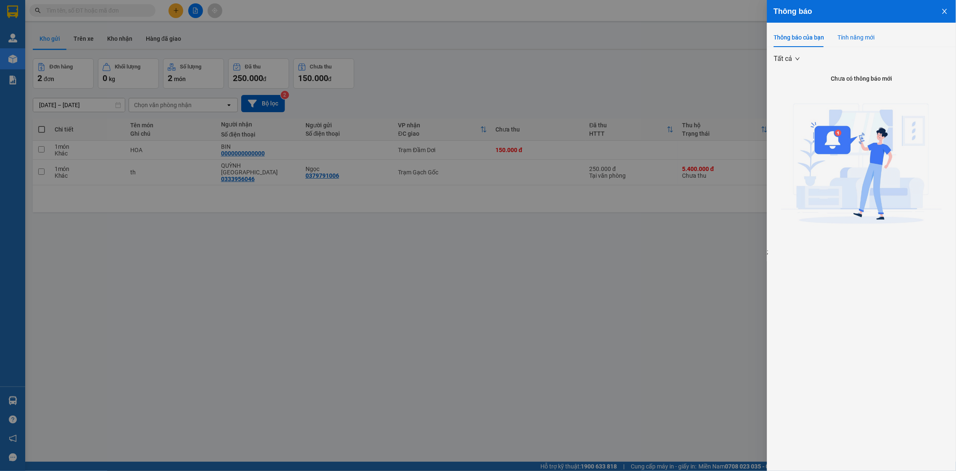
click at [862, 40] on div "Tính năng mới" at bounding box center [856, 37] width 37 height 9
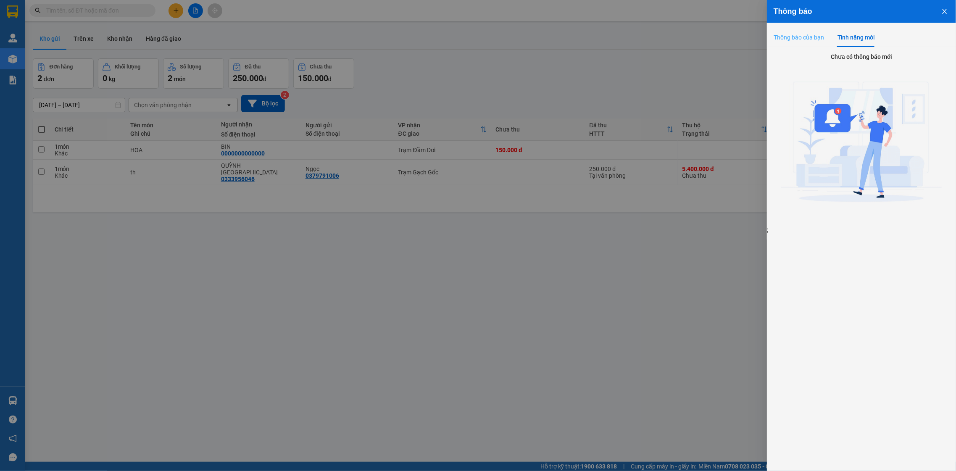
click at [780, 32] on div "Thông báo của bạn" at bounding box center [799, 37] width 50 height 19
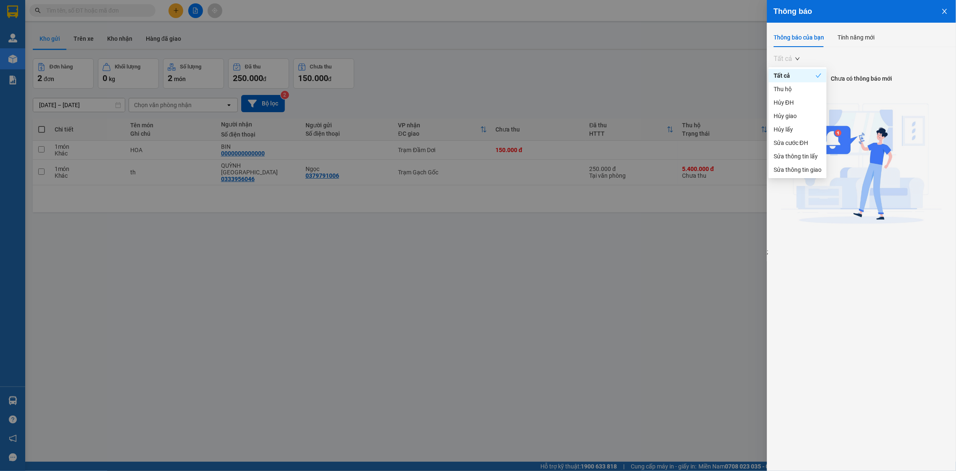
click at [793, 54] on span "Tất cả" at bounding box center [787, 59] width 26 height 13
click at [793, 90] on div "Thu hộ" at bounding box center [798, 88] width 48 height 9
click at [668, 248] on div at bounding box center [478, 235] width 956 height 471
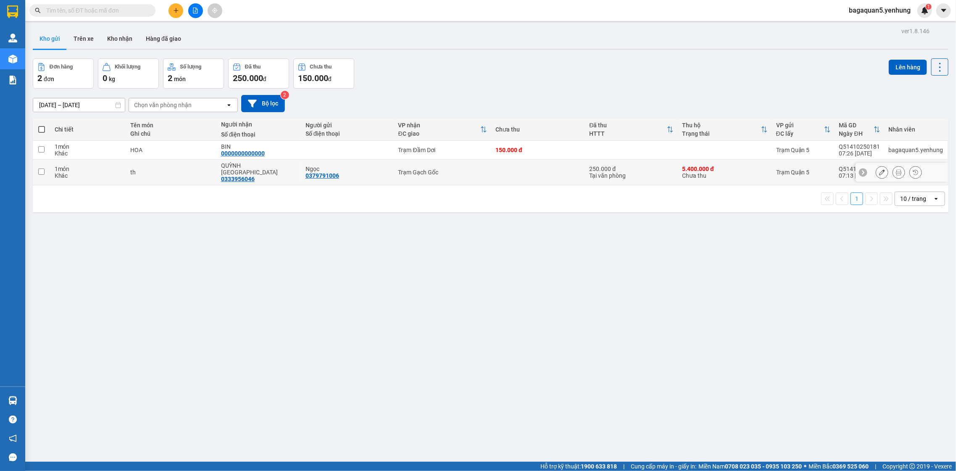
click at [699, 160] on td "5.400.000 đ Chưa thu" at bounding box center [725, 173] width 94 height 26
checkbox input "true"
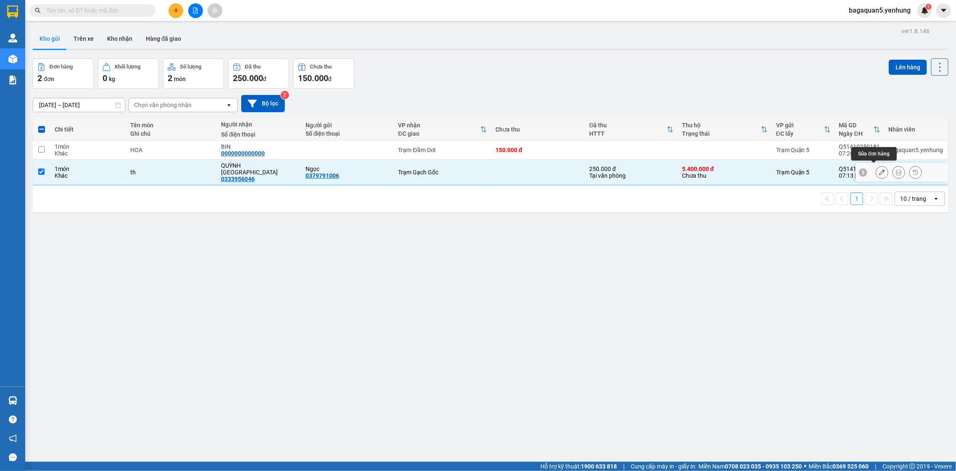
click at [878, 169] on button at bounding box center [882, 172] width 12 height 15
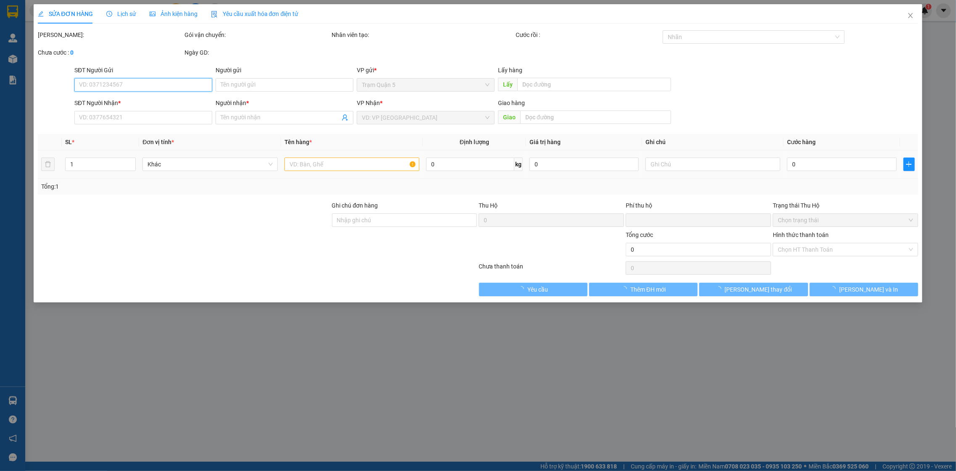
type input "0379791006"
type input "Ngọc"
type input "0333956046"
type input "QUỲNH [GEOGRAPHIC_DATA]"
type input "5.400.000"
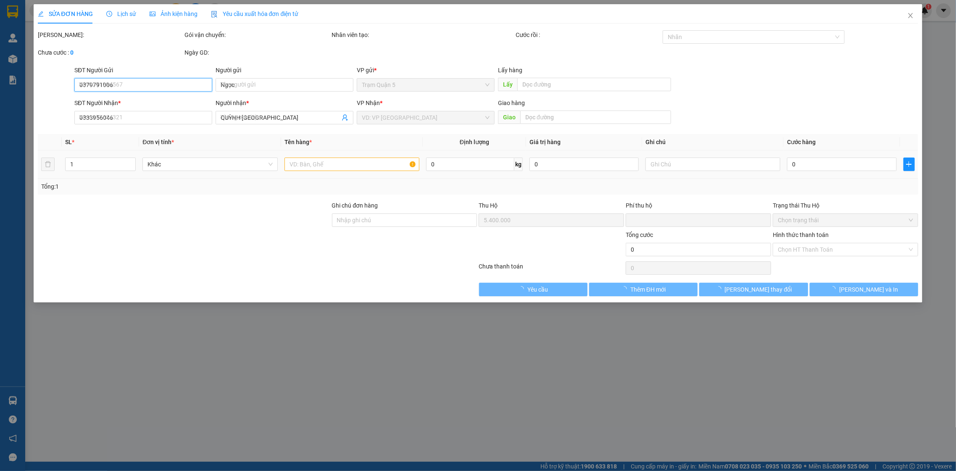
type input "0"
type input "250.000"
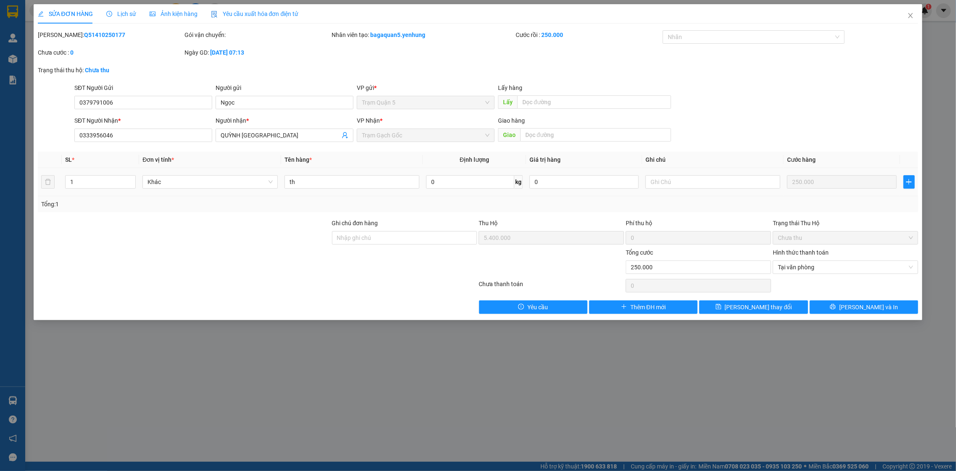
click at [560, 214] on div "Total Paid Fee 250.000 Total UnPaid Fee 0 Cash Collection Total Fee 0 Mã ĐH: Q5…" at bounding box center [478, 172] width 881 height 284
click at [910, 18] on icon "close" at bounding box center [910, 15] width 7 height 7
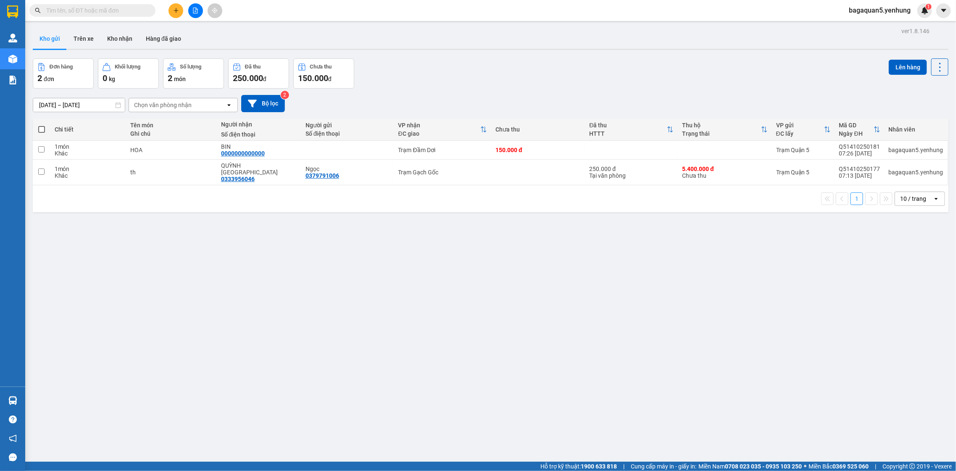
click at [952, 11] on div "bagaquan5.yenhung 1" at bounding box center [899, 10] width 114 height 15
click at [949, 10] on button at bounding box center [943, 10] width 15 height 15
click at [918, 33] on div "Trợ giúp" at bounding box center [912, 30] width 22 height 9
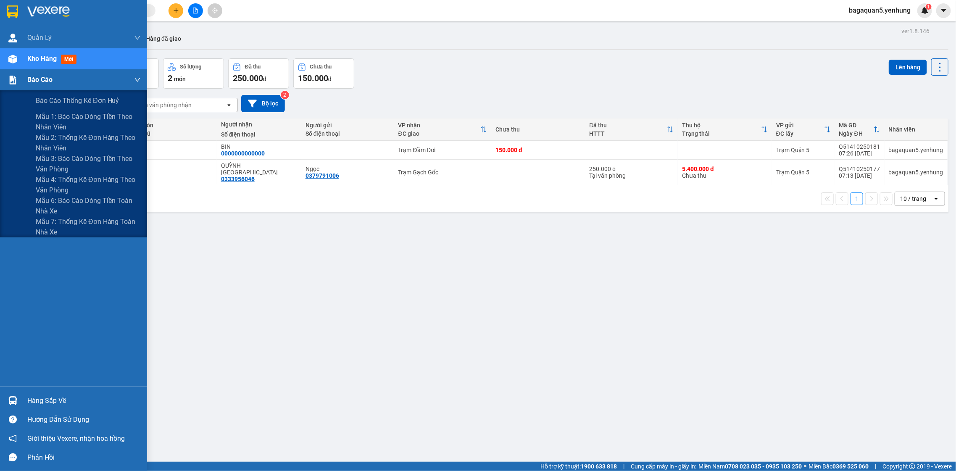
click at [14, 83] on img at bounding box center [12, 80] width 9 height 9
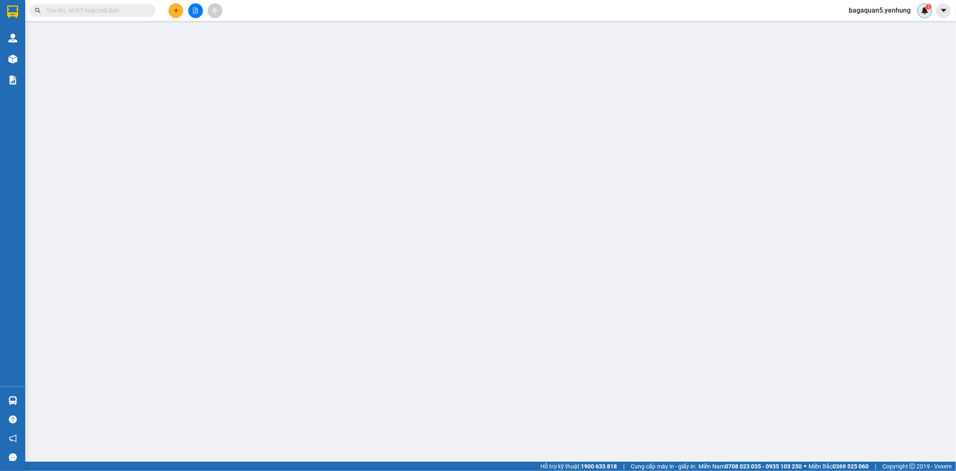
click at [924, 9] on img at bounding box center [925, 11] width 8 height 8
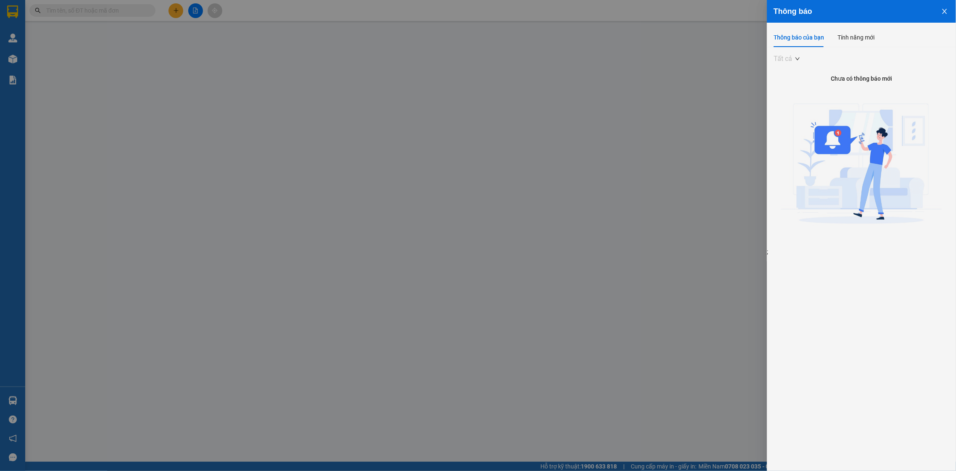
click at [796, 62] on span "Tất cả" at bounding box center [787, 59] width 26 height 13
click at [793, 167] on div "Sửa thông tin giao" at bounding box center [798, 169] width 48 height 9
click at [835, 143] on img at bounding box center [861, 166] width 161 height 161
click at [842, 40] on div "Tính năng mới" at bounding box center [856, 37] width 37 height 9
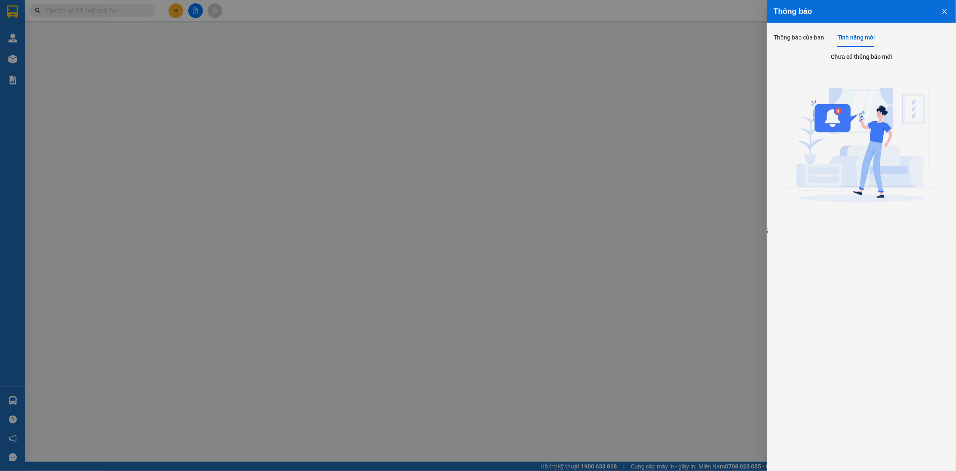
click at [951, 11] on button "Close" at bounding box center [944, 10] width 23 height 21
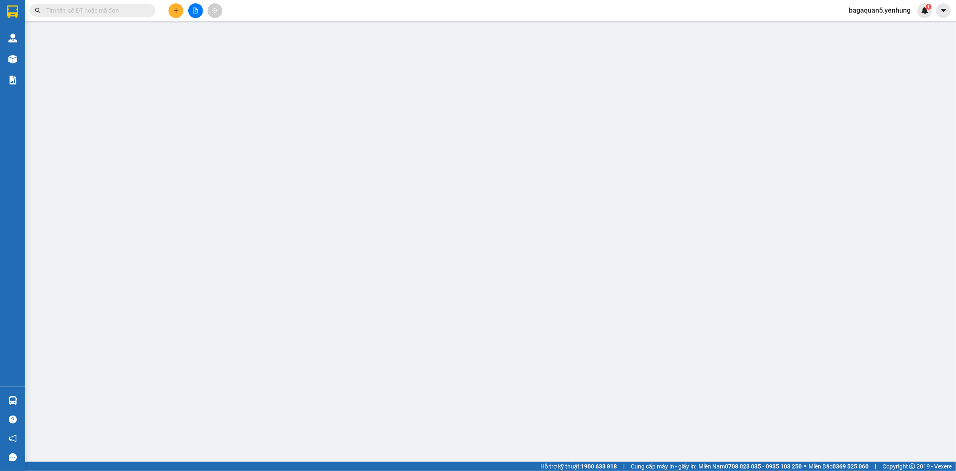
click at [949, 8] on body "Kết quả tìm kiếm ( 0 ) Bộ lọc No Data bagaquan5.yenhung 1 Quản Lý Quản lý khách…" at bounding box center [478, 235] width 956 height 471
click at [948, 7] on button at bounding box center [943, 10] width 15 height 15
click at [921, 12] on img at bounding box center [925, 11] width 8 height 8
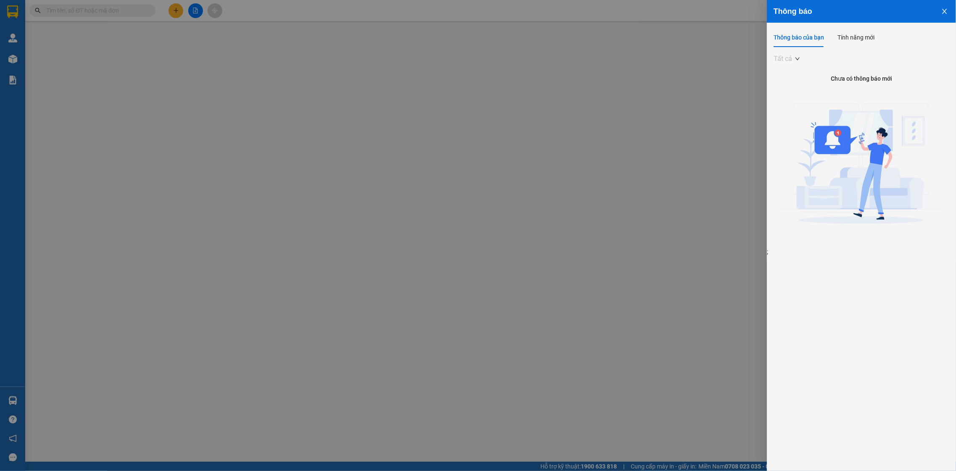
click at [795, 56] on span "Tất cả" at bounding box center [787, 59] width 26 height 13
drag, startPoint x: 546, startPoint y: 129, endPoint x: 556, endPoint y: 120, distance: 14.0
click at [546, 123] on div at bounding box center [478, 235] width 956 height 471
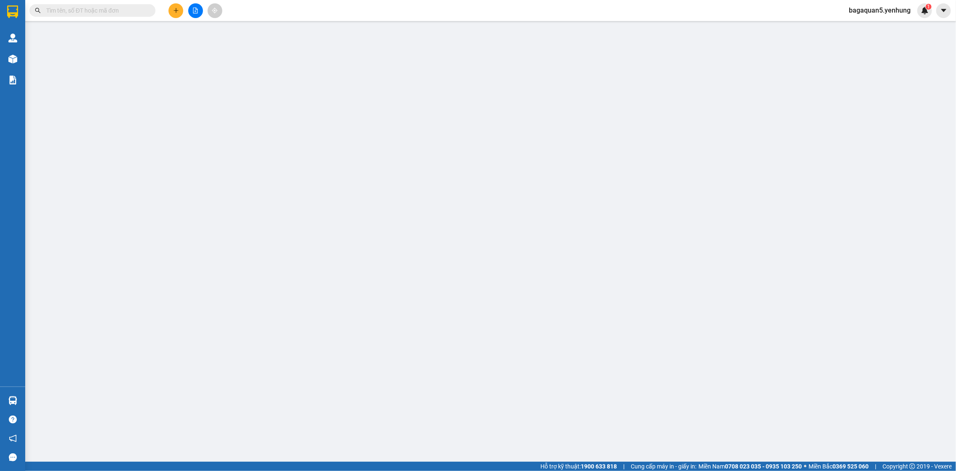
click at [892, 8] on span "bagaquan5.yenhung" at bounding box center [879, 10] width 75 height 11
click at [891, 11] on span "bagaquan5.yenhung" at bounding box center [879, 10] width 75 height 11
drag, startPoint x: 890, startPoint y: 0, endPoint x: 888, endPoint y: 8, distance: 7.4
click at [888, 3] on div "Kết quả tìm kiếm ( 0 ) Bộ lọc No Data bagaquan5.yenhung 1" at bounding box center [478, 10] width 956 height 21
click at [887, 8] on span "bagaquan5.yenhung" at bounding box center [879, 10] width 75 height 11
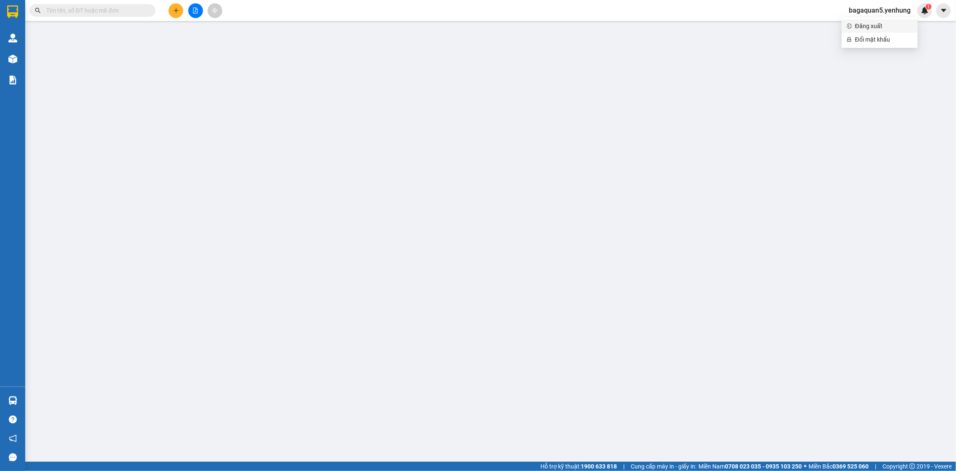
click at [877, 19] on li "Đăng xuất" at bounding box center [880, 25] width 76 height 13
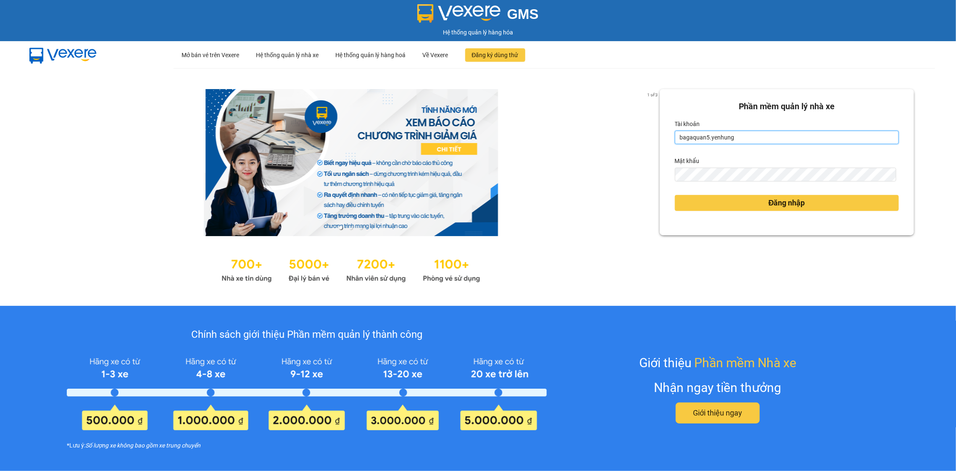
click at [738, 135] on input "bagaquan5.yenhung" at bounding box center [787, 137] width 224 height 13
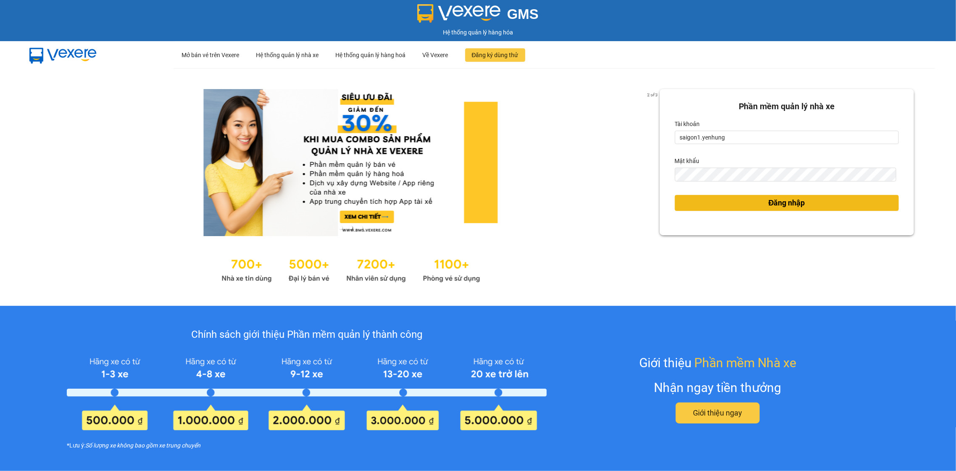
click at [754, 207] on button "Đăng nhập" at bounding box center [787, 203] width 224 height 16
click at [753, 203] on button "Đăng nhập" at bounding box center [787, 203] width 224 height 16
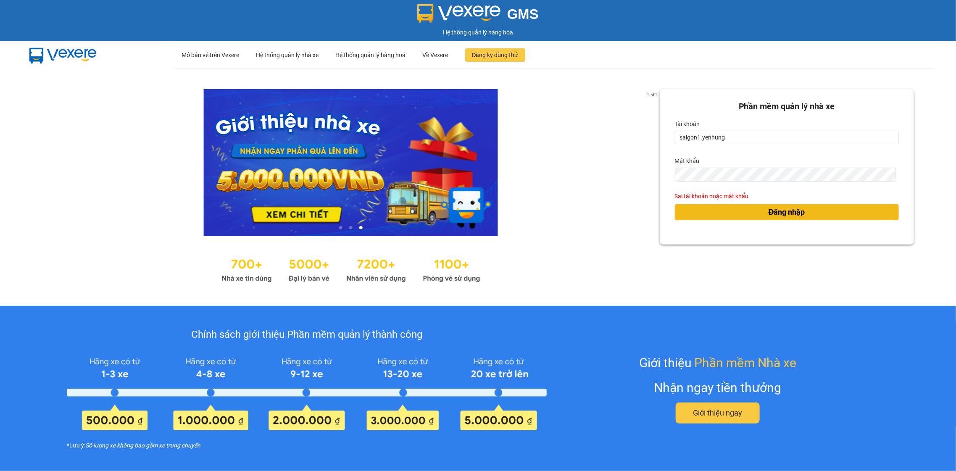
click at [757, 208] on button "Đăng nhập" at bounding box center [787, 212] width 224 height 16
click at [755, 208] on button "Đăng nhập" at bounding box center [787, 212] width 224 height 16
click at [758, 206] on button "Đăng nhập" at bounding box center [787, 212] width 224 height 16
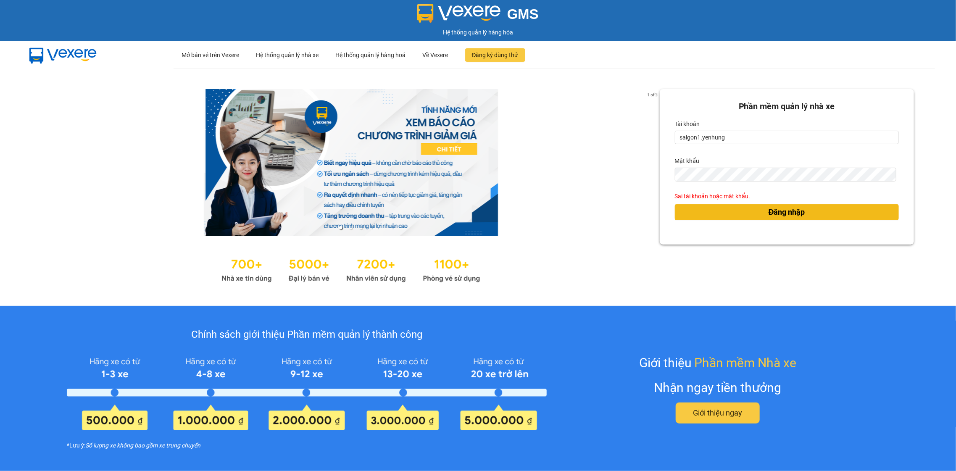
click at [751, 208] on button "Đăng nhập" at bounding box center [787, 212] width 224 height 16
drag, startPoint x: 751, startPoint y: 205, endPoint x: 752, endPoint y: 195, distance: 10.5
click at [751, 201] on div "Đăng nhập" at bounding box center [787, 212] width 224 height 23
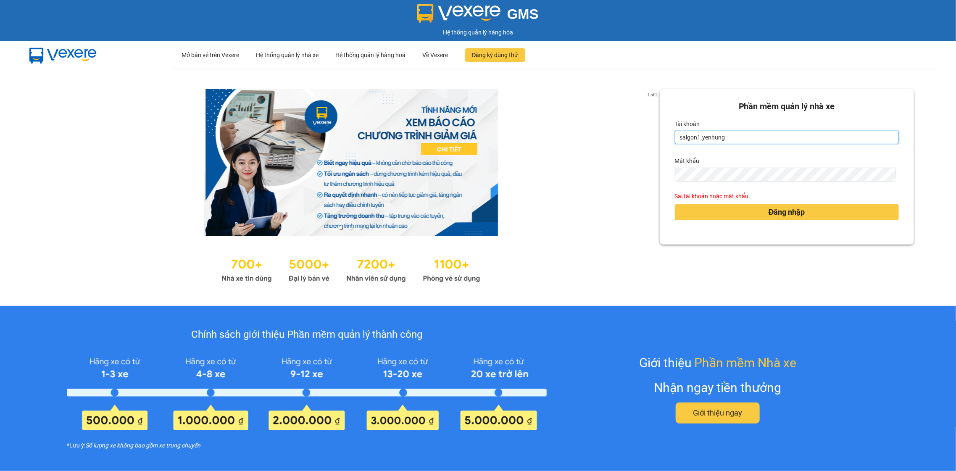
click at [694, 138] on input "saigon1.yenhung" at bounding box center [787, 137] width 224 height 13
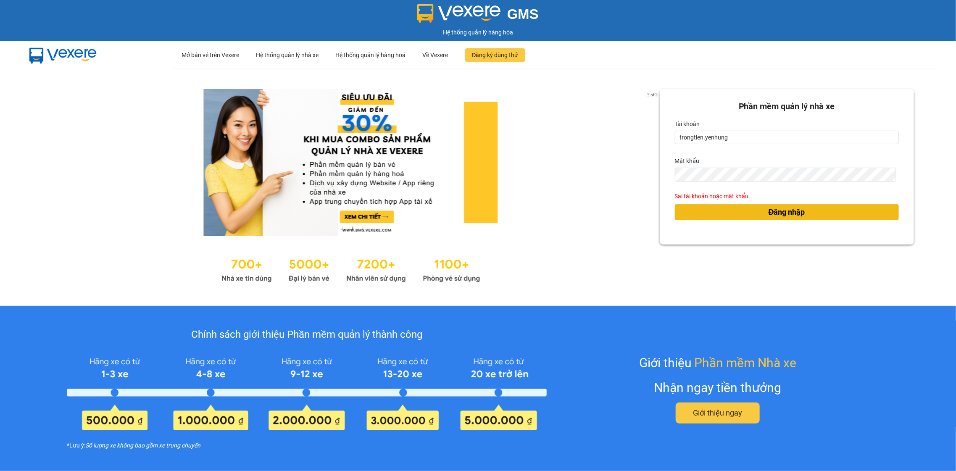
click at [741, 216] on button "Đăng nhập" at bounding box center [787, 212] width 224 height 16
click at [741, 215] on button "Đăng nhập" at bounding box center [787, 212] width 224 height 16
click at [743, 215] on button "Đăng nhập" at bounding box center [787, 212] width 224 height 16
click at [748, 198] on div "Sai tài khoản hoặc mật khẩu." at bounding box center [787, 196] width 224 height 9
click at [769, 208] on span "Đăng nhập" at bounding box center [787, 212] width 37 height 12
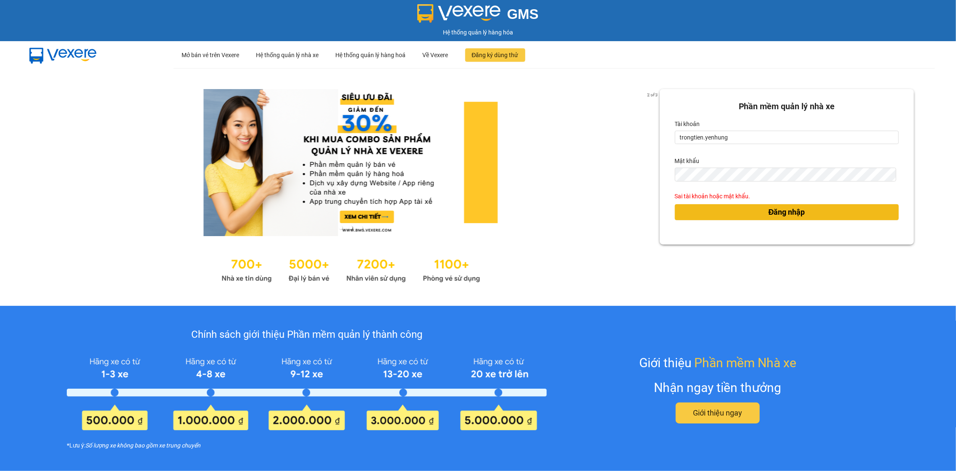
click at [769, 208] on span "Đăng nhập" at bounding box center [787, 212] width 37 height 12
drag, startPoint x: 764, startPoint y: 208, endPoint x: 768, endPoint y: 208, distance: 4.6
click at [769, 208] on span "Đăng nhập" at bounding box center [787, 212] width 37 height 12
drag, startPoint x: 768, startPoint y: 208, endPoint x: 762, endPoint y: 200, distance: 10.5
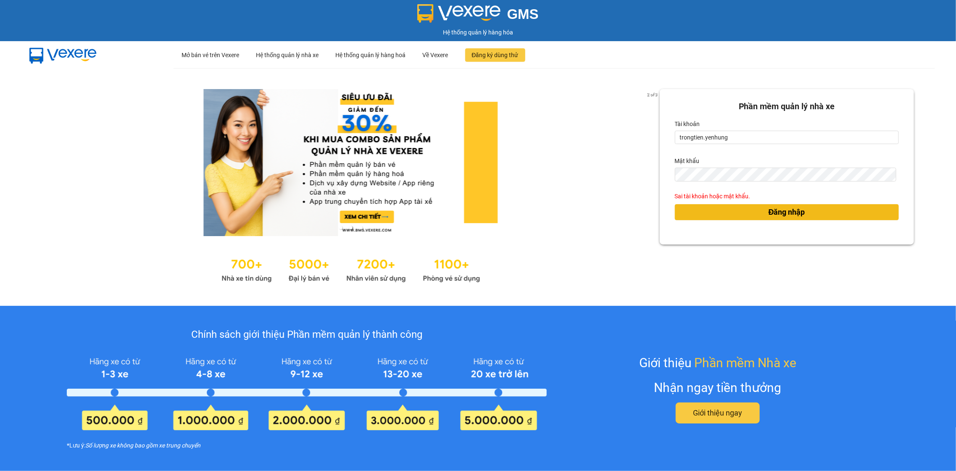
click at [763, 202] on div "Đăng nhập" at bounding box center [787, 212] width 224 height 23
click at [762, 200] on div "Sai tài khoản hoặc mật khẩu." at bounding box center [787, 196] width 224 height 9
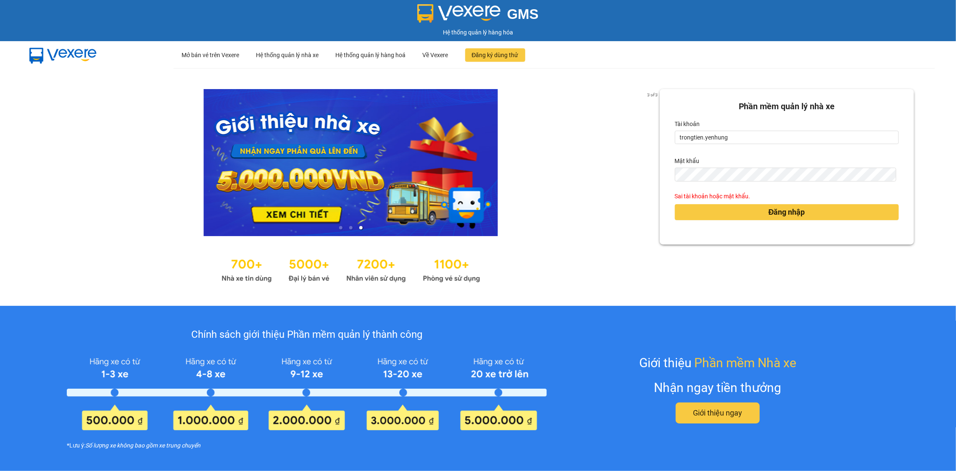
click at [762, 200] on form "Phần mềm quản lý nhà xe Tài khoản trongtien.yenhung Mật khẩu Sai tài khoản hoặc…" at bounding box center [787, 167] width 224 height 134
click at [761, 202] on div "Đăng nhập" at bounding box center [787, 212] width 224 height 23
click at [757, 196] on div "Sai tài khoản hoặc mật khẩu." at bounding box center [787, 196] width 224 height 9
click at [754, 193] on div "Sai tài khoản hoặc mật khẩu." at bounding box center [787, 196] width 224 height 9
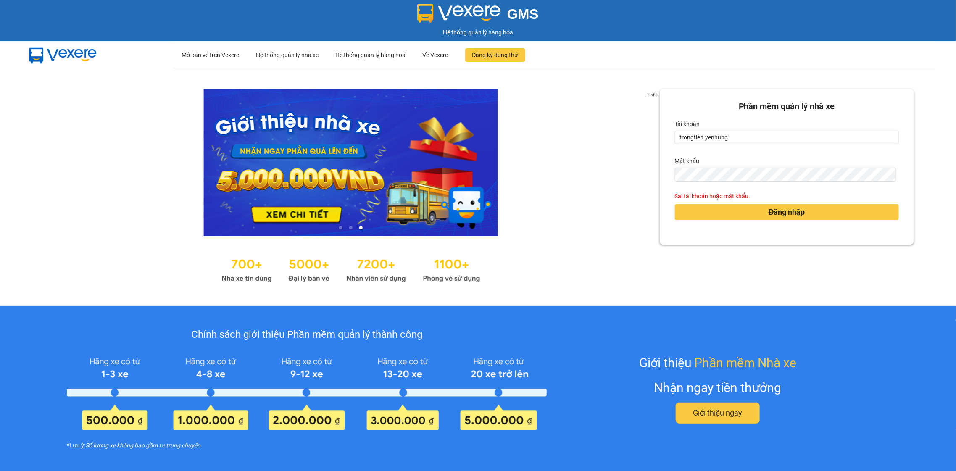
click at [754, 191] on form "Phần mềm quản lý nhà xe Tài khoản trongtien.yenhung Mật khẩu Sai tài khoản hoặc…" at bounding box center [787, 167] width 224 height 134
click at [341, 56] on div "Hệ thống quản lý hàng hoá" at bounding box center [371, 55] width 70 height 27
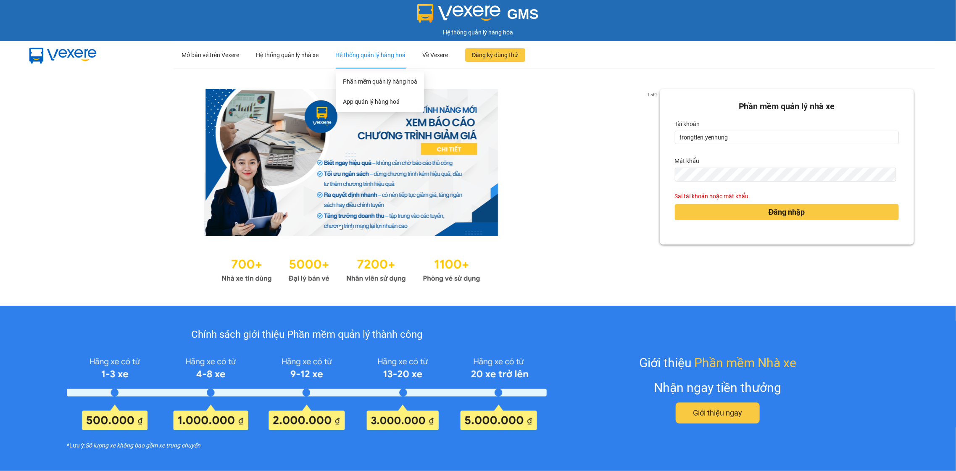
click at [346, 59] on div "Hệ thống quản lý hàng hoá" at bounding box center [371, 55] width 70 height 27
click at [353, 78] on link "Phần mềm quản lý hàng hoá" at bounding box center [380, 81] width 74 height 7
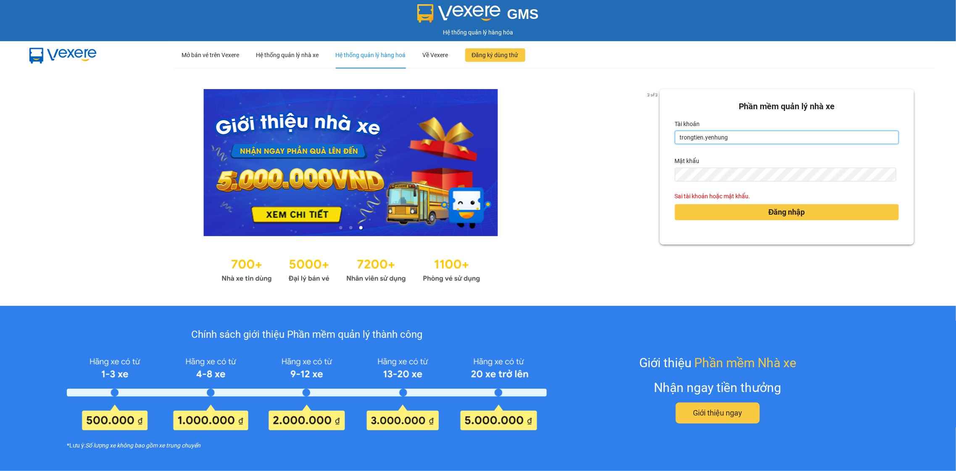
click at [705, 140] on input "trongtien.yenhung" at bounding box center [787, 137] width 224 height 13
type input "bagamdm.yenhung"
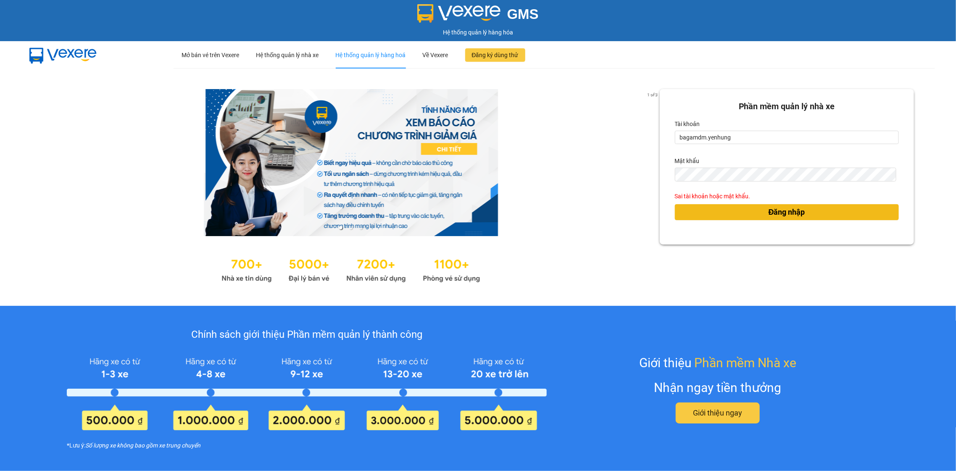
click at [746, 206] on button "Đăng nhập" at bounding box center [787, 212] width 224 height 16
click at [746, 206] on body "GMS Hệ thống quản lý hàng hóa ··· Mở bán vé trên Vexere ··· Hệ thống quản lý nh…" at bounding box center [478, 235] width 956 height 471
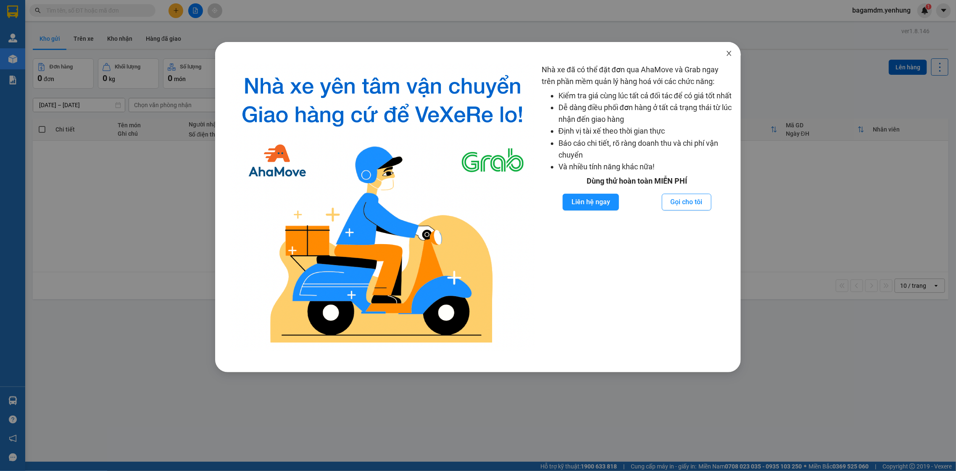
click at [723, 49] on span "Close" at bounding box center [729, 54] width 24 height 24
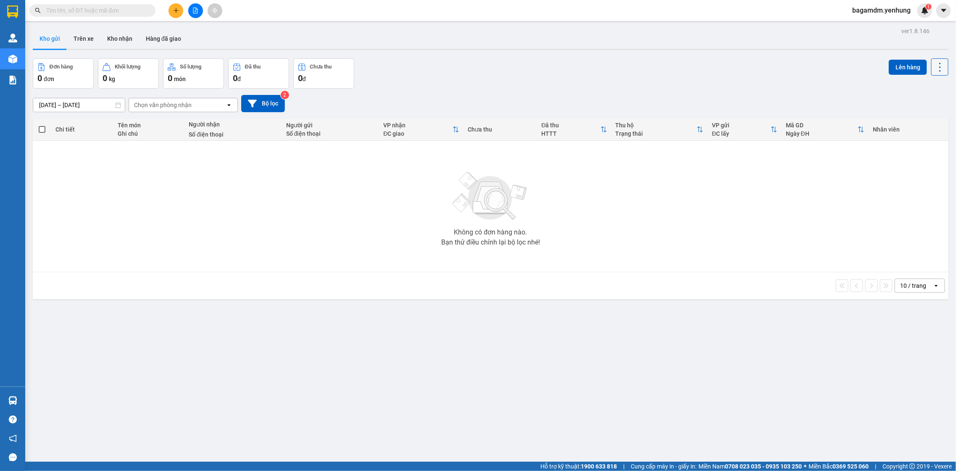
click at [934, 71] on icon at bounding box center [940, 67] width 12 height 12
click at [922, 11] on img at bounding box center [925, 11] width 8 height 8
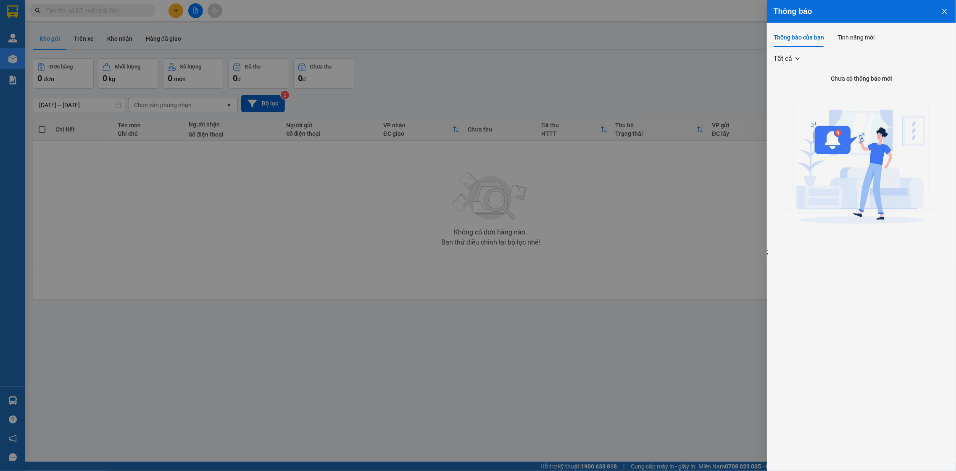
drag, startPoint x: 431, startPoint y: 76, endPoint x: 452, endPoint y: 69, distance: 22.1
click at [441, 73] on div at bounding box center [478, 235] width 956 height 471
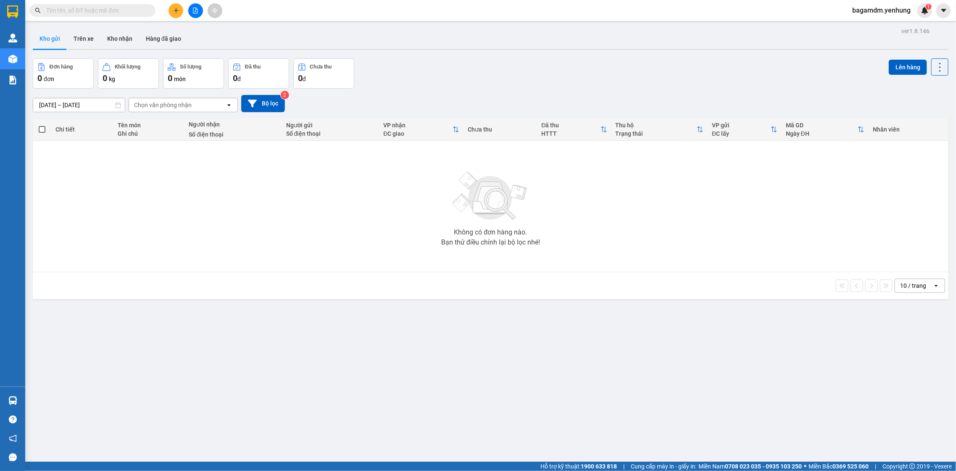
click at [862, 5] on span "bagamdm.yenhung" at bounding box center [882, 10] width 72 height 11
click at [856, 24] on li "Đăng xuất" at bounding box center [881, 25] width 73 height 13
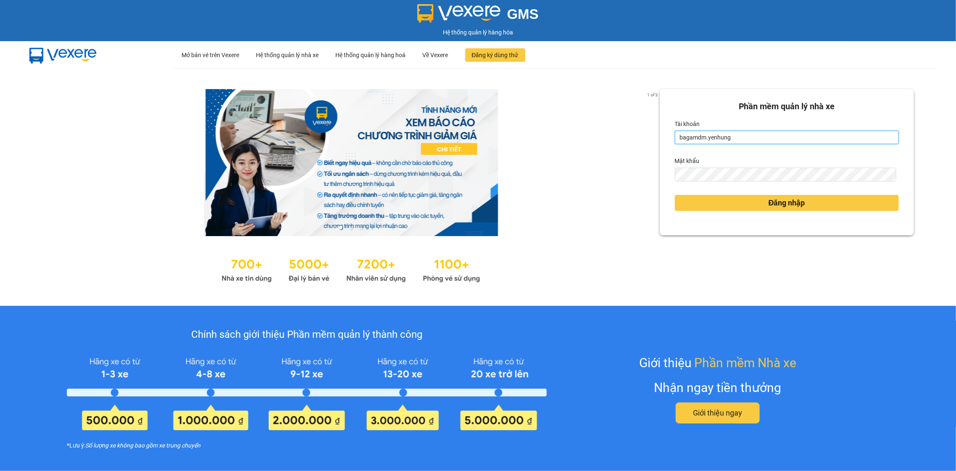
click at [759, 132] on input "bagamdm.yenhung" at bounding box center [787, 137] width 224 height 13
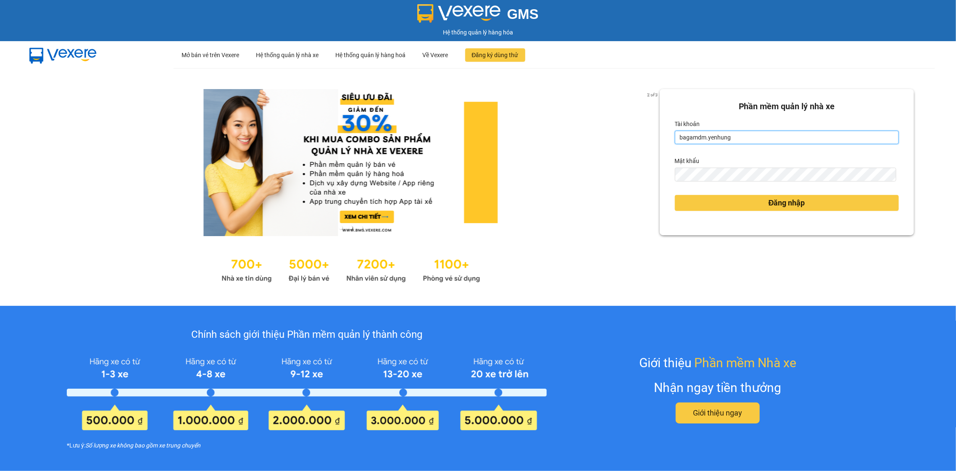
type input "hung.yenhung"
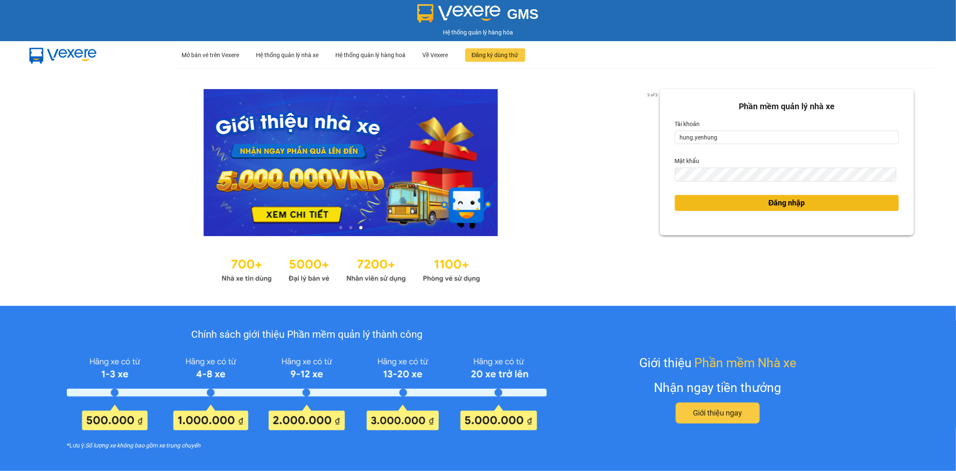
click at [756, 209] on button "Đăng nhập" at bounding box center [787, 203] width 224 height 16
click at [756, 206] on button "Đăng nhập" at bounding box center [787, 203] width 224 height 16
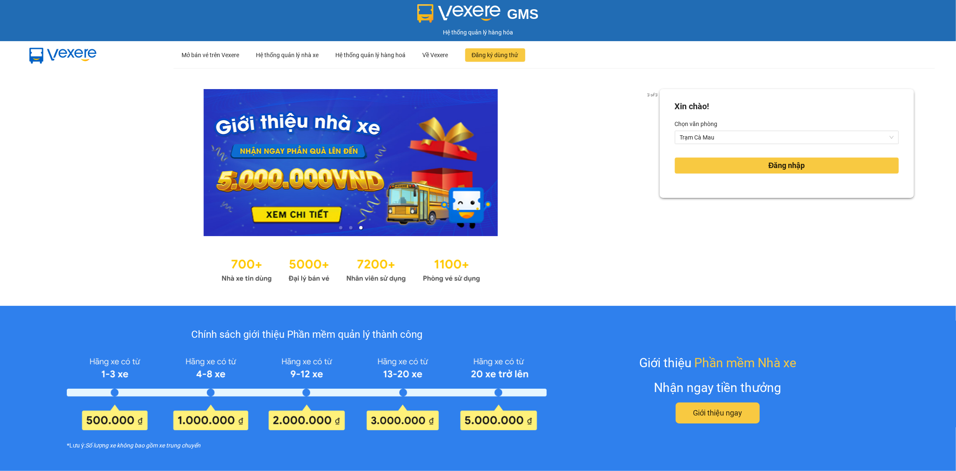
drag, startPoint x: 759, startPoint y: 205, endPoint x: 759, endPoint y: 200, distance: 5.1
click at [759, 204] on div "Xin chào! Chọn văn phòng Trạm Cà Mau Đăng nhập" at bounding box center [787, 187] width 254 height 196
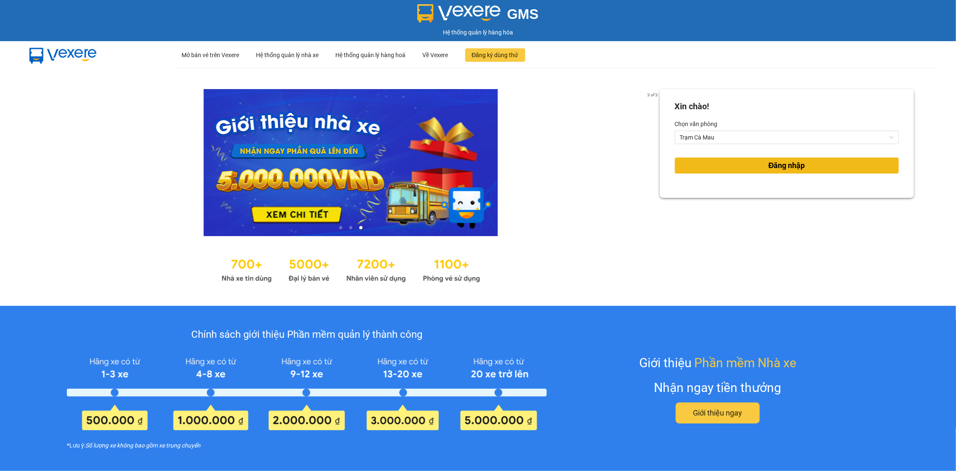
click at [759, 167] on button "Đăng nhập" at bounding box center [787, 166] width 224 height 16
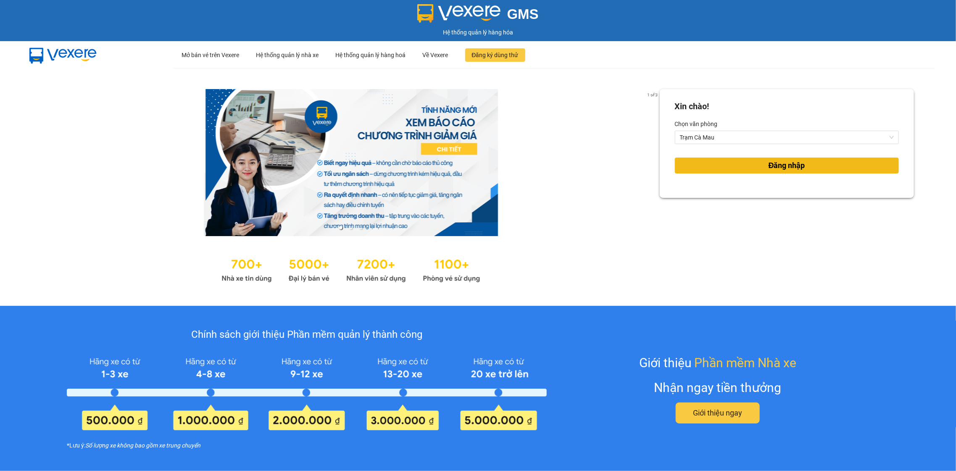
click at [759, 166] on button "Đăng nhập" at bounding box center [787, 166] width 224 height 16
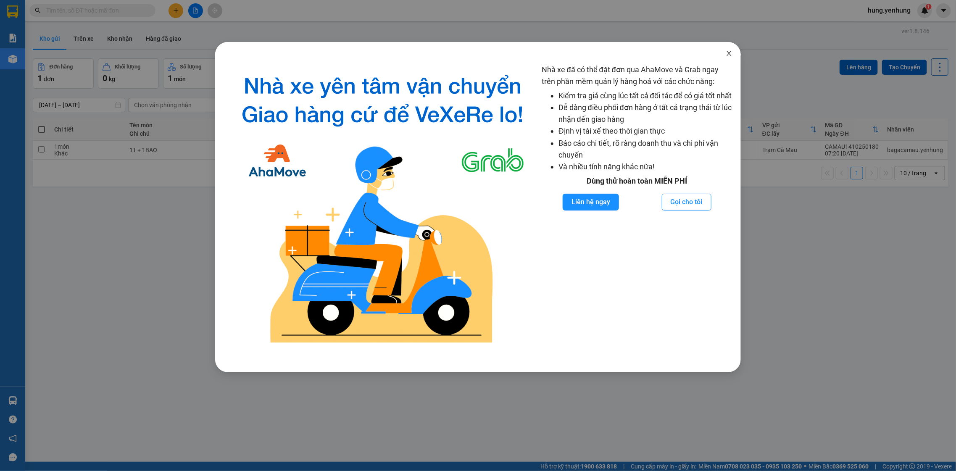
click at [732, 45] on span "Close" at bounding box center [729, 54] width 24 height 24
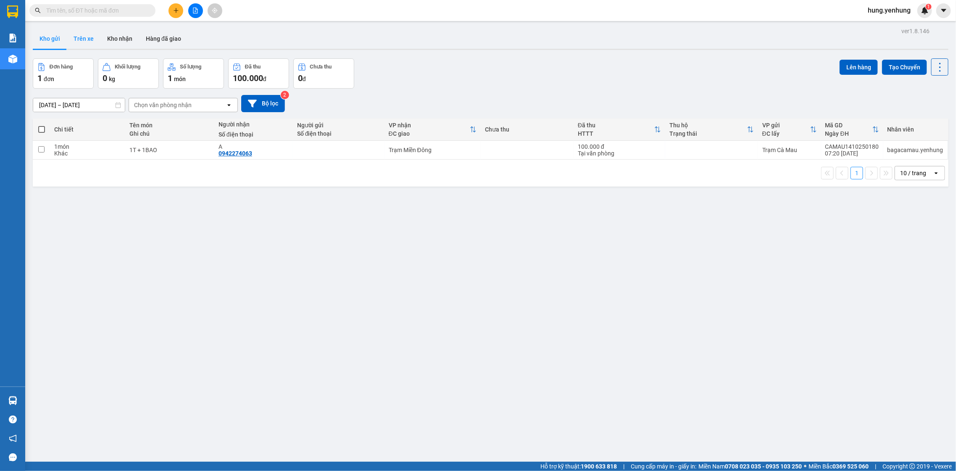
click at [73, 31] on button "Trên xe" at bounding box center [84, 39] width 34 height 20
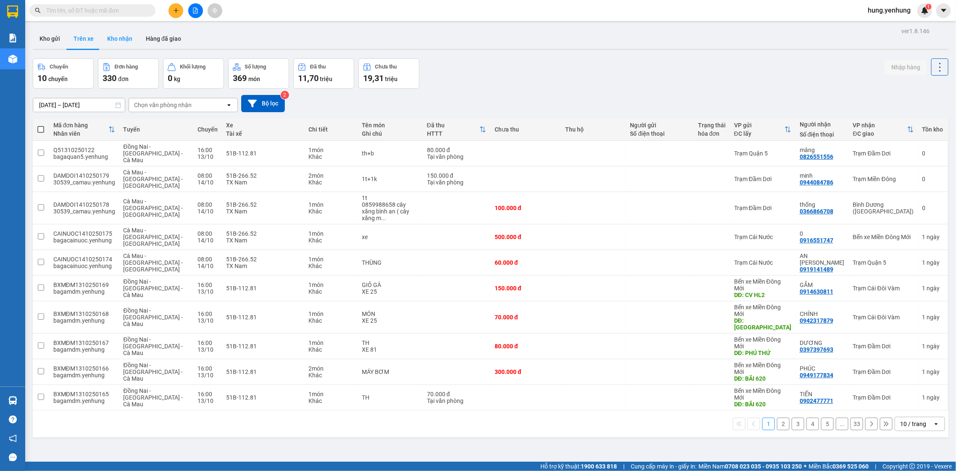
click at [116, 37] on button "Kho nhận" at bounding box center [119, 39] width 39 height 20
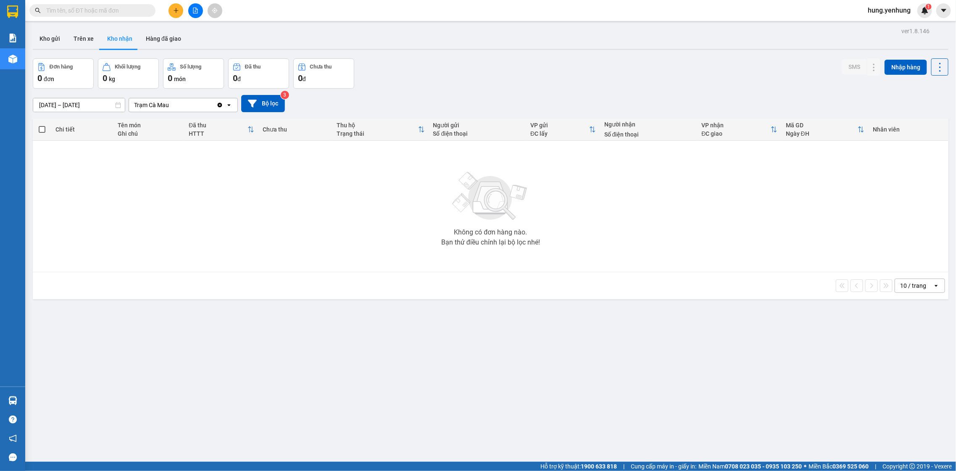
drag, startPoint x: 148, startPoint y: 36, endPoint x: 117, endPoint y: 33, distance: 30.8
click at [148, 35] on button "Hàng đã giao" at bounding box center [163, 39] width 49 height 20
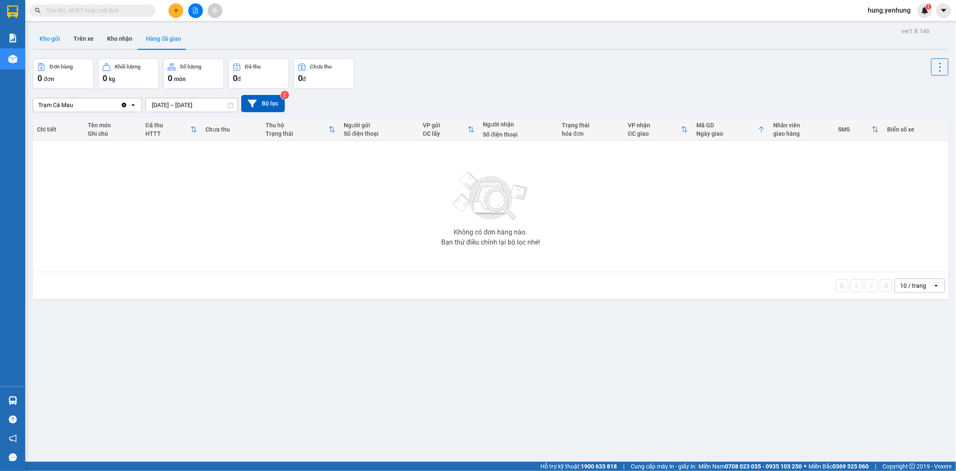
click at [66, 42] on button "Kho gửi" at bounding box center [50, 39] width 34 height 20
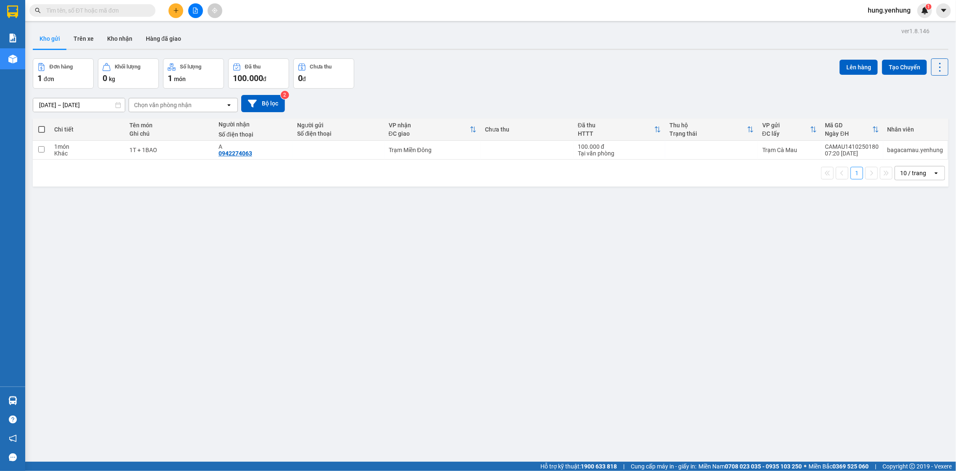
click at [132, 102] on div "Chọn văn phòng nhận" at bounding box center [177, 104] width 97 height 13
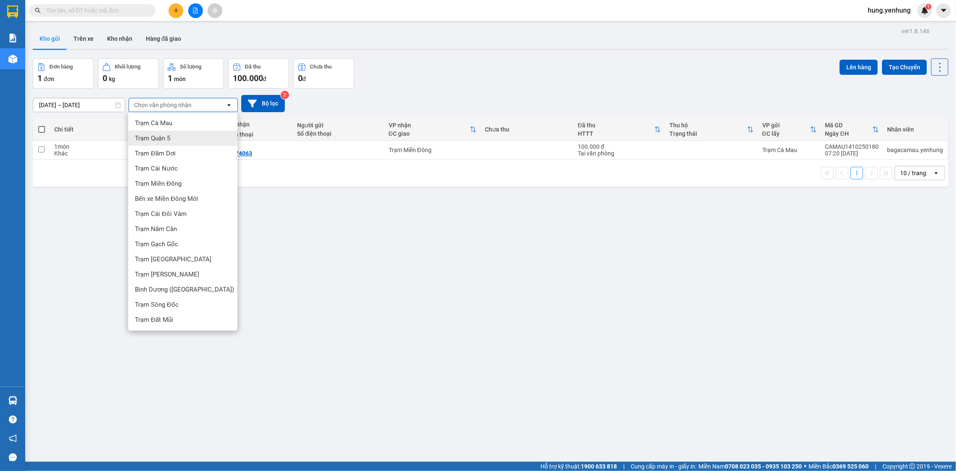
click at [161, 132] on div "Trạm Quận 5" at bounding box center [182, 138] width 109 height 15
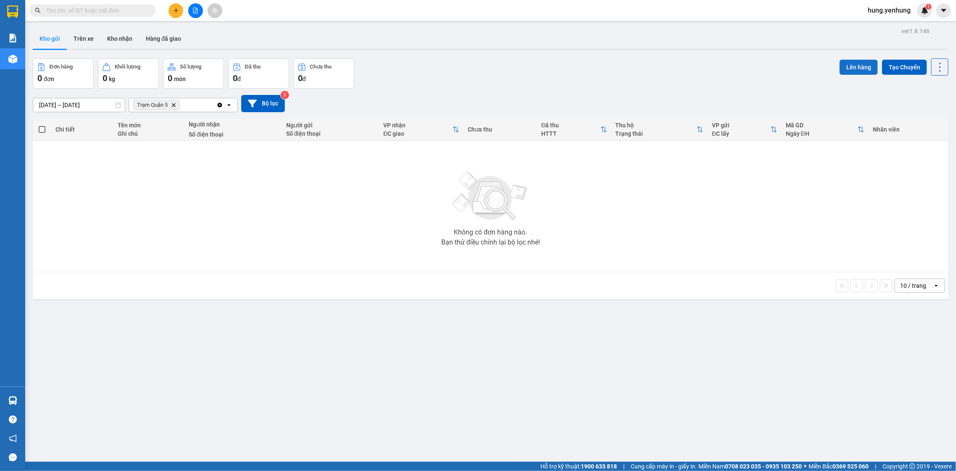
click at [851, 64] on button "Lên hàng" at bounding box center [859, 67] width 38 height 15
click at [276, 112] on button "Bộ lọc" at bounding box center [263, 103] width 44 height 17
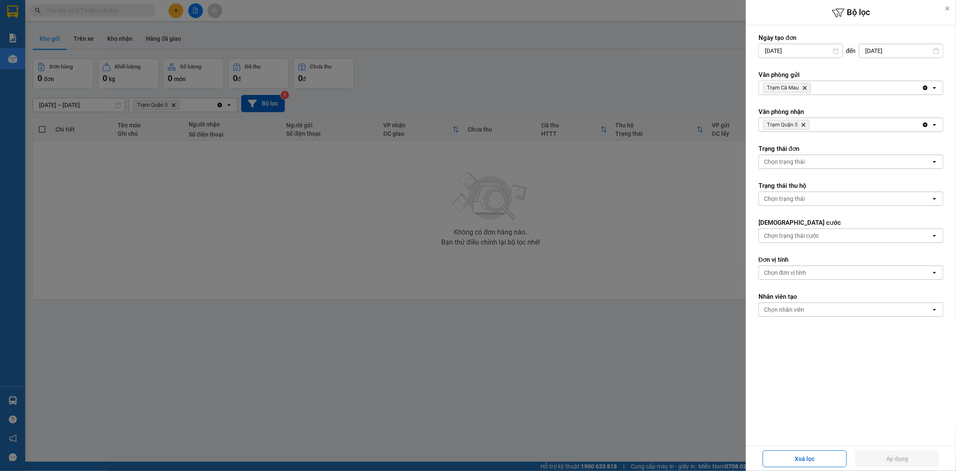
click at [801, 88] on span "Trạm Cà Mau Delete" at bounding box center [787, 88] width 48 height 10
click at [803, 89] on icon "Delete" at bounding box center [804, 87] width 5 height 5
click at [803, 89] on div "Chọn văn phòng" at bounding box center [785, 88] width 43 height 8
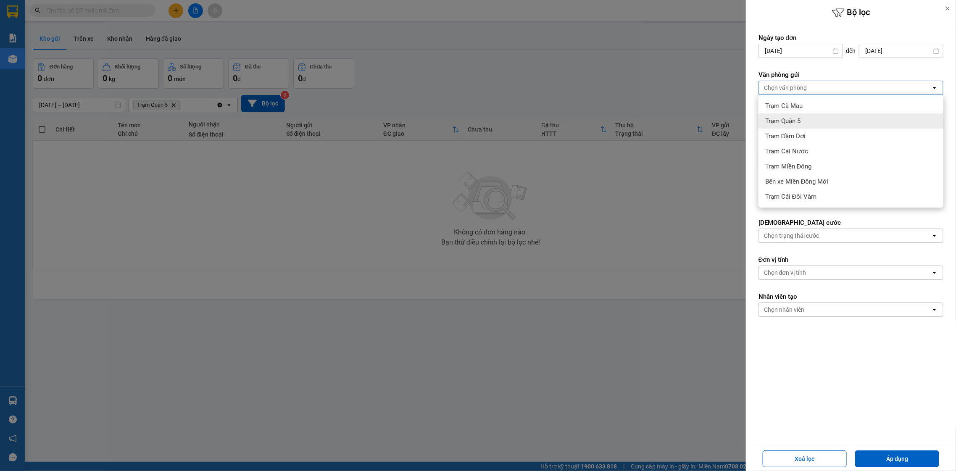
click at [790, 121] on span "Trạm Quận 5" at bounding box center [782, 121] width 35 height 8
click at [801, 126] on icon "Delete" at bounding box center [803, 124] width 5 height 5
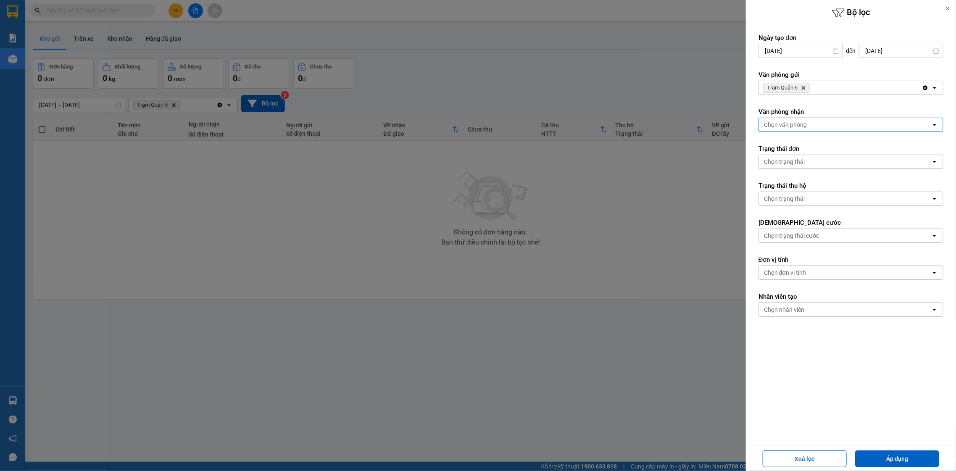
click at [804, 128] on div "Chọn văn phòng" at bounding box center [785, 125] width 43 height 8
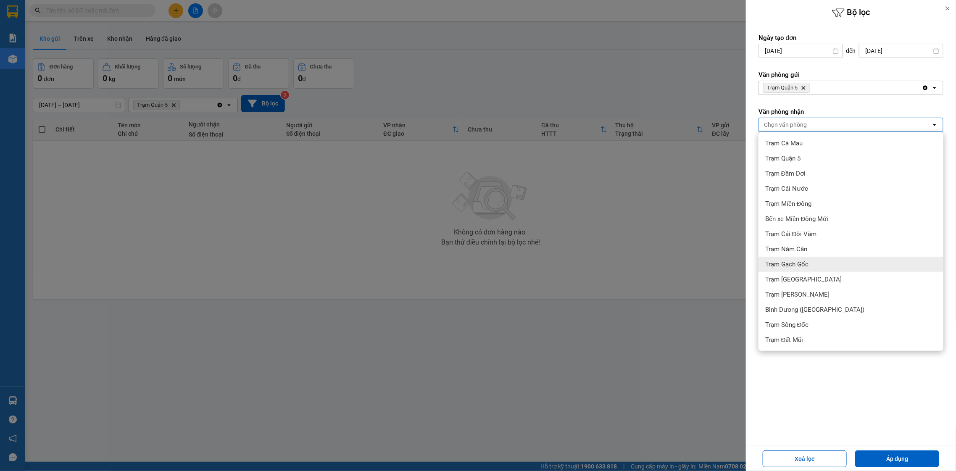
click at [801, 267] on span "Trạm Gạch Gốc" at bounding box center [786, 264] width 43 height 8
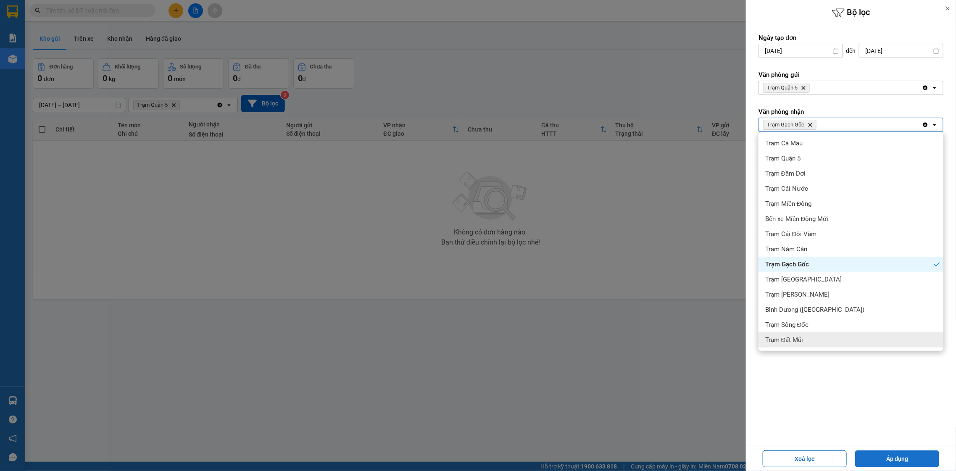
click at [865, 455] on button "Áp dụng" at bounding box center [897, 459] width 84 height 17
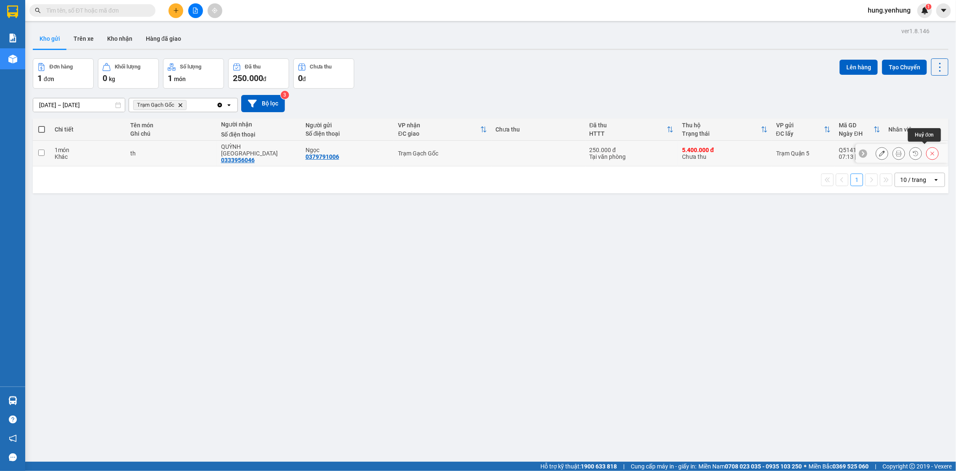
click at [930, 153] on icon at bounding box center [933, 153] width 6 height 6
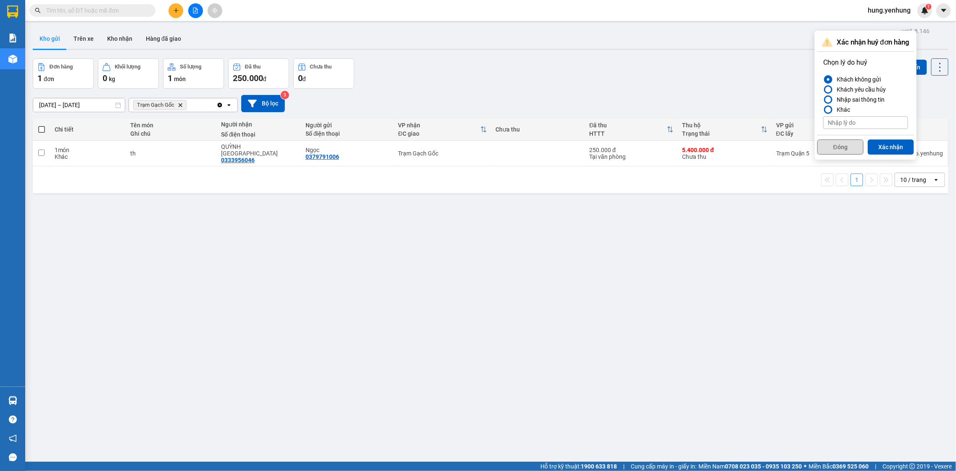
click at [840, 145] on button "Đóng" at bounding box center [840, 147] width 46 height 15
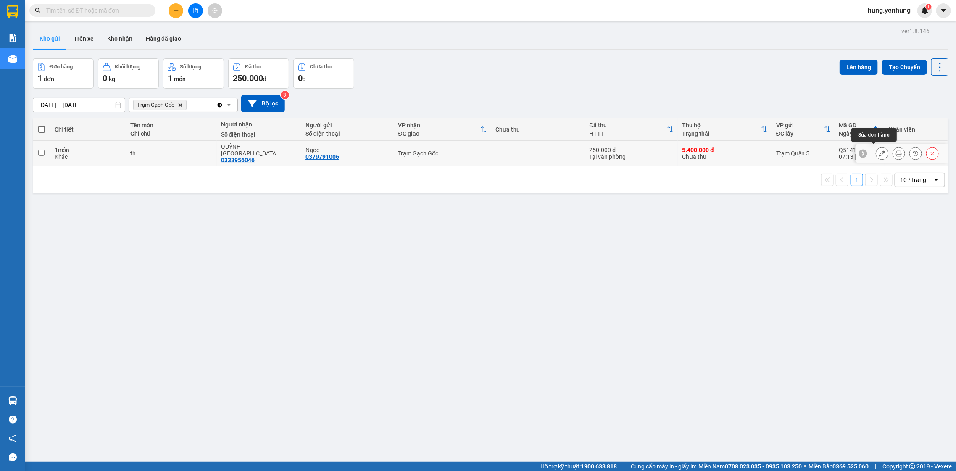
click at [877, 150] on button at bounding box center [882, 153] width 12 height 15
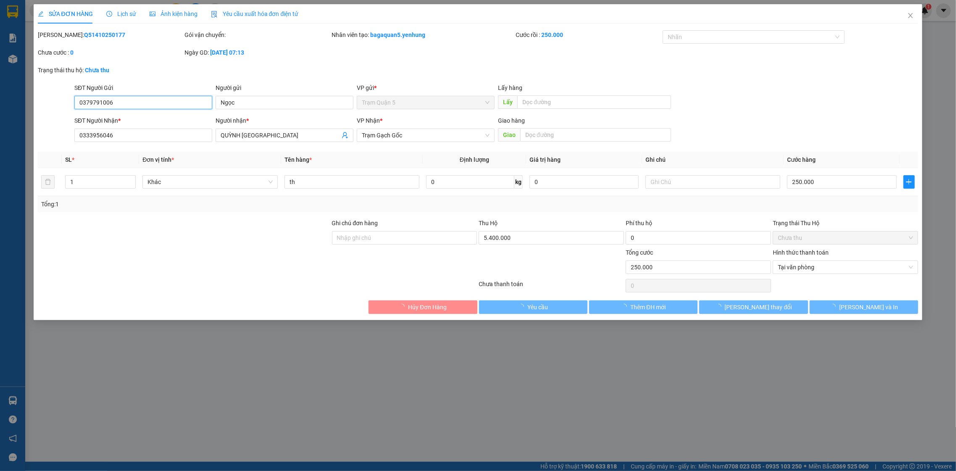
type input "0379791006"
type input "Ngọc"
type input "0333956046"
type input "QUỲNH [GEOGRAPHIC_DATA]"
type input "250.000"
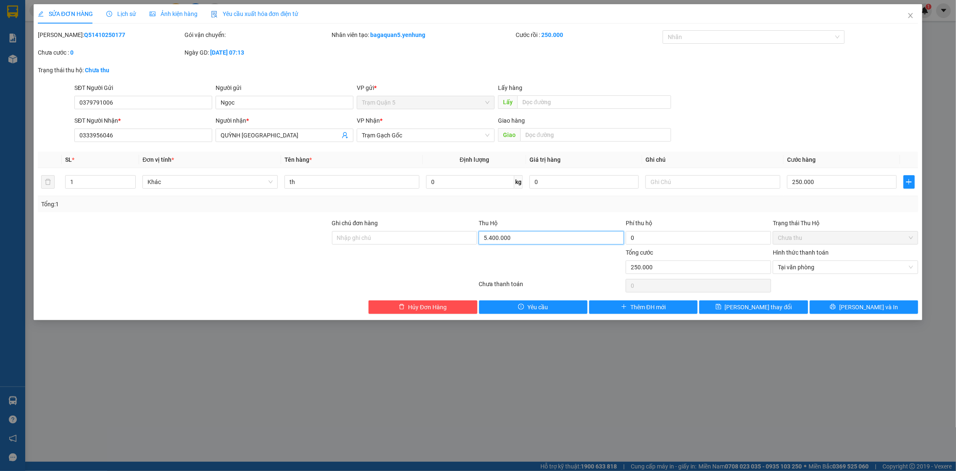
click at [551, 234] on input "5.400.000" at bounding box center [551, 237] width 145 height 13
type input "5.490.000"
click at [519, 219] on div "Thu Hộ" at bounding box center [551, 223] width 145 height 9
click at [722, 307] on icon "save" at bounding box center [719, 307] width 6 height 6
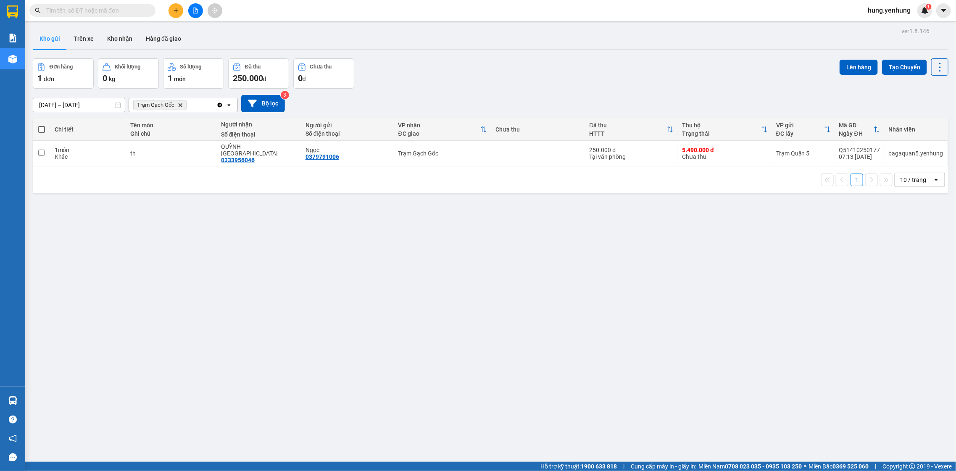
drag, startPoint x: 216, startPoint y: 105, endPoint x: 195, endPoint y: 107, distance: 21.2
click at [211, 105] on div "Trạm Gạch Gốc Delete Clear all open" at bounding box center [183, 105] width 109 height 14
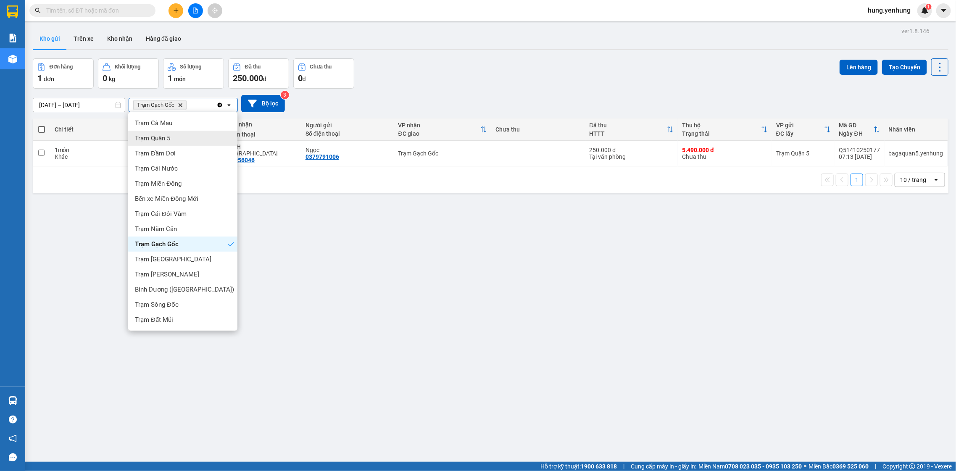
click at [219, 104] on icon "Clear all" at bounding box center [220, 105] width 5 height 5
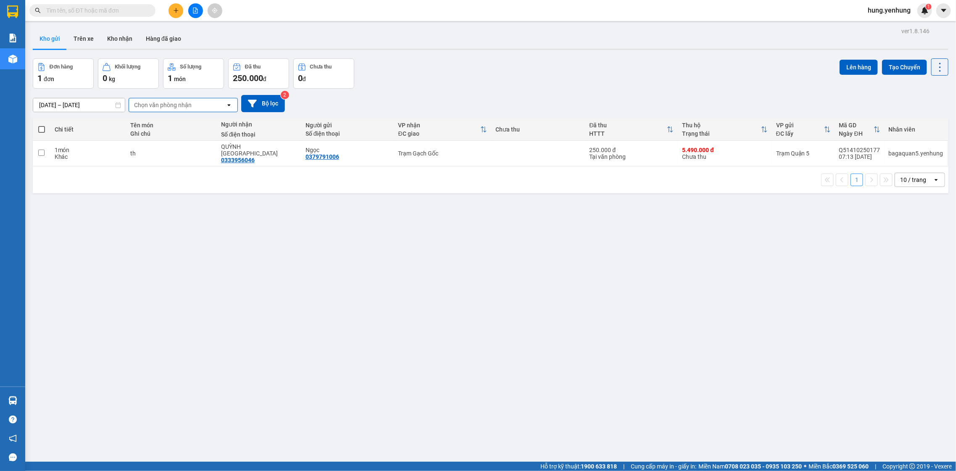
click at [217, 102] on div "Chọn văn phòng nhận" at bounding box center [177, 104] width 97 height 13
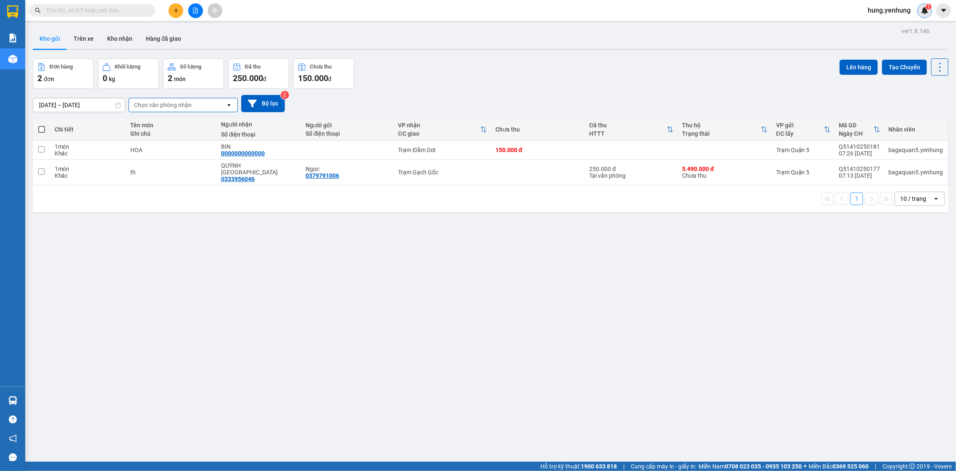
click at [929, 4] on span "1" at bounding box center [928, 7] width 3 height 6
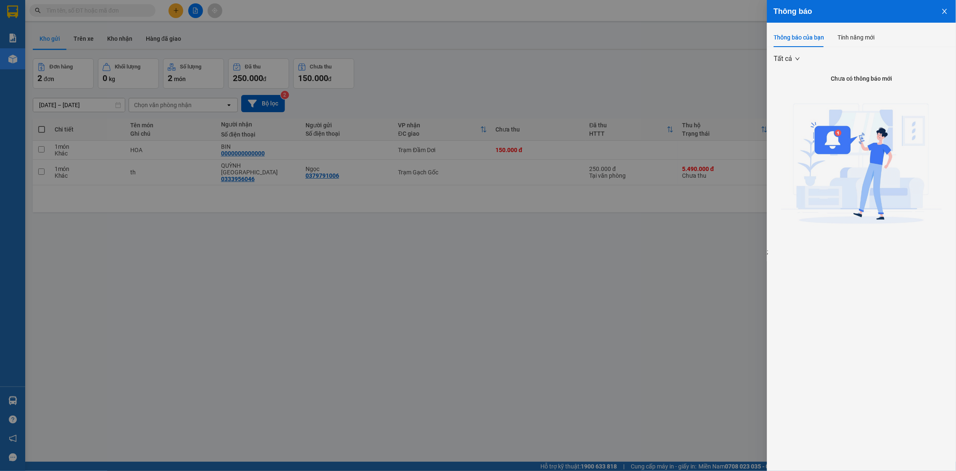
drag, startPoint x: 569, startPoint y: 335, endPoint x: 555, endPoint y: 317, distance: 22.2
click at [559, 320] on div at bounding box center [478, 235] width 956 height 471
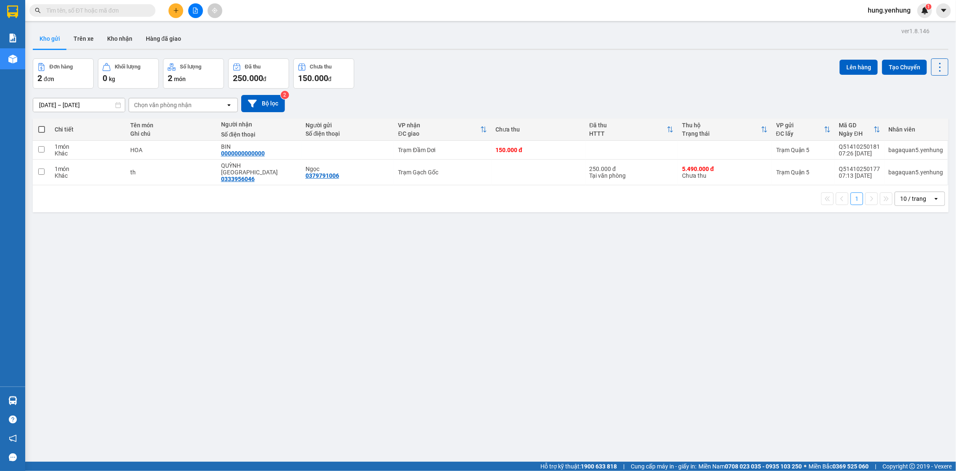
click at [881, 11] on span "hung.yenhung" at bounding box center [889, 10] width 56 height 11
click at [879, 21] on li "Đăng xuất" at bounding box center [889, 25] width 58 height 13
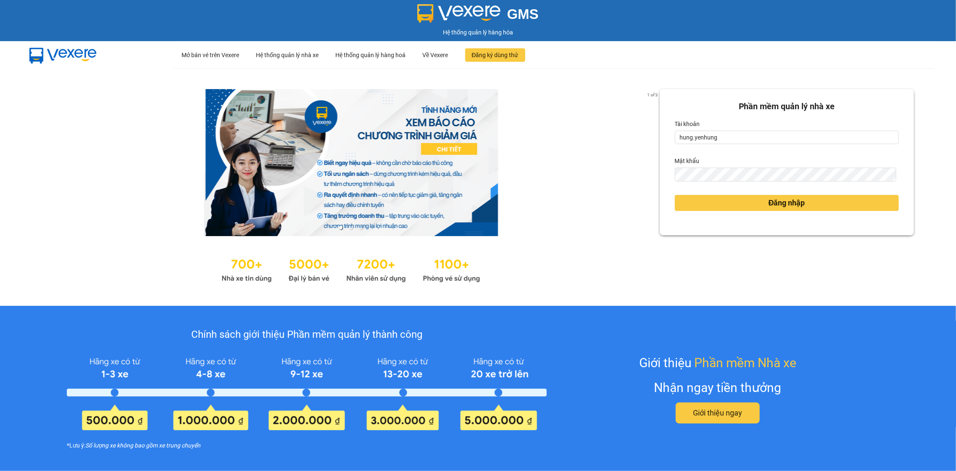
drag, startPoint x: 751, startPoint y: 129, endPoint x: 748, endPoint y: 124, distance: 5.3
click at [751, 128] on div "Tài khoản" at bounding box center [787, 123] width 224 height 13
click at [744, 137] on input "hung.yenhung" at bounding box center [787, 137] width 224 height 13
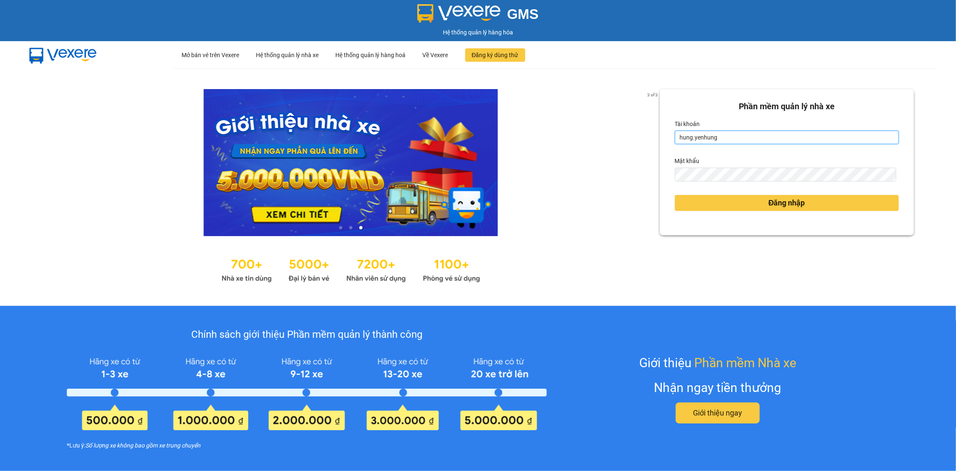
type input "bagaquan5.yenhung"
click at [738, 206] on button "Đăng nhập" at bounding box center [787, 203] width 224 height 16
drag, startPoint x: 732, startPoint y: 203, endPoint x: 726, endPoint y: 200, distance: 7.0
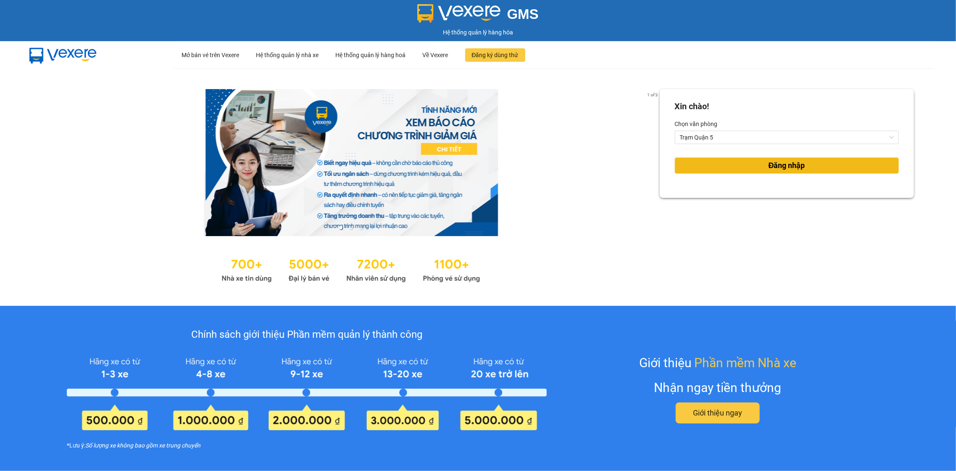
drag, startPoint x: 711, startPoint y: 160, endPoint x: 707, endPoint y: 158, distance: 4.7
click at [709, 160] on button "Đăng nhập" at bounding box center [787, 166] width 224 height 16
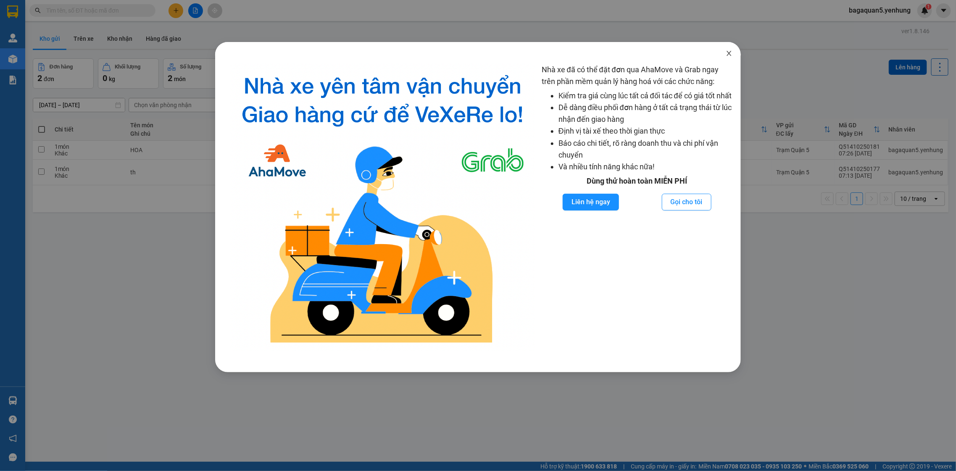
drag, startPoint x: 725, startPoint y: 50, endPoint x: 727, endPoint y: 54, distance: 4.5
click at [727, 54] on span "Close" at bounding box center [729, 54] width 24 height 24
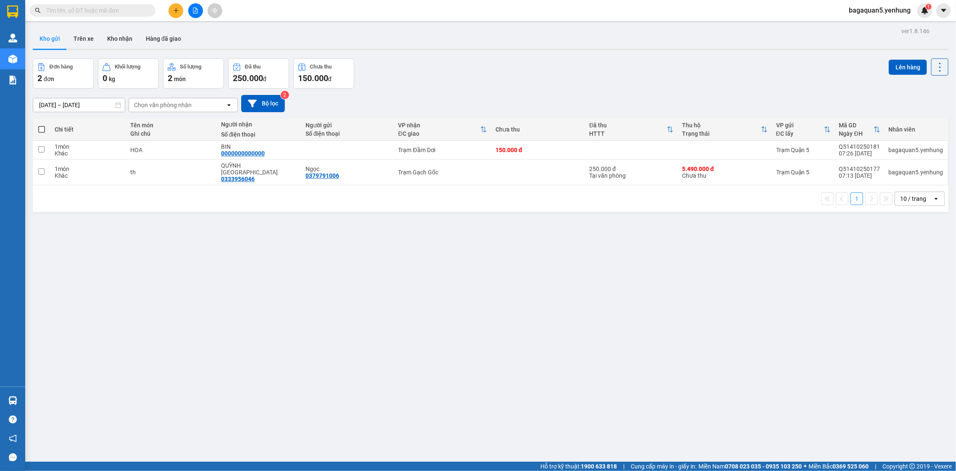
drag, startPoint x: 727, startPoint y: 54, endPoint x: 733, endPoint y: 53, distance: 6.0
click at [732, 54] on body "Kết quả tìm kiếm ( 0 ) Bộ lọc No Data bagaquan5.yenhung 1 Quản Lý Quản lý khách…" at bounding box center [478, 235] width 956 height 471
click at [552, 47] on div "Kho gửi Trên xe Kho nhận Hàng đã giao" at bounding box center [491, 40] width 916 height 22
drag, startPoint x: 494, startPoint y: 47, endPoint x: 488, endPoint y: 47, distance: 5.5
click at [492, 47] on div "Kho gửi Trên xe Kho nhận Hàng đã giao" at bounding box center [491, 40] width 916 height 22
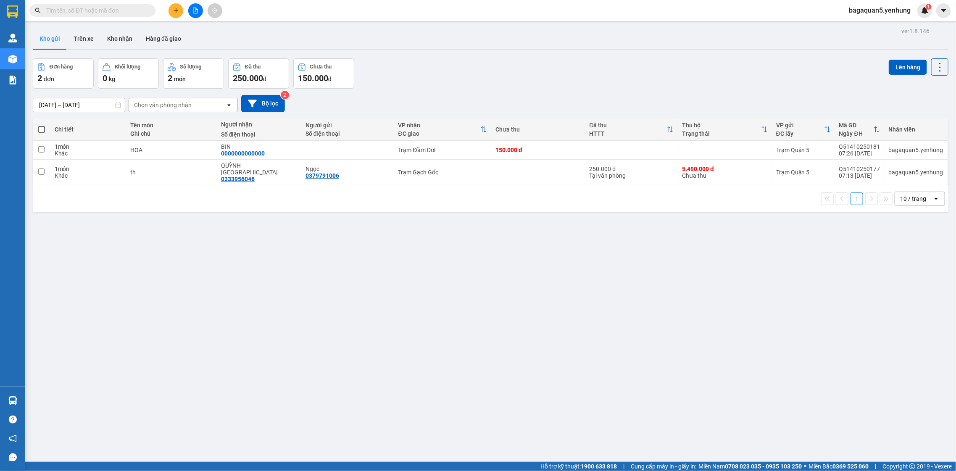
click at [534, 47] on div "Kho gửi Trên xe Kho nhận Hàng đã giao" at bounding box center [491, 40] width 916 height 22
click at [907, 28] on div "ver 1.8.146 Kho gửi Trên xe Kho nhận Hàng đã giao Đơn hàng 2 đơn Khối lượng 0 k…" at bounding box center [490, 260] width 922 height 471
click at [909, 32] on div "Kho gửi Trên xe Kho nhận Hàng đã giao" at bounding box center [491, 40] width 916 height 22
click at [944, 5] on button at bounding box center [943, 10] width 15 height 15
click at [946, 13] on icon "caret-down" at bounding box center [944, 11] width 8 height 8
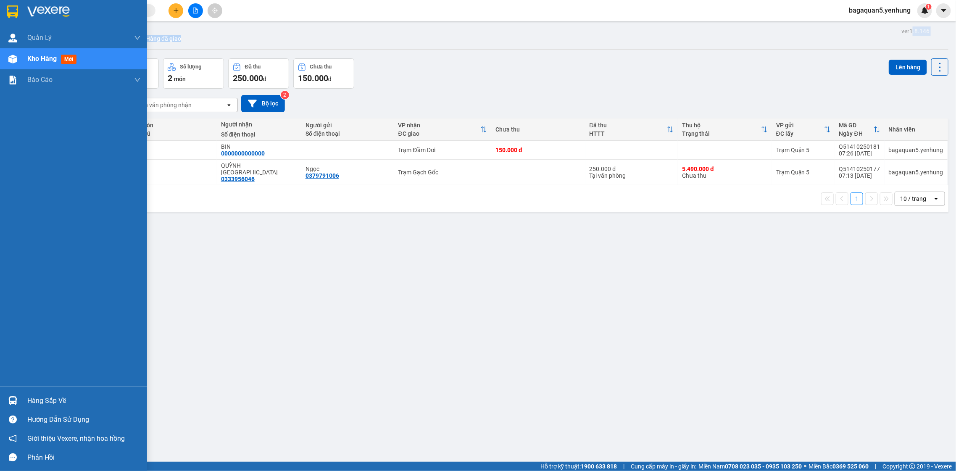
click at [55, 402] on div "Hàng sắp về" at bounding box center [83, 401] width 113 height 13
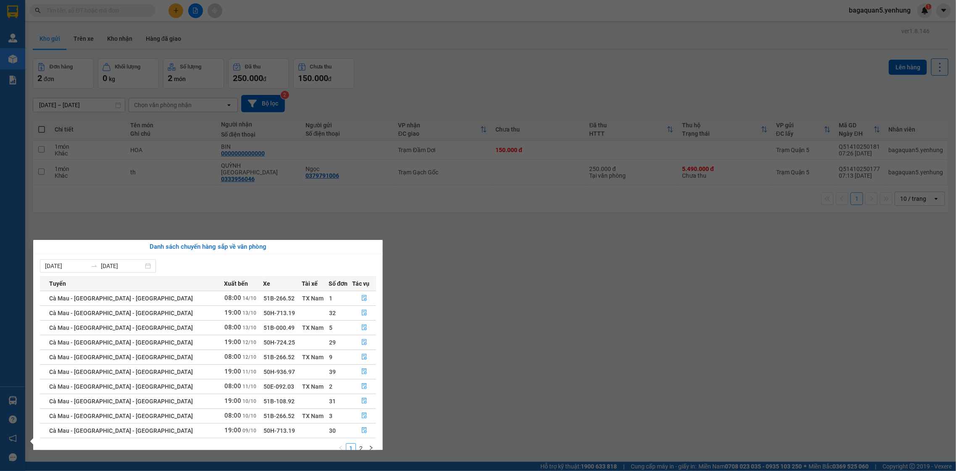
click at [171, 250] on div "Danh sách chuyến hàng sắp về văn phòng" at bounding box center [208, 247] width 336 height 10
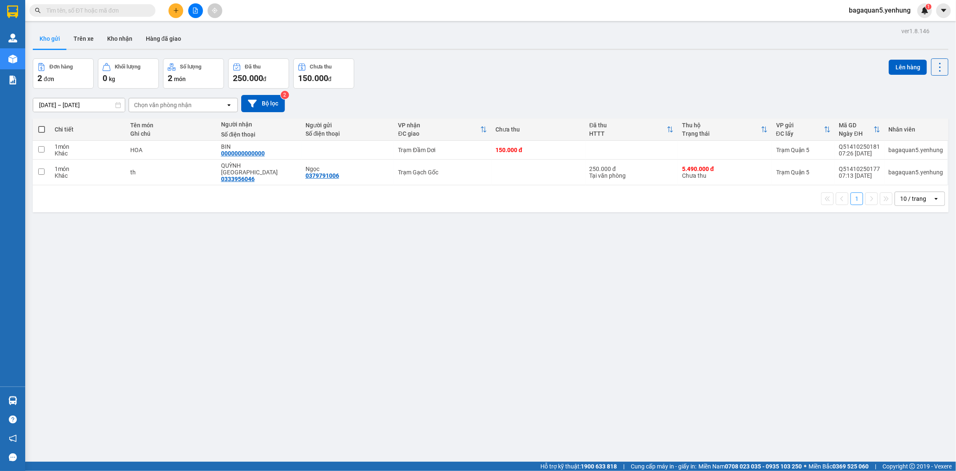
drag, startPoint x: 488, startPoint y: 240, endPoint x: 484, endPoint y: 241, distance: 4.2
click at [486, 241] on section "Kết quả tìm kiếm ( 0 ) Bộ lọc No Data bagaquan5.yenhung 1 Quản Lý Quản lý khách…" at bounding box center [478, 235] width 956 height 471
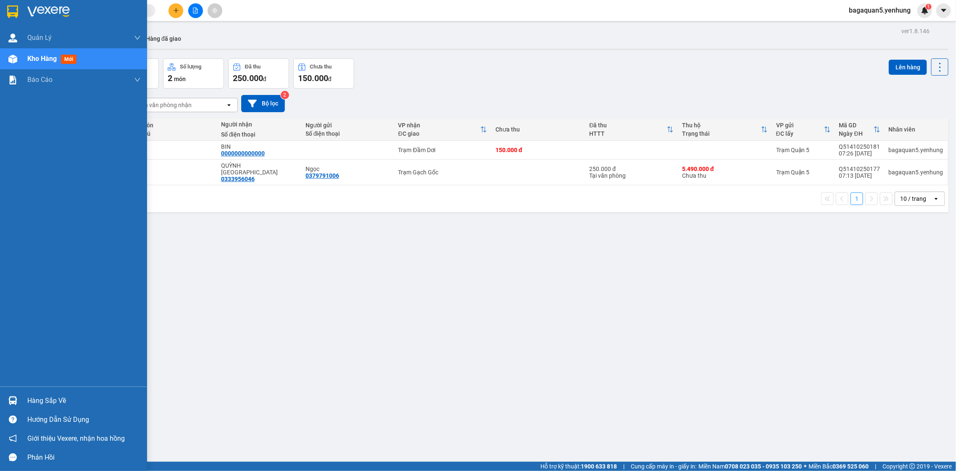
drag, startPoint x: 8, startPoint y: 437, endPoint x: 5, endPoint y: 420, distance: 17.6
click at [5, 420] on div "Hàng sắp về Hướng dẫn sử dụng Giới thiệu Vexere, nhận hoa hồng Phản hồi" at bounding box center [73, 427] width 147 height 80
click at [5, 420] on div at bounding box center [12, 419] width 15 height 15
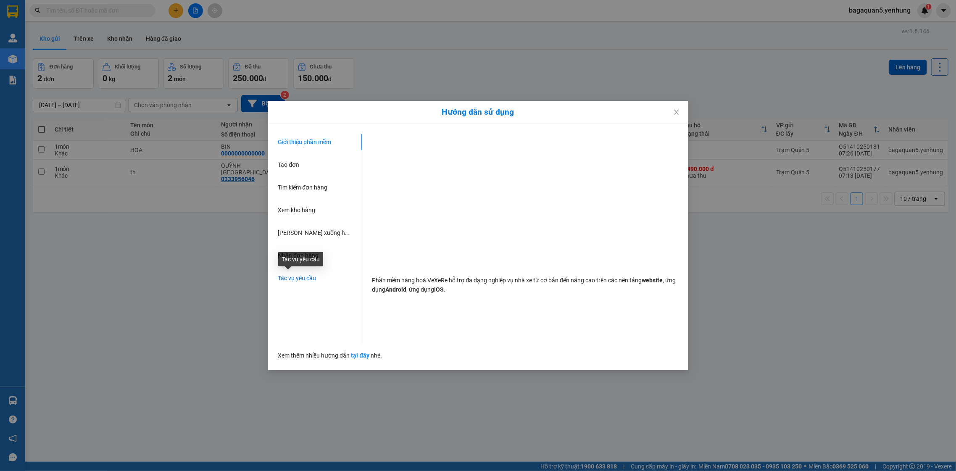
click at [300, 277] on span "Tác vụ yêu cầu" at bounding box center [297, 278] width 38 height 7
click at [273, 234] on div "Giới thiệu phần mềm Tạo đơn Tìm kiếm đơn hàng Xem kho hàng Lên xuống hàng thủ c…" at bounding box center [478, 247] width 420 height 246
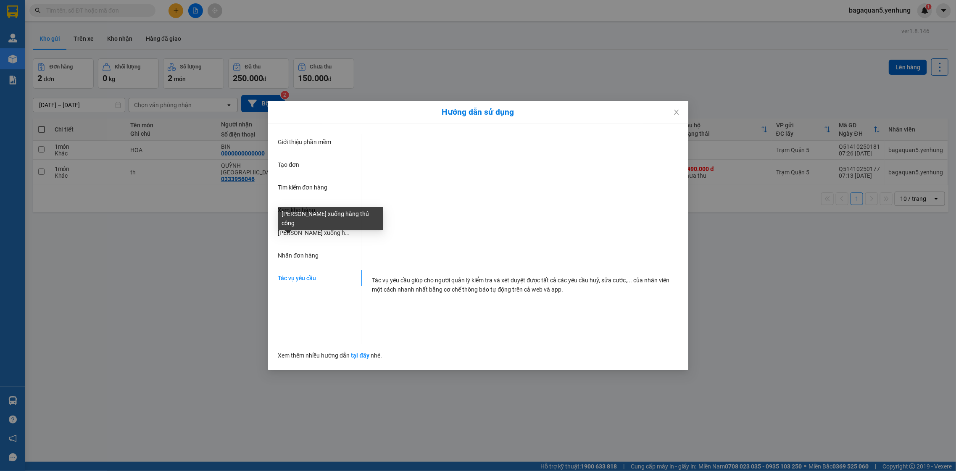
click at [283, 224] on div "[PERSON_NAME] xuống hàng thủ công" at bounding box center [330, 221] width 105 height 29
click at [300, 201] on div "Giới thiệu phần mềm Tạo đơn Tìm kiếm đơn hàng Xem kho hàng Lên xuống hàng thủ c…" at bounding box center [320, 239] width 84 height 210
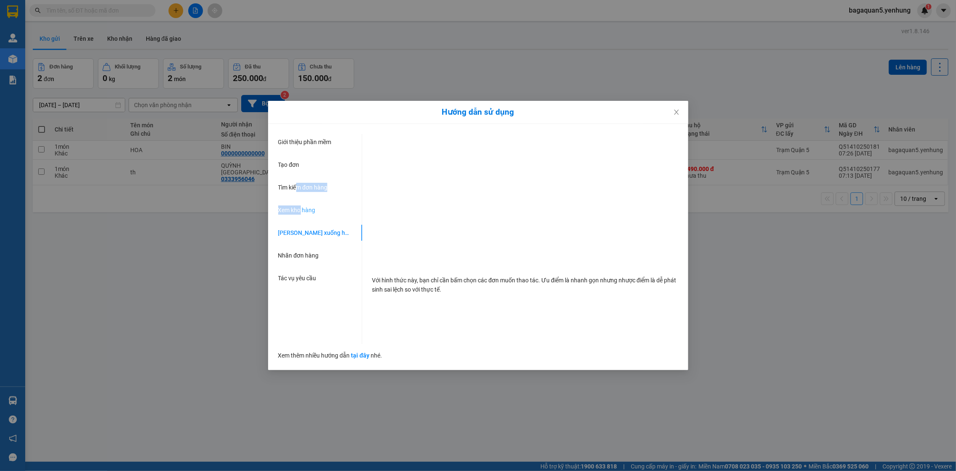
click at [300, 202] on div "Xem kho hàng" at bounding box center [320, 210] width 84 height 16
click at [298, 184] on span "Tìm kiếm đơn hàng" at bounding box center [303, 187] width 50 height 7
click at [292, 155] on div "Giới thiệu phần mềm Tạo đơn Tìm kiếm đơn hàng Xem kho hàng Lên xuống hàng thủ c…" at bounding box center [320, 239] width 84 height 210
click at [295, 162] on span "Tạo đơn" at bounding box center [288, 164] width 21 height 7
click at [300, 143] on div "Tạo đơn" at bounding box center [292, 146] width 28 height 14
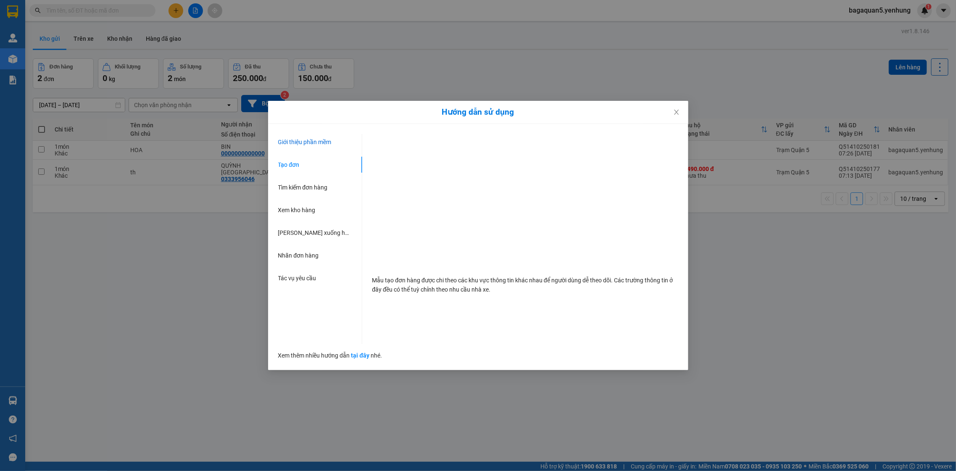
click at [298, 141] on span "Giới thiệu phần mềm" at bounding box center [304, 142] width 53 height 7
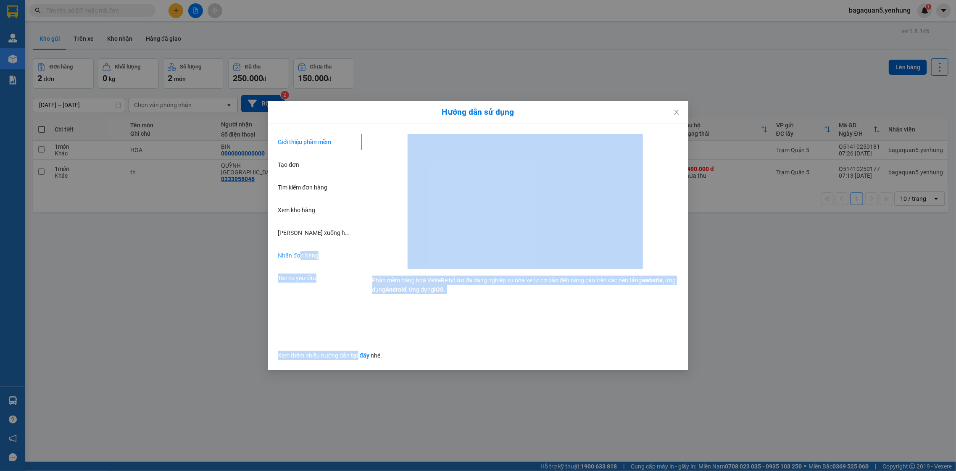
drag, startPoint x: 359, startPoint y: 350, endPoint x: 299, endPoint y: 260, distance: 108.7
click at [299, 260] on div "Giới thiệu phần mềm Tạo đơn Tìm kiếm đơn hàng Xem kho hàng Lên xuống hàng thủ c…" at bounding box center [478, 247] width 400 height 226
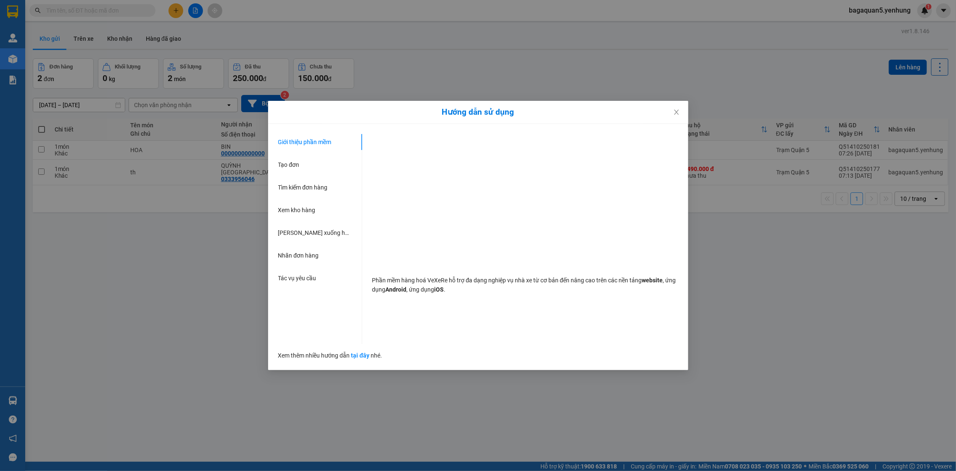
click at [298, 265] on div "Giới thiệu phần mềm Tạo đơn Tìm kiếm đơn hàng Xem kho hàng Lên xuống hàng thủ c…" at bounding box center [320, 239] width 84 height 210
click at [302, 281] on span "Tác vụ yêu cầu" at bounding box center [297, 278] width 38 height 7
click at [356, 358] on div "Xem thêm nhiều hướng dẫn tại đây nhé." at bounding box center [478, 352] width 400 height 16
click at [354, 357] on link "tại đây" at bounding box center [360, 355] width 18 height 7
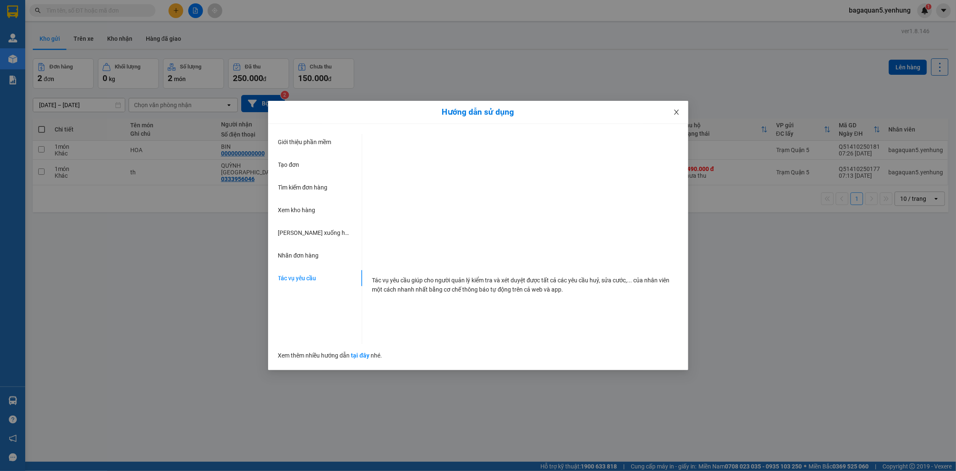
drag, startPoint x: 675, startPoint y: 104, endPoint x: 677, endPoint y: 108, distance: 4.5
click at [675, 105] on span "Close" at bounding box center [677, 113] width 24 height 24
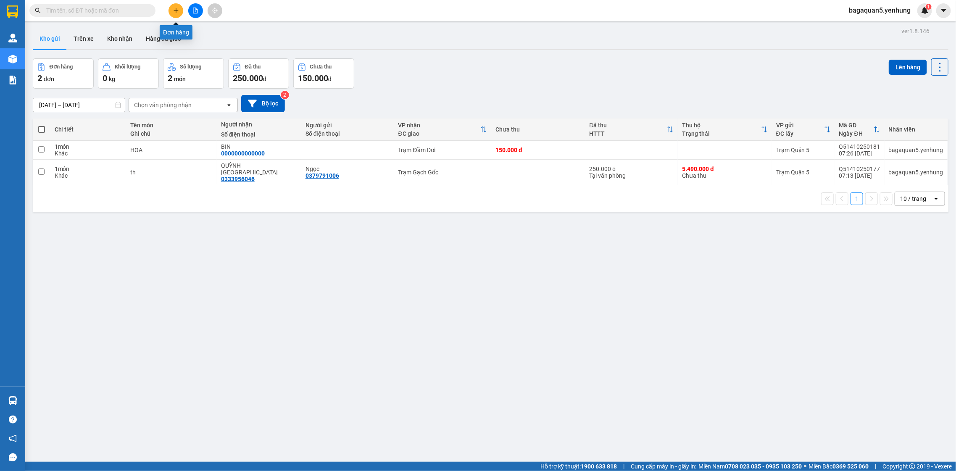
click at [174, 13] on icon "plus" at bounding box center [176, 11] width 6 height 6
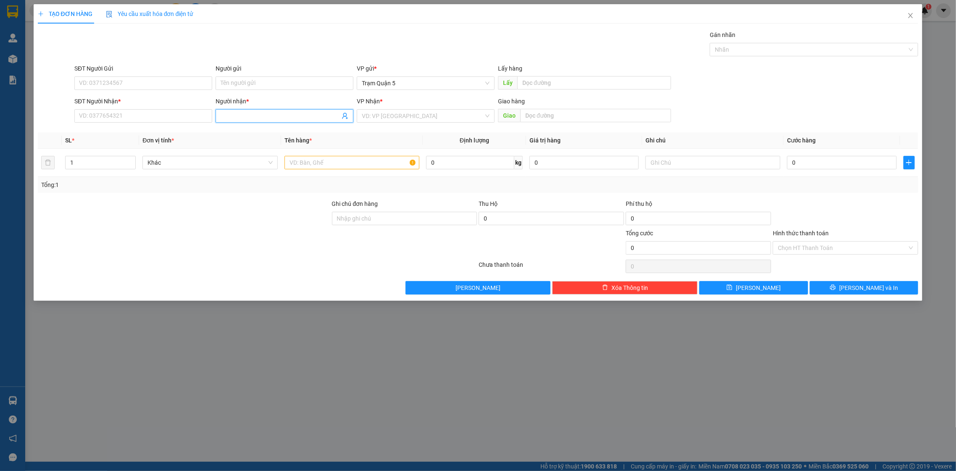
click at [257, 111] on span at bounding box center [285, 115] width 138 height 13
drag, startPoint x: 128, startPoint y: 117, endPoint x: 179, endPoint y: 141, distance: 56.2
click at [134, 120] on input "SĐT Người Nhận *" at bounding box center [143, 115] width 138 height 13
drag, startPoint x: 117, startPoint y: 130, endPoint x: 197, endPoint y: 131, distance: 80.3
click at [119, 130] on div "0919756780 - thứ trưởng" at bounding box center [143, 133] width 128 height 9
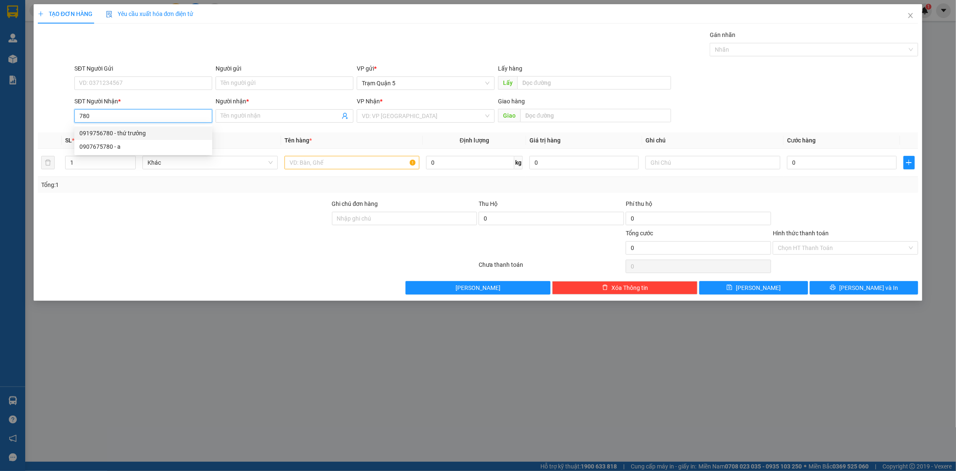
type input "0919756780"
type input "thứ trưởng"
type input "50.000"
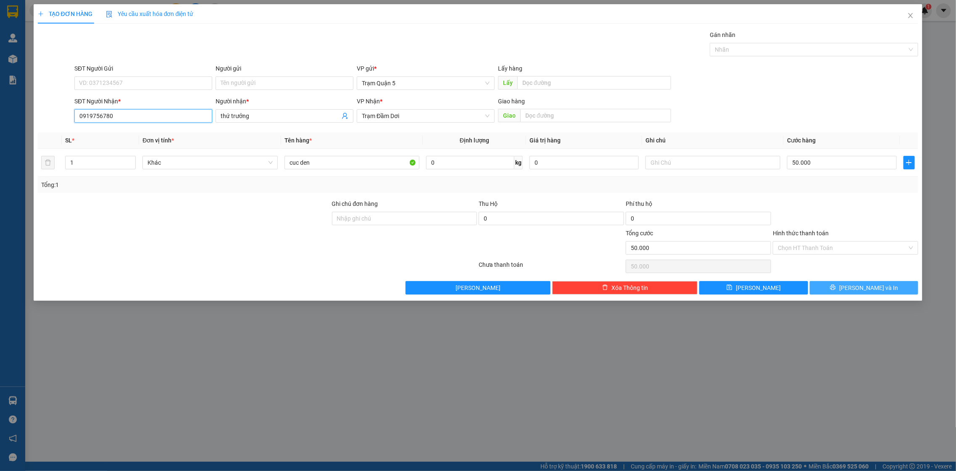
type input "0919756780"
click at [836, 288] on icon "printer" at bounding box center [833, 288] width 6 height 6
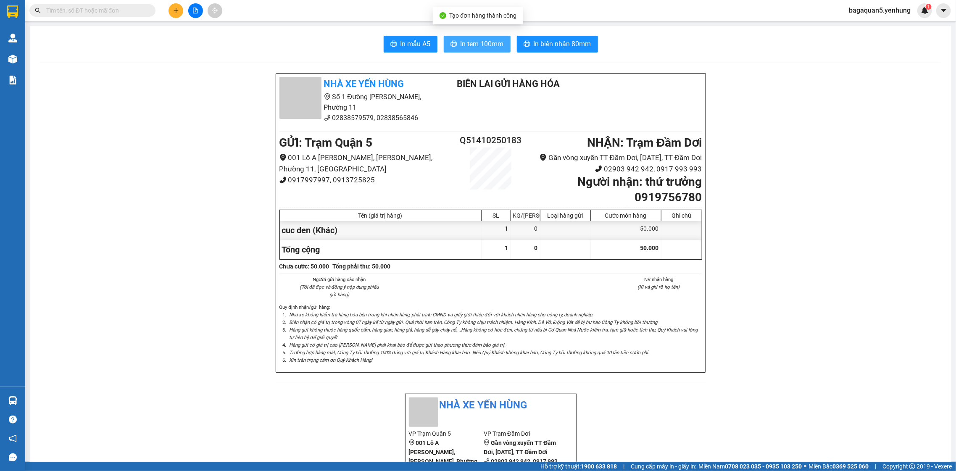
drag, startPoint x: 478, startPoint y: 42, endPoint x: 474, endPoint y: 41, distance: 4.4
click at [474, 42] on span "In tem 100mm" at bounding box center [482, 44] width 43 height 11
drag, startPoint x: 474, startPoint y: 41, endPoint x: 659, endPoint y: 188, distance: 236.6
click at [461, 37] on button "In tem 100mm" at bounding box center [477, 44] width 67 height 17
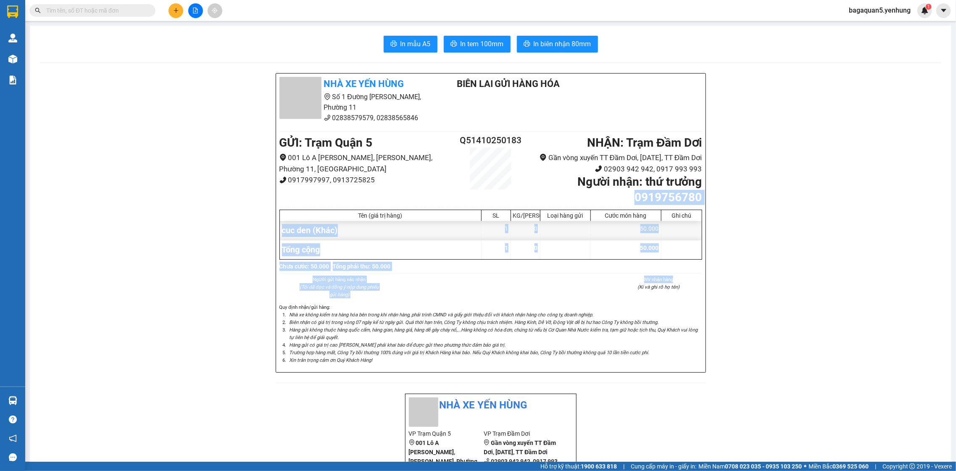
drag, startPoint x: 677, startPoint y: 300, endPoint x: 935, endPoint y: 143, distance: 301.9
click at [955, 188] on main "In mẫu A5 In tem 100mm In biên nhận 80mm Nhà xe Yến Hùng Số 1 Đường Đặng [GEOGR…" at bounding box center [478, 231] width 956 height 462
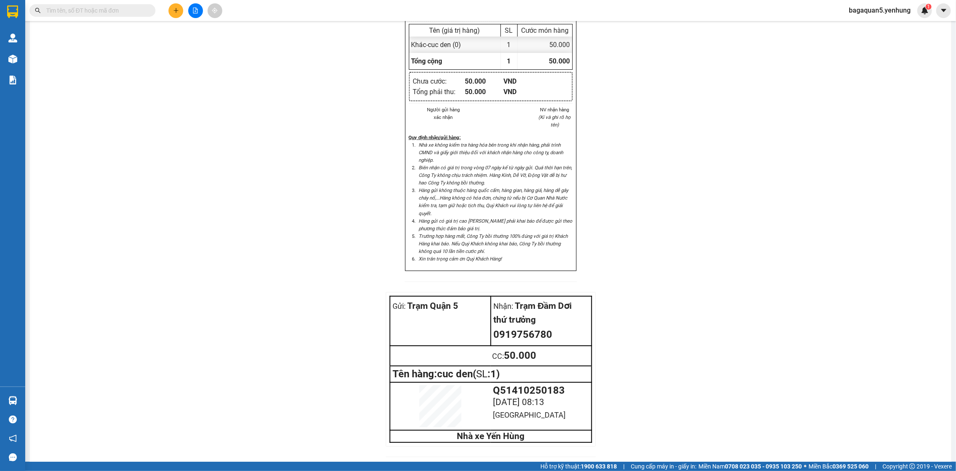
scroll to position [519, 0]
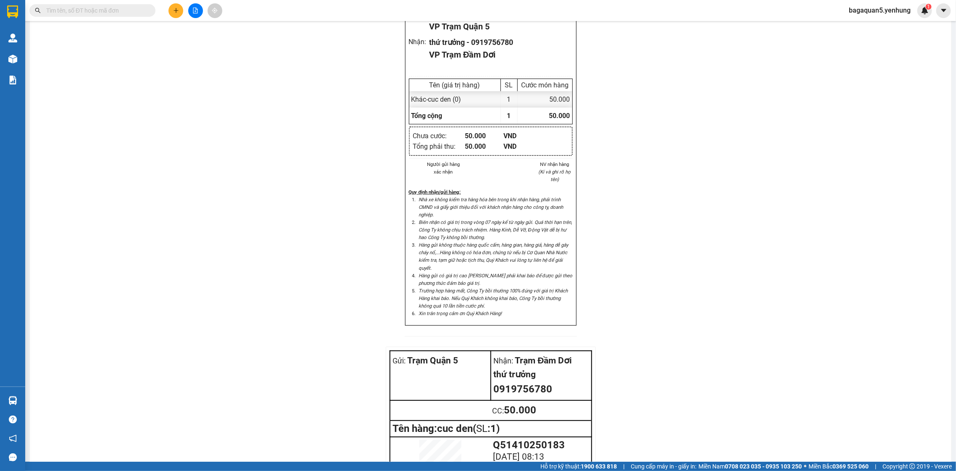
click at [918, 362] on div "Nhà xe Yến Hùng Số 1 [GEOGRAPHIC_DATA][PERSON_NAME] 11 02838579579, 02838565846…" at bounding box center [490, 38] width 901 height 967
